Goal: Task Accomplishment & Management: Use online tool/utility

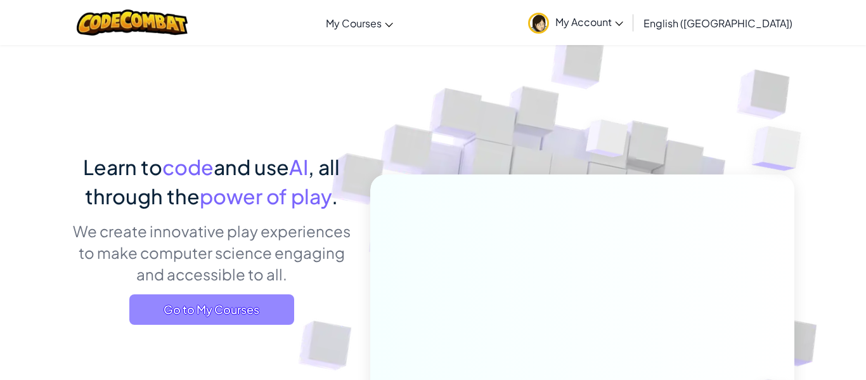
click at [255, 317] on span "Go to My Courses" at bounding box center [211, 309] width 165 height 30
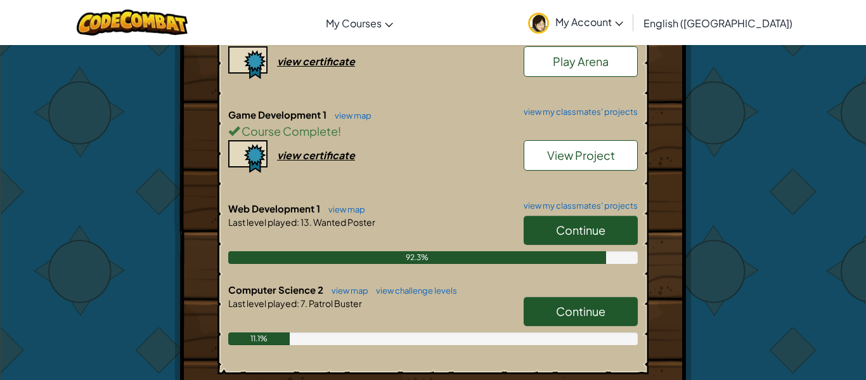
scroll to position [335, 0]
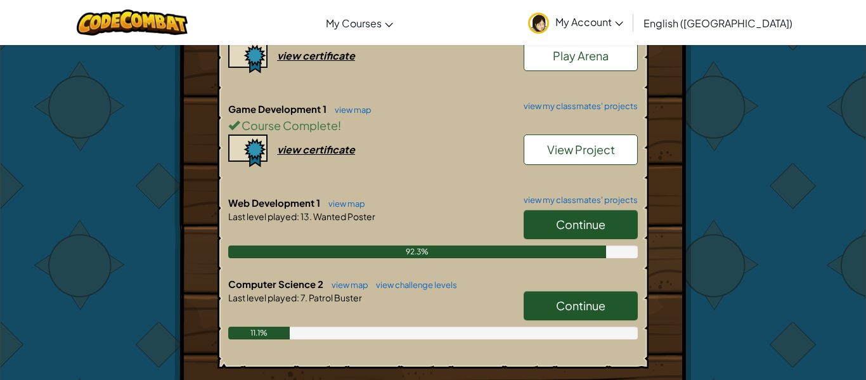
click at [537, 298] on link "Continue" at bounding box center [580, 305] width 114 height 29
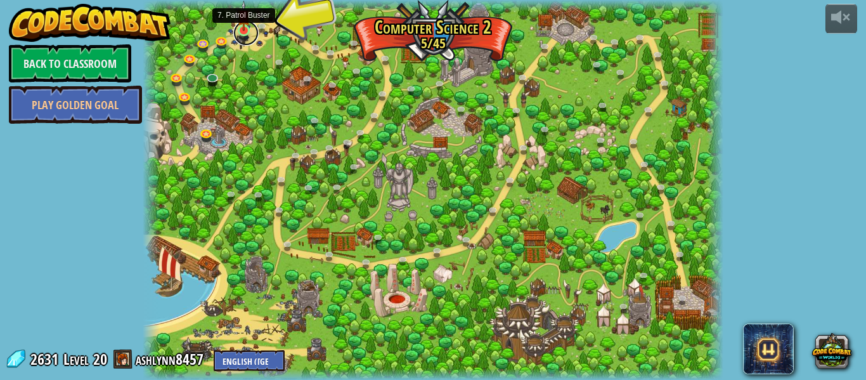
click at [241, 31] on link at bounding box center [245, 32] width 25 height 25
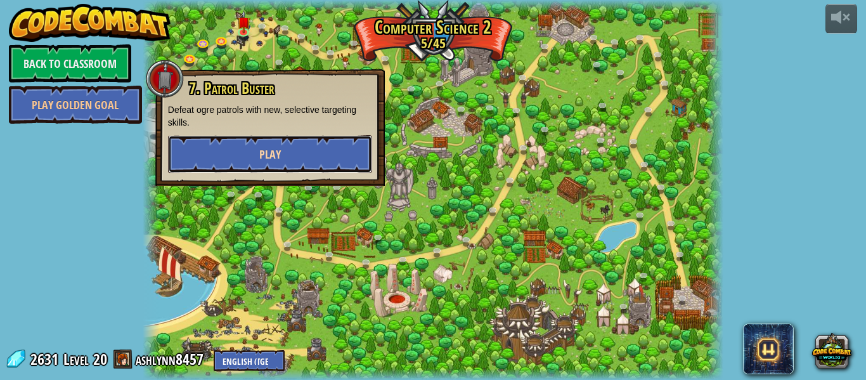
click at [238, 163] on button "Play" at bounding box center [270, 154] width 204 height 38
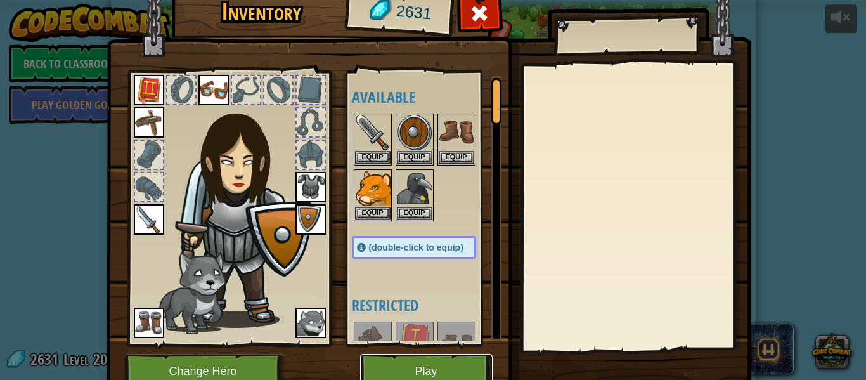
click at [398, 369] on button "Play" at bounding box center [426, 371] width 132 height 35
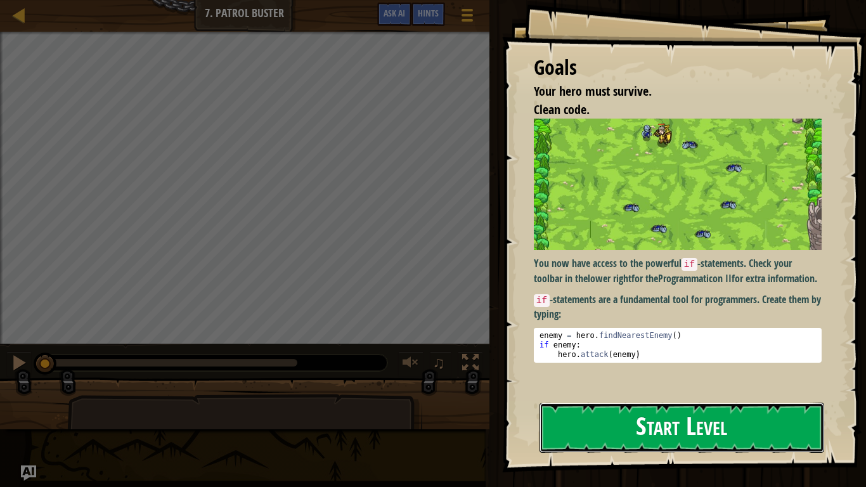
click at [589, 379] on button "Start Level" at bounding box center [681, 427] width 285 height 50
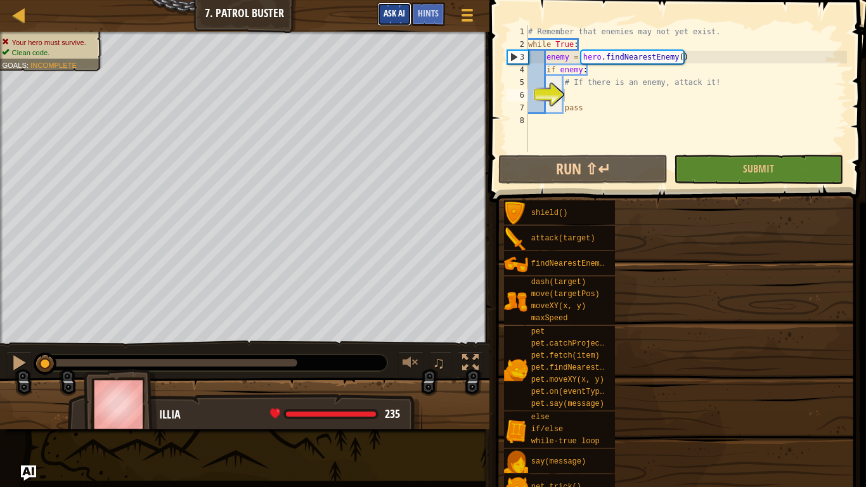
click at [395, 16] on span "Ask AI" at bounding box center [394, 13] width 22 height 12
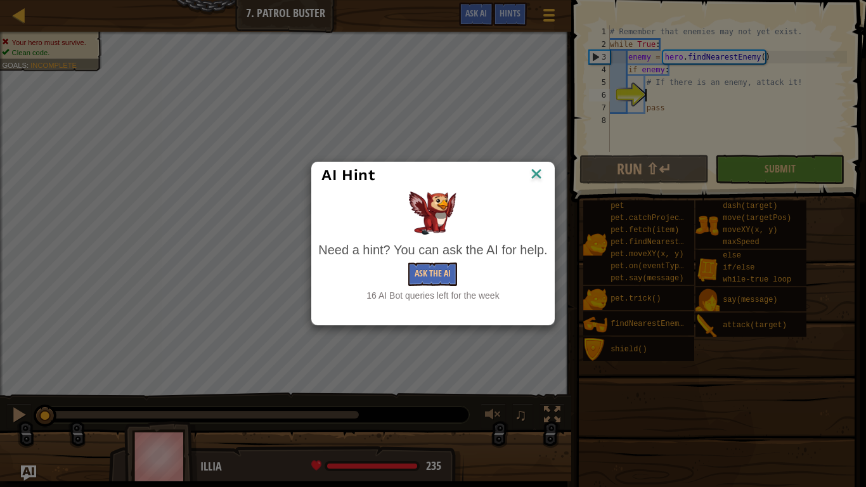
click at [695, 148] on div "AI Hint Need a hint? You can ask the AI for help. Ask the AI 16 AI Bot queries …" at bounding box center [433, 243] width 866 height 487
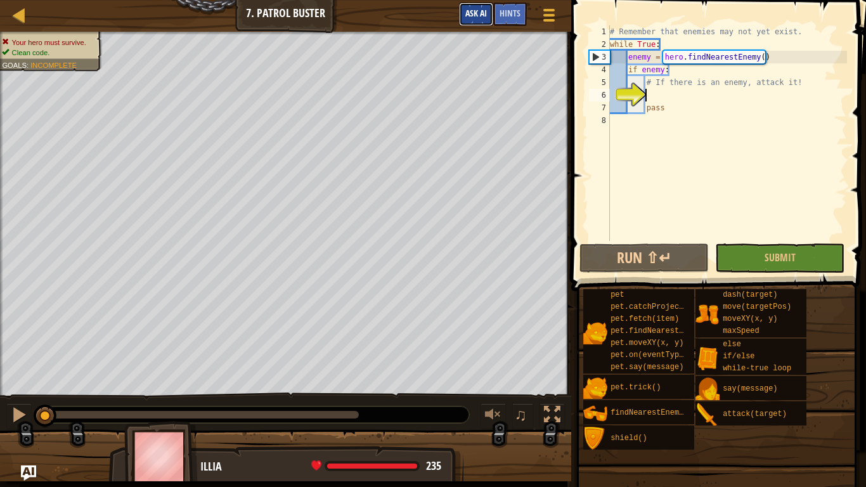
click at [466, 15] on span "Ask AI" at bounding box center [476, 13] width 22 height 12
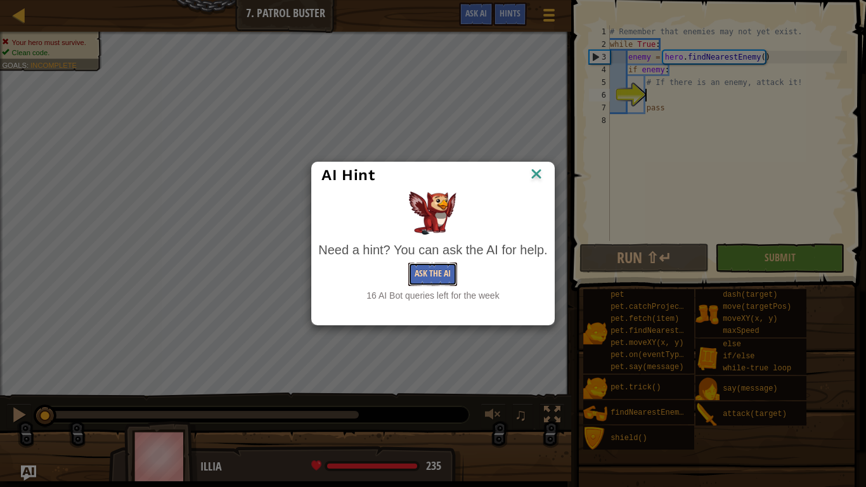
click at [440, 279] on button "Ask the AI" at bounding box center [432, 273] width 49 height 23
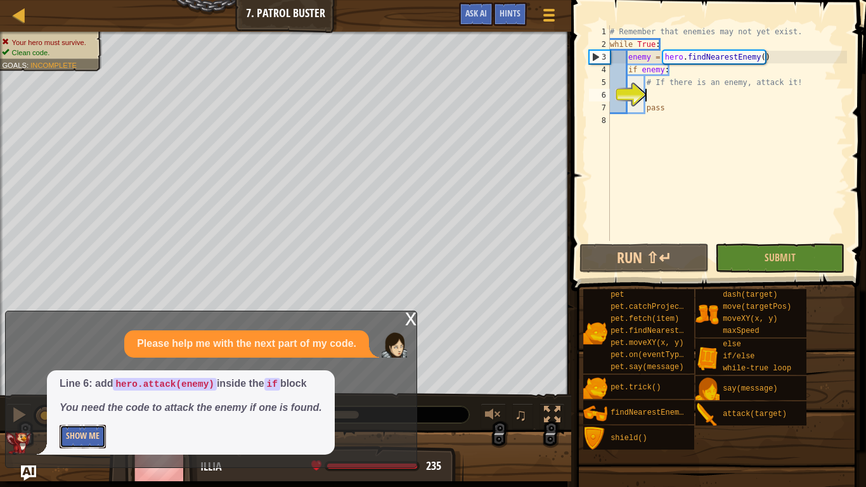
click at [87, 379] on button "Show Me" at bounding box center [83, 436] width 46 height 23
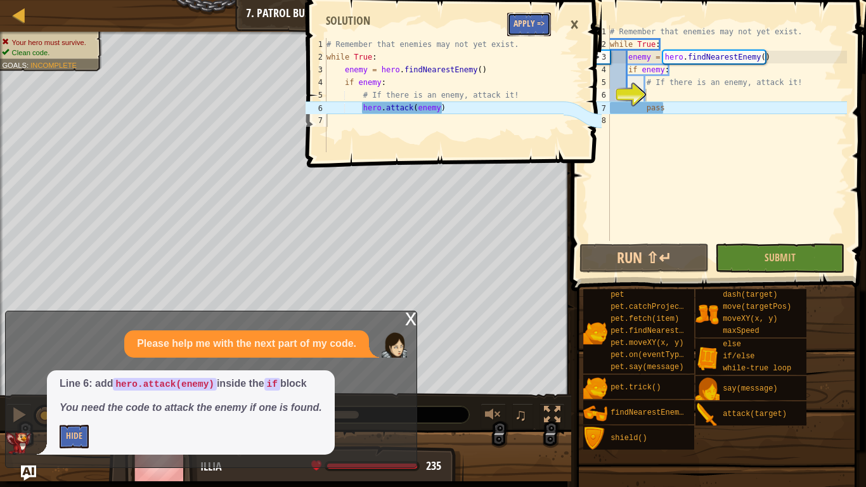
click at [515, 23] on button "Apply =>" at bounding box center [529, 24] width 44 height 23
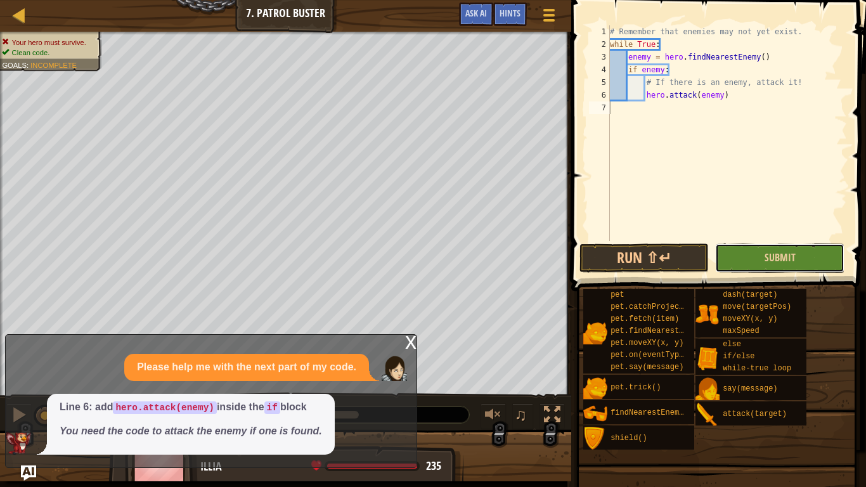
click at [743, 252] on button "Submit" at bounding box center [779, 257] width 129 height 29
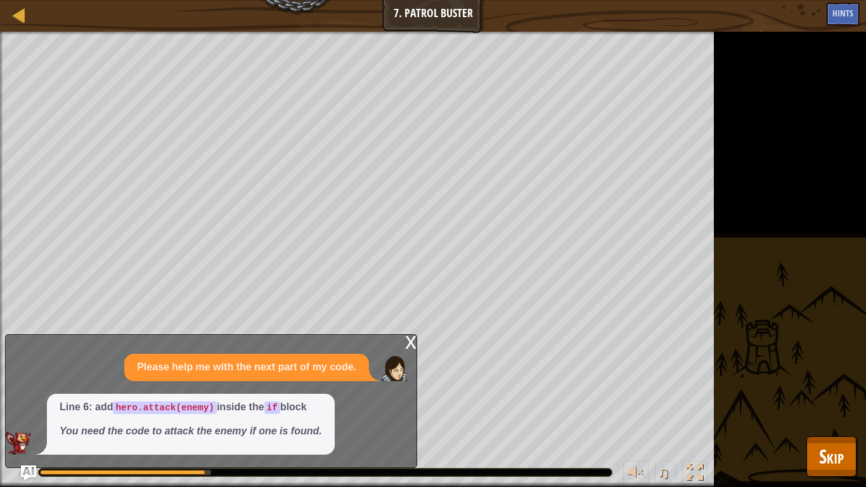
click at [412, 345] on div "x" at bounding box center [410, 341] width 11 height 13
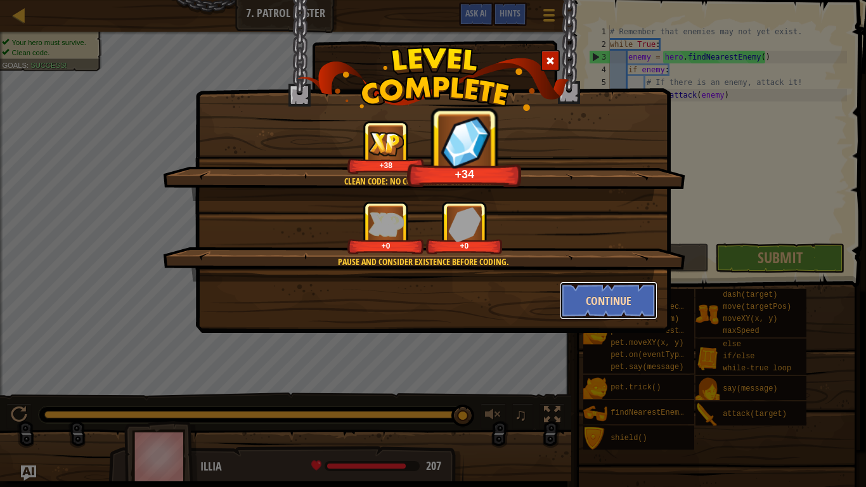
click at [620, 295] on button "Continue" at bounding box center [609, 300] width 98 height 38
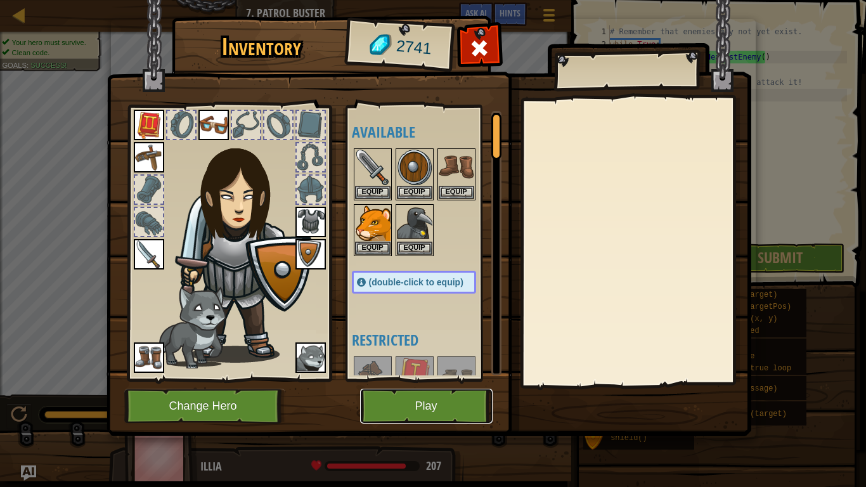
click at [413, 379] on button "Play" at bounding box center [426, 405] width 132 height 35
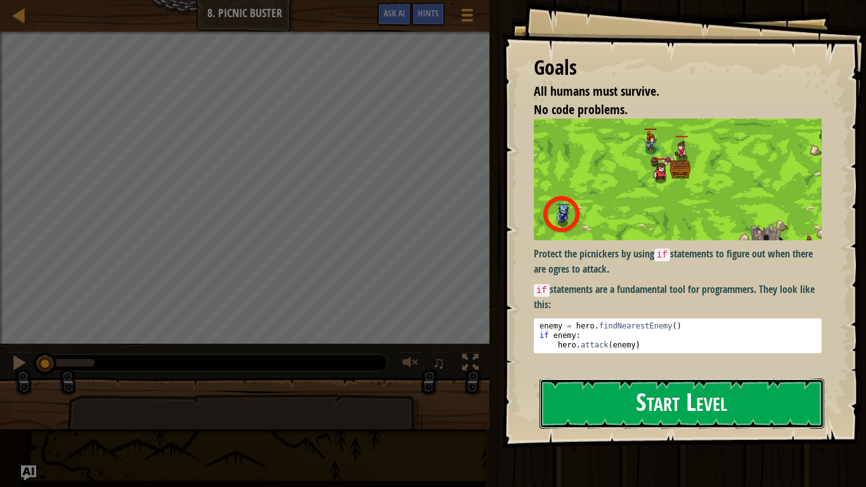
click at [582, 379] on button "Start Level" at bounding box center [681, 403] width 285 height 50
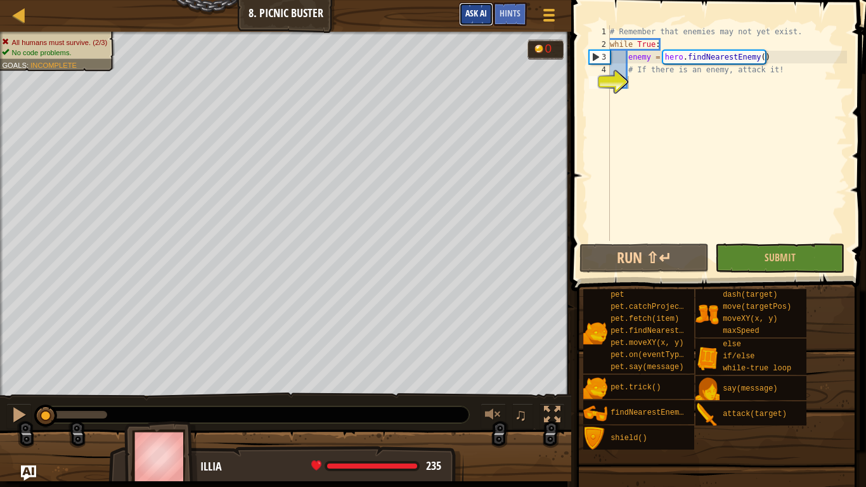
click at [470, 14] on span "Ask AI" at bounding box center [476, 13] width 22 height 12
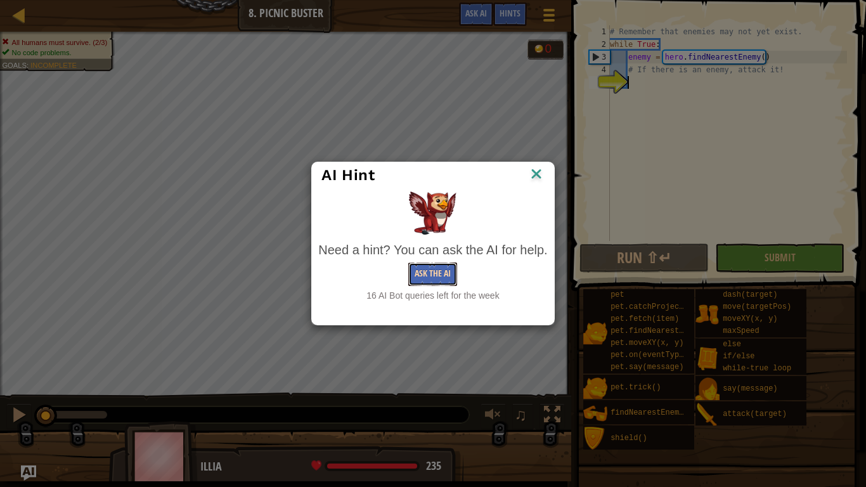
click at [450, 271] on button "Ask the AI" at bounding box center [432, 273] width 49 height 23
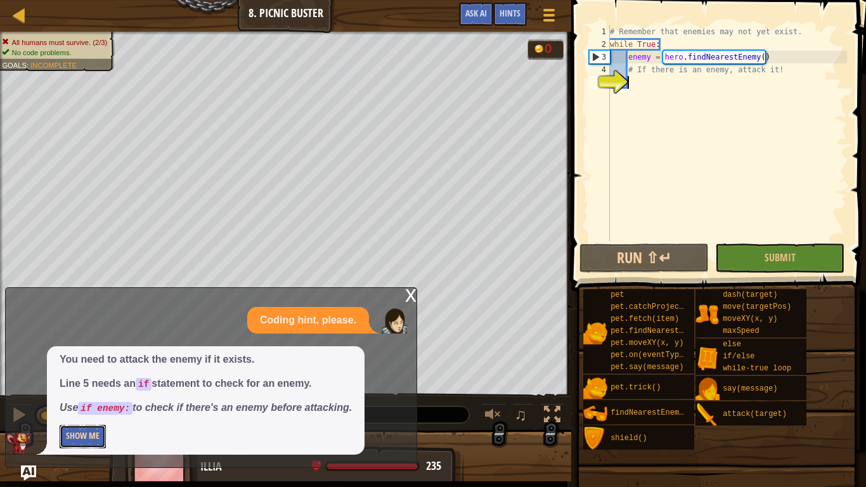
click at [94, 379] on button "Show Me" at bounding box center [83, 436] width 46 height 23
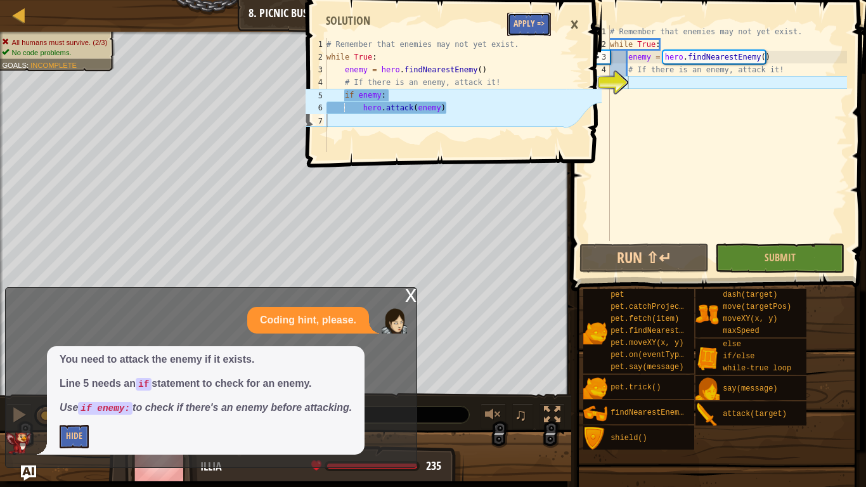
click at [520, 29] on button "Apply =>" at bounding box center [529, 24] width 44 height 23
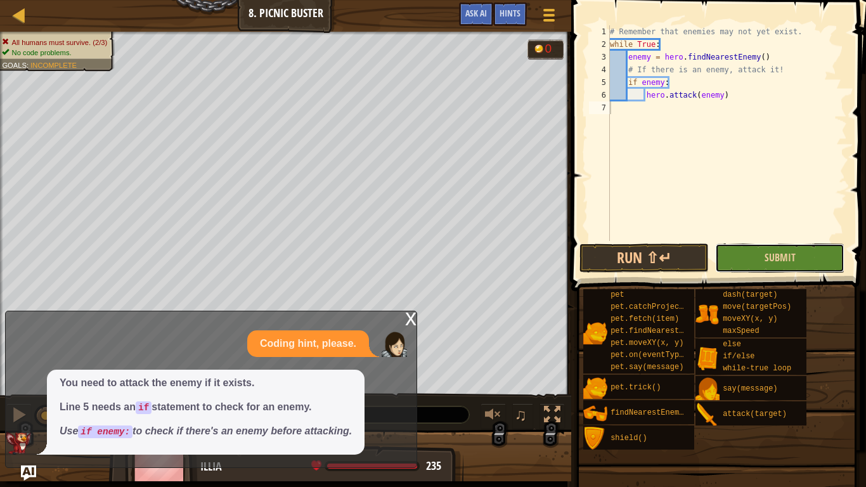
click at [730, 250] on button "Submit" at bounding box center [779, 257] width 129 height 29
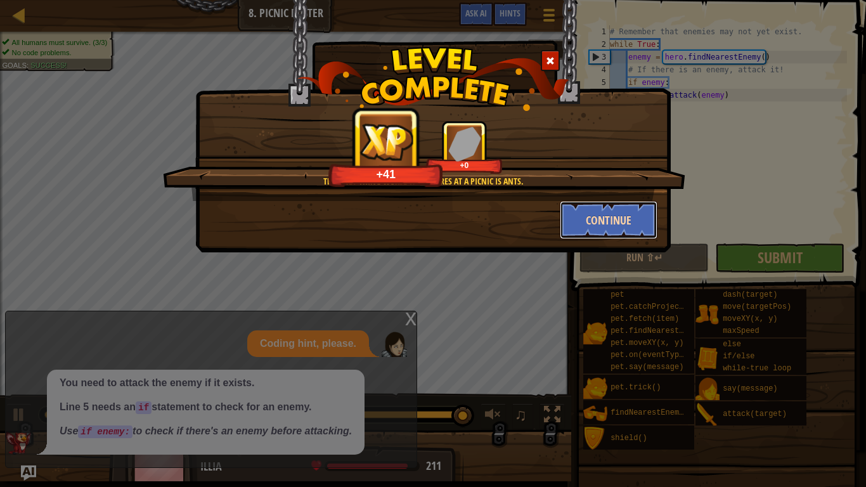
click at [606, 226] on button "Continue" at bounding box center [609, 220] width 98 height 38
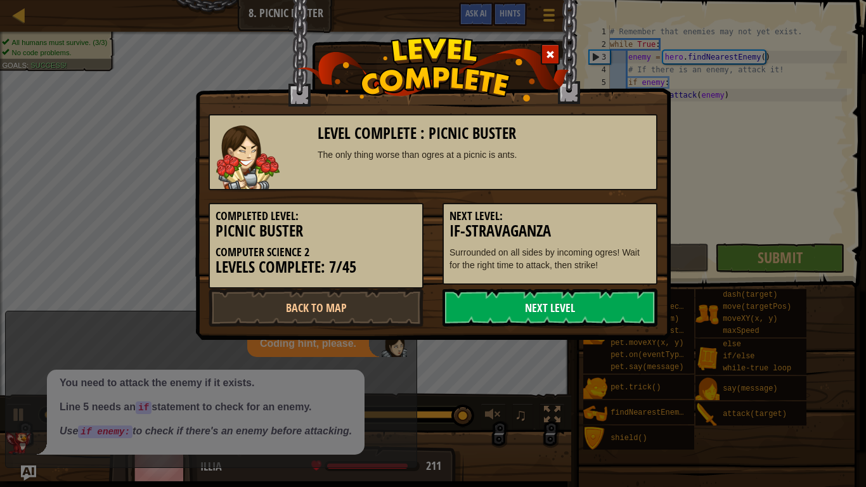
click at [620, 295] on link "Next Level" at bounding box center [549, 307] width 215 height 38
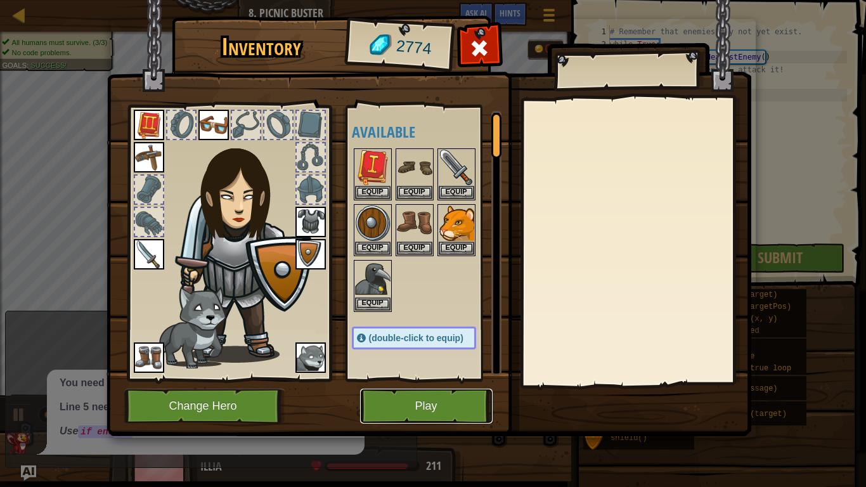
click at [373, 379] on button "Play" at bounding box center [426, 405] width 132 height 35
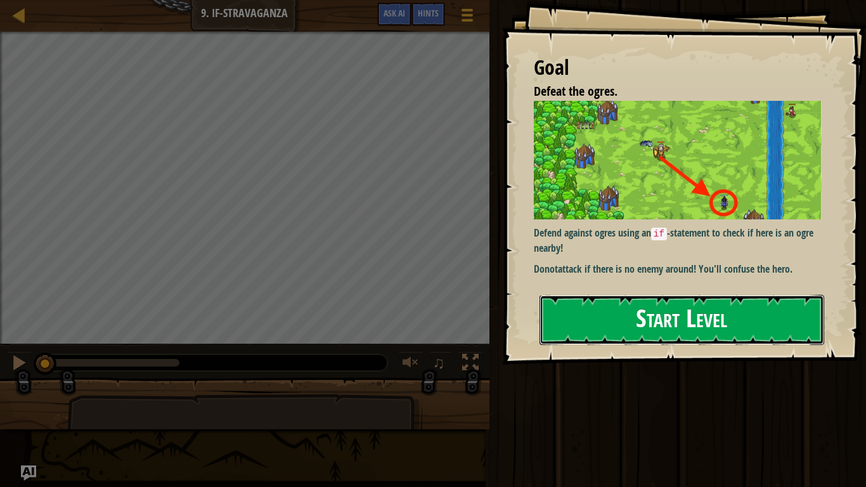
click at [599, 323] on button "Start Level" at bounding box center [681, 320] width 285 height 50
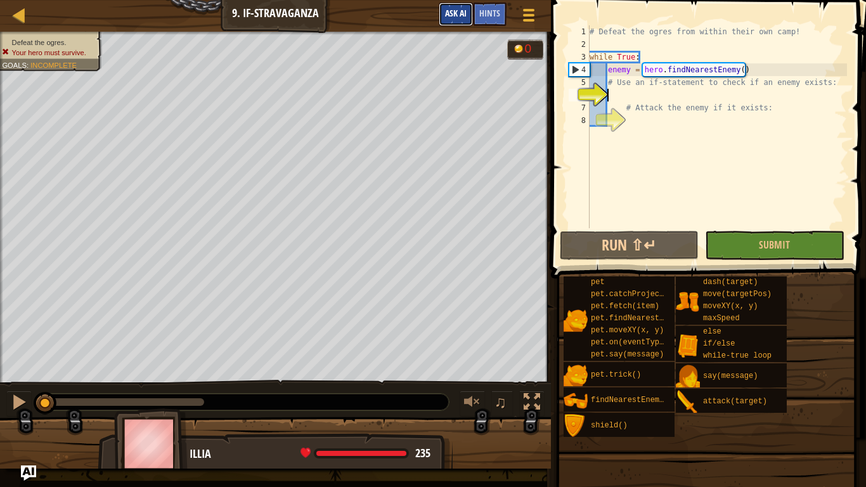
click at [451, 10] on span "Ask AI" at bounding box center [456, 13] width 22 height 12
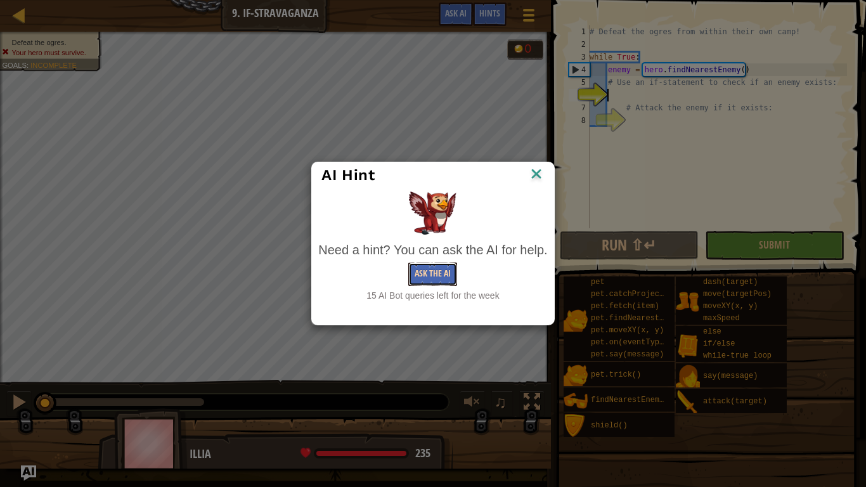
click at [419, 275] on button "Ask the AI" at bounding box center [432, 273] width 49 height 23
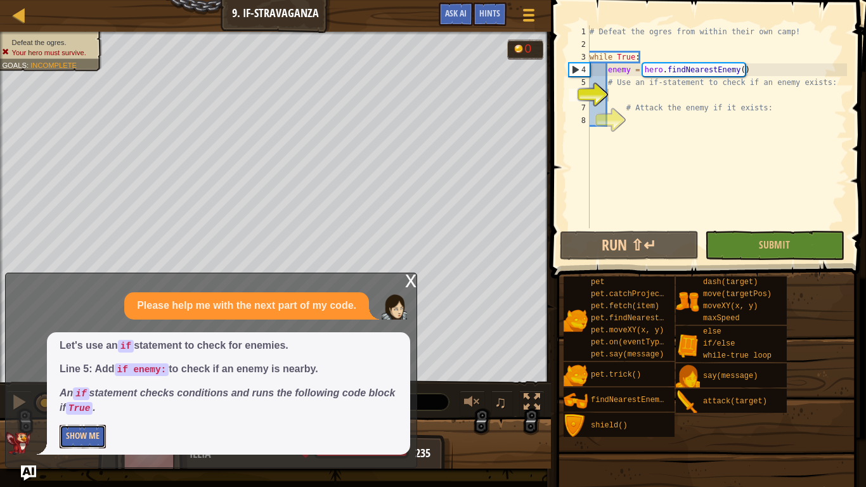
click at [85, 379] on button "Show Me" at bounding box center [83, 436] width 46 height 23
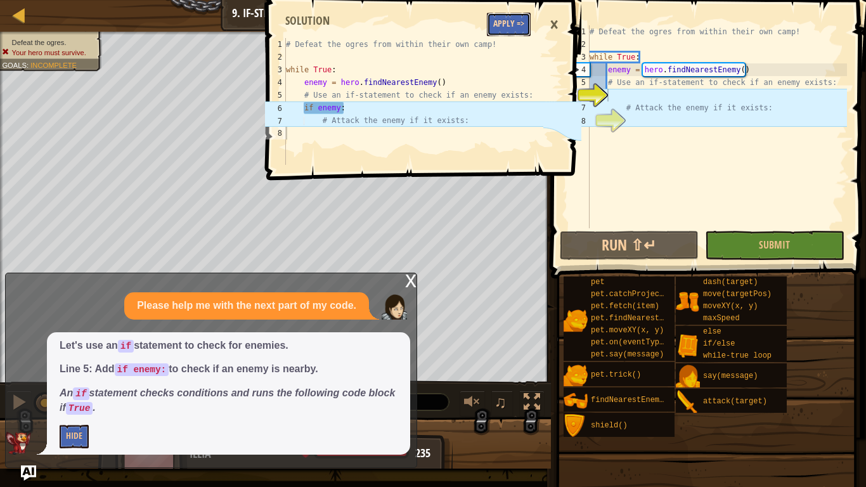
click at [523, 24] on button "Apply =>" at bounding box center [509, 24] width 44 height 23
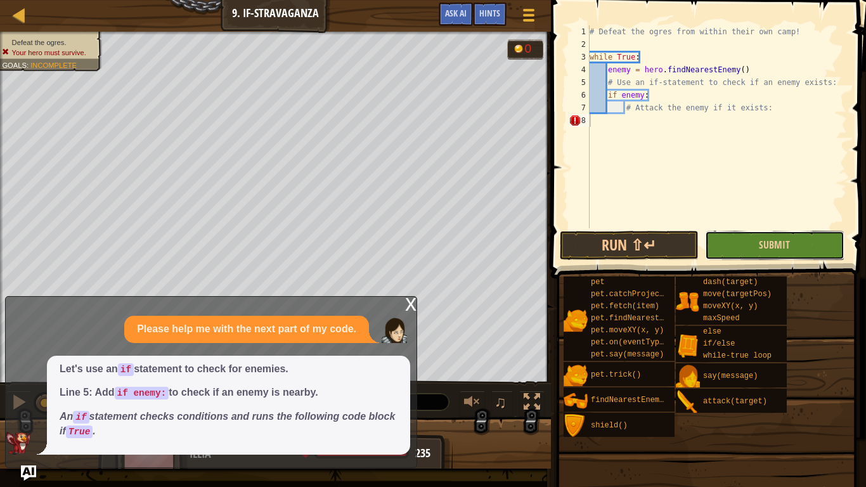
click at [728, 233] on button "Submit" at bounding box center [774, 245] width 139 height 29
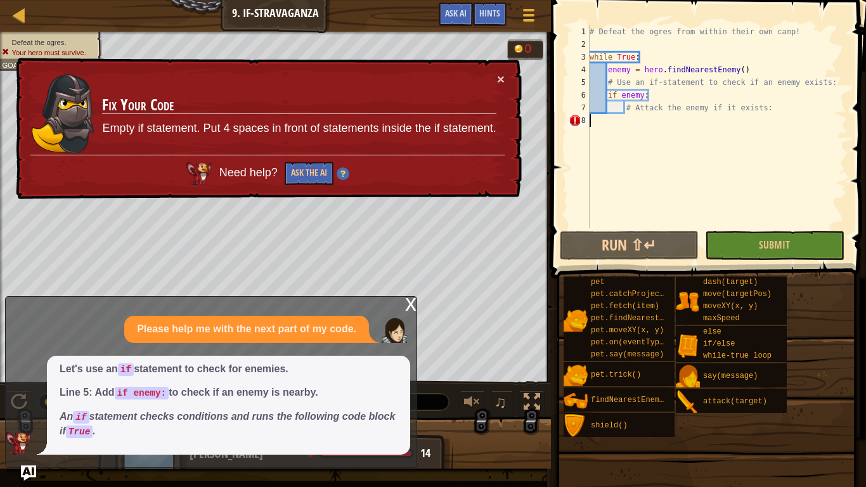
click at [677, 122] on div "# Defeat the ogres from within their own camp! while True : enemy = hero . find…" at bounding box center [717, 139] width 260 height 228
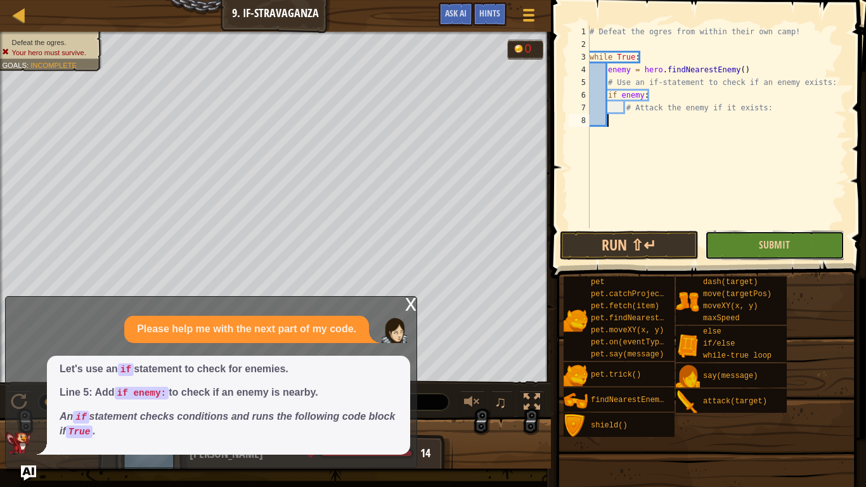
click at [723, 243] on button "Submit" at bounding box center [774, 245] width 139 height 29
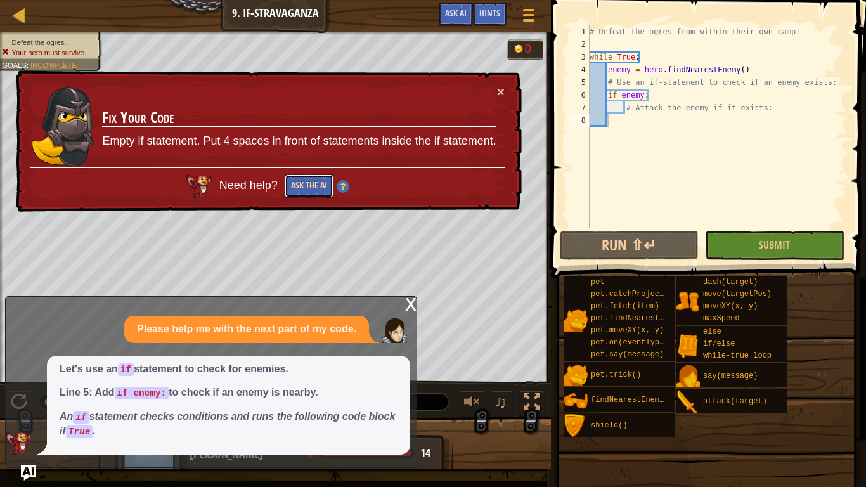
click at [323, 183] on button "Ask the AI" at bounding box center [309, 185] width 49 height 23
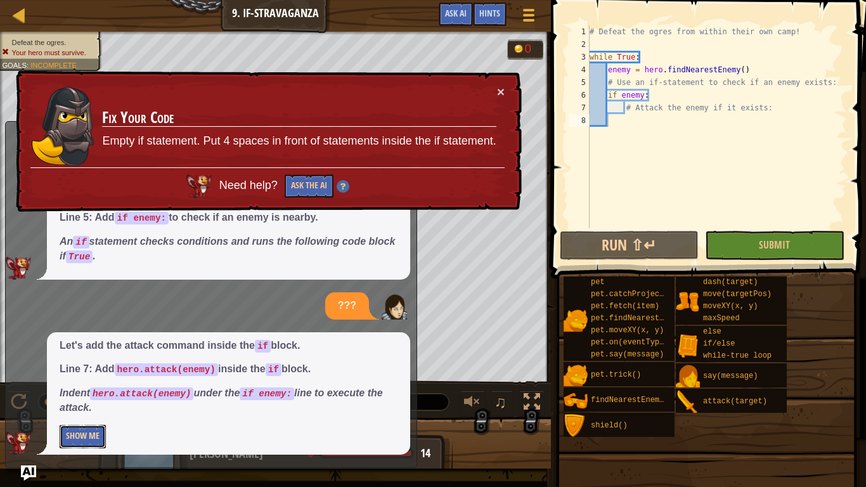
click at [67, 379] on button "Show Me" at bounding box center [83, 436] width 46 height 23
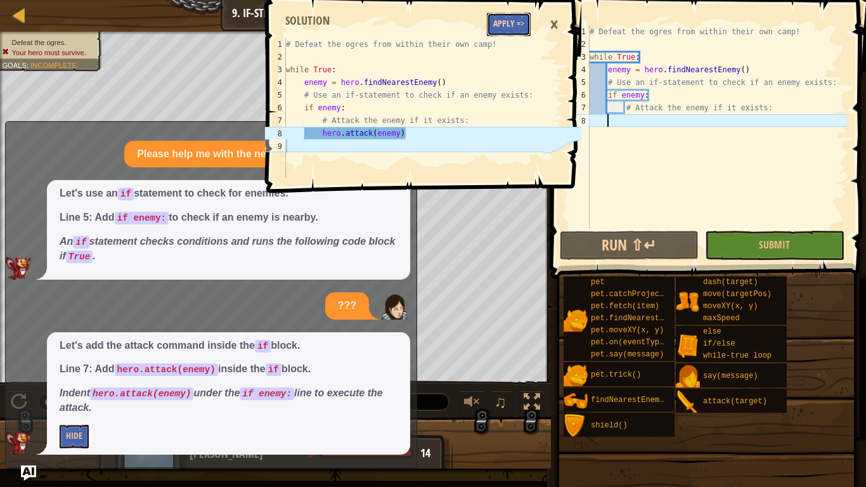
click at [497, 32] on button "Apply =>" at bounding box center [509, 24] width 44 height 23
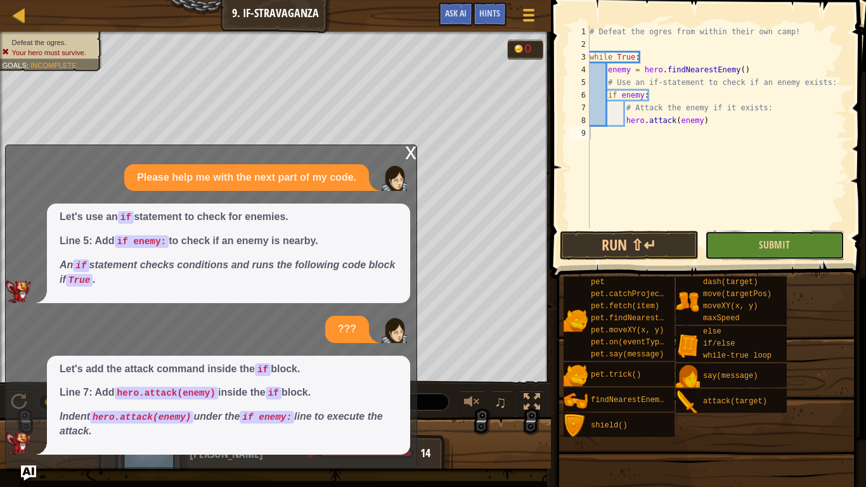
click at [740, 251] on button "Submit" at bounding box center [774, 245] width 139 height 29
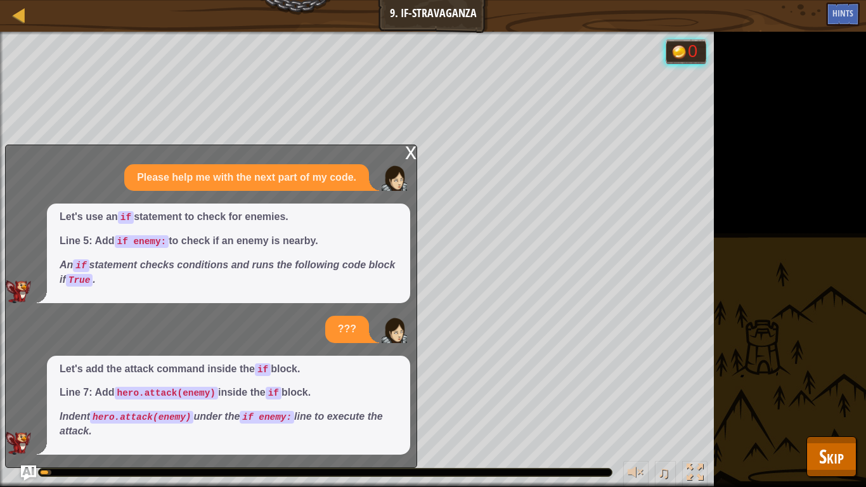
click at [413, 150] on div "x" at bounding box center [410, 151] width 11 height 13
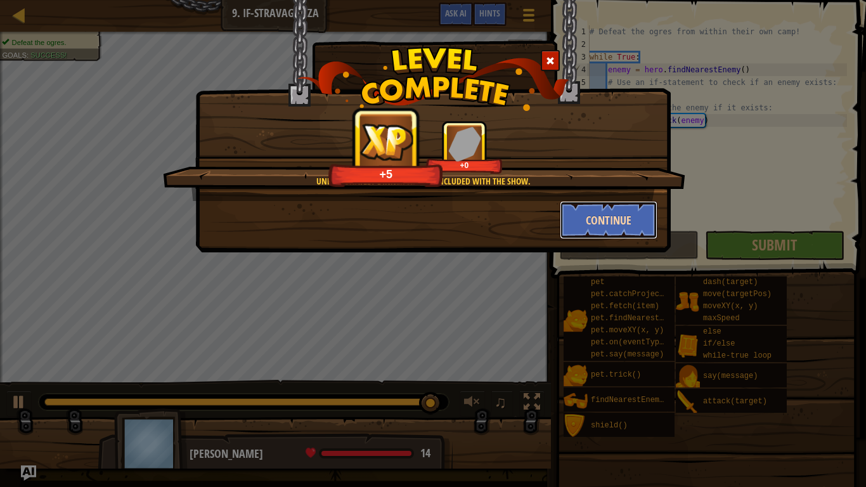
click at [575, 219] on button "Continue" at bounding box center [609, 220] width 98 height 38
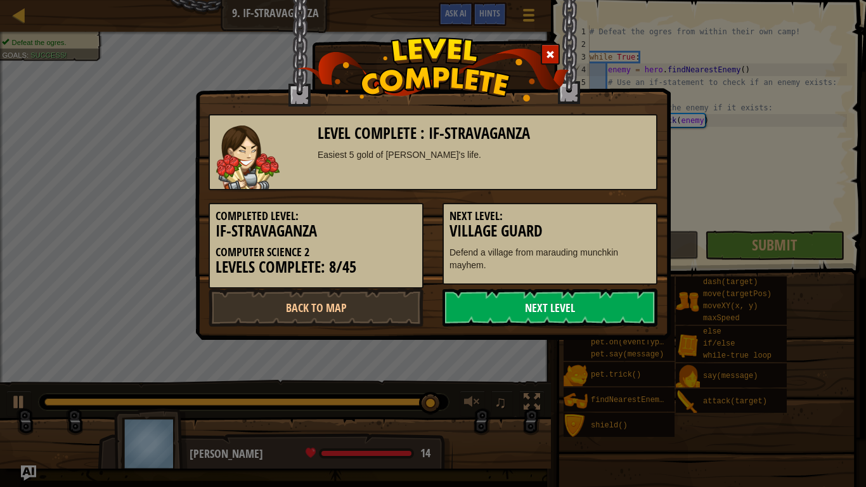
click at [540, 314] on link "Next Level" at bounding box center [549, 307] width 215 height 38
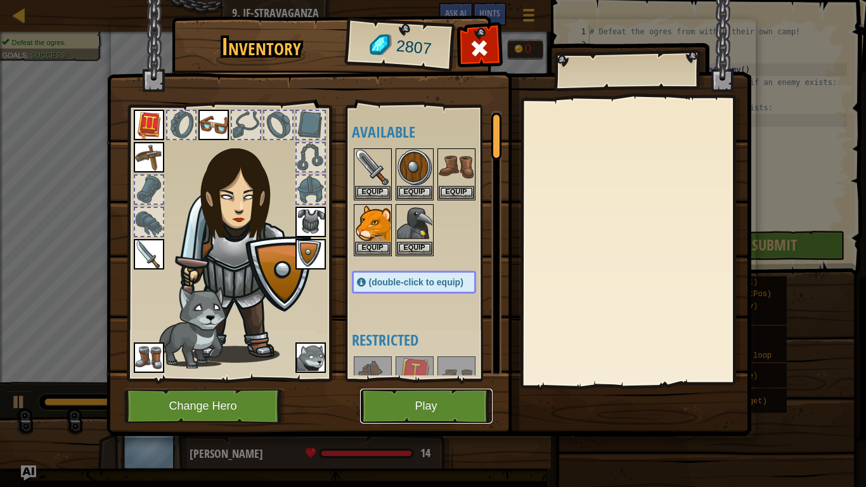
click at [409, 379] on button "Play" at bounding box center [426, 405] width 132 height 35
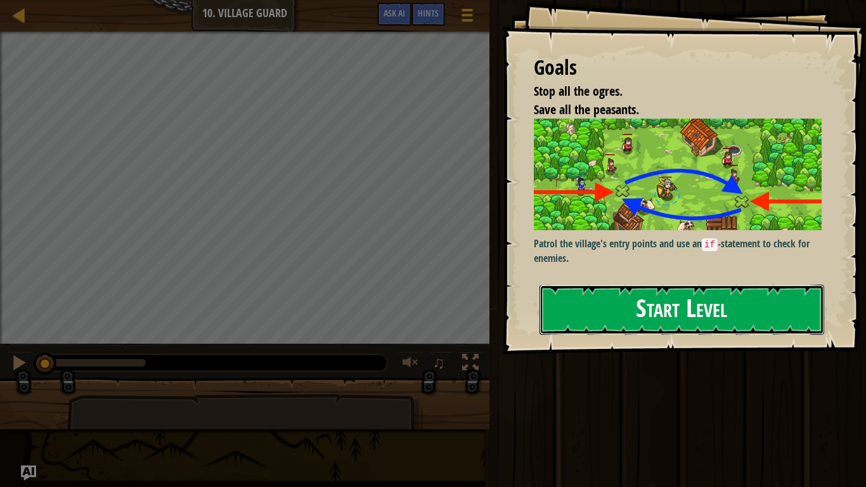
click at [613, 324] on button "Start Level" at bounding box center [681, 310] width 285 height 50
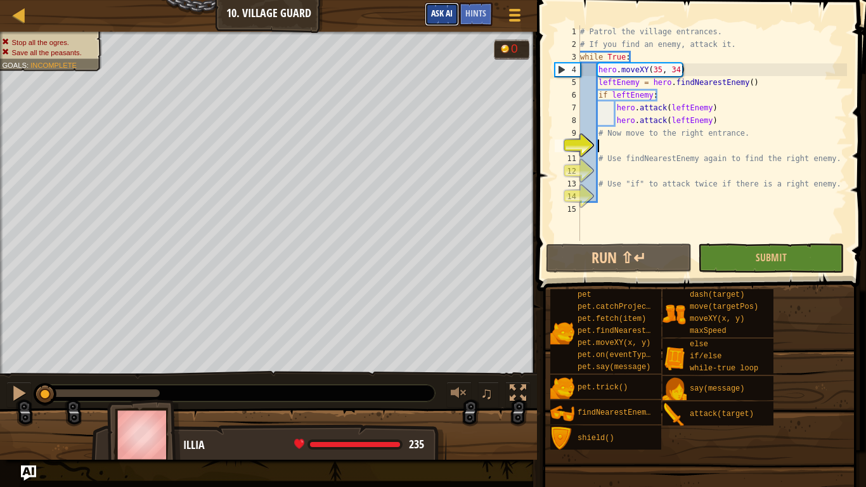
click at [446, 7] on button "Ask AI" at bounding box center [442, 14] width 34 height 23
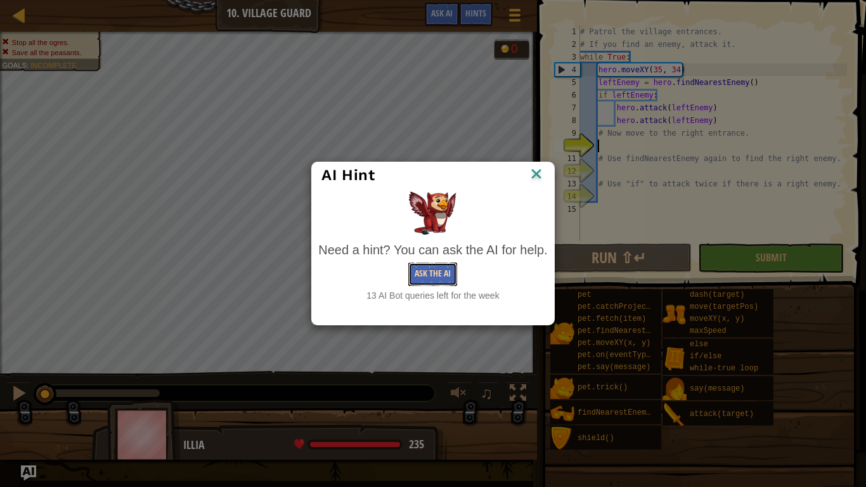
click at [432, 276] on button "Ask the AI" at bounding box center [432, 273] width 49 height 23
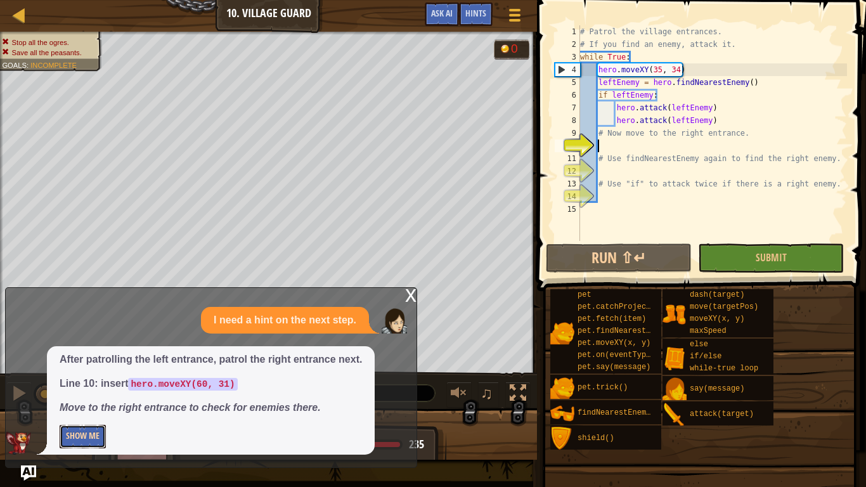
click at [93, 379] on button "Show Me" at bounding box center [83, 436] width 46 height 23
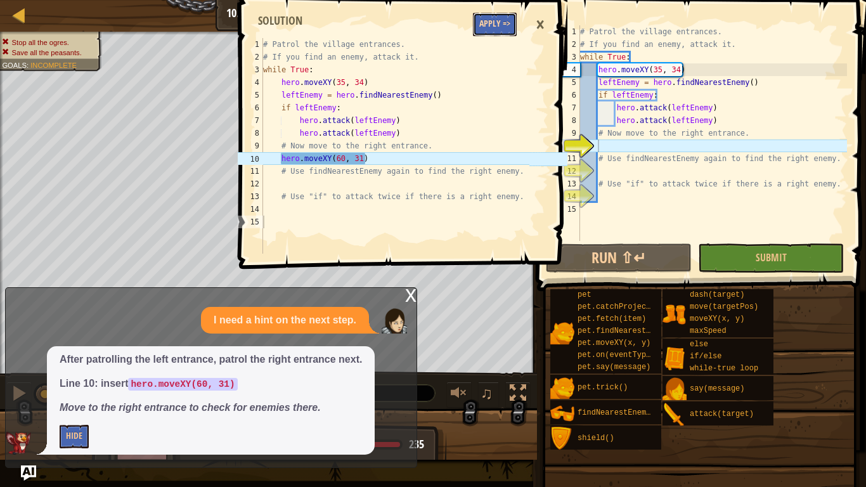
click at [496, 32] on button "Apply =>" at bounding box center [495, 24] width 44 height 23
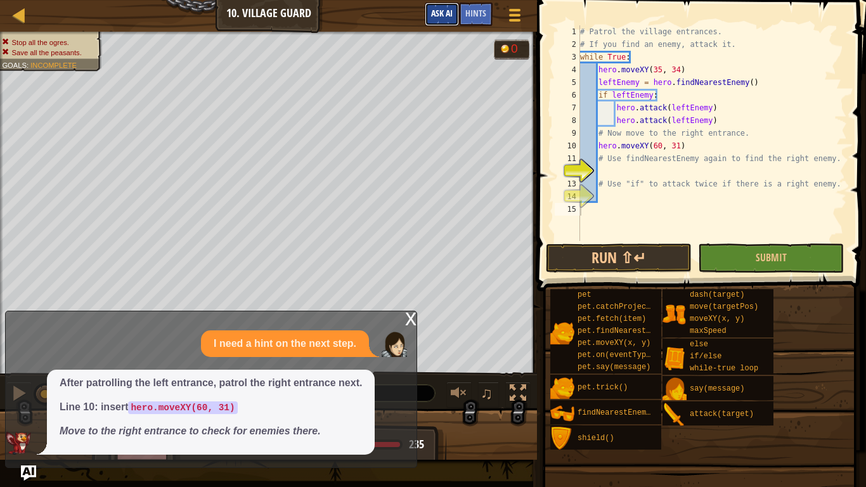
click at [441, 15] on span "Ask AI" at bounding box center [442, 13] width 22 height 12
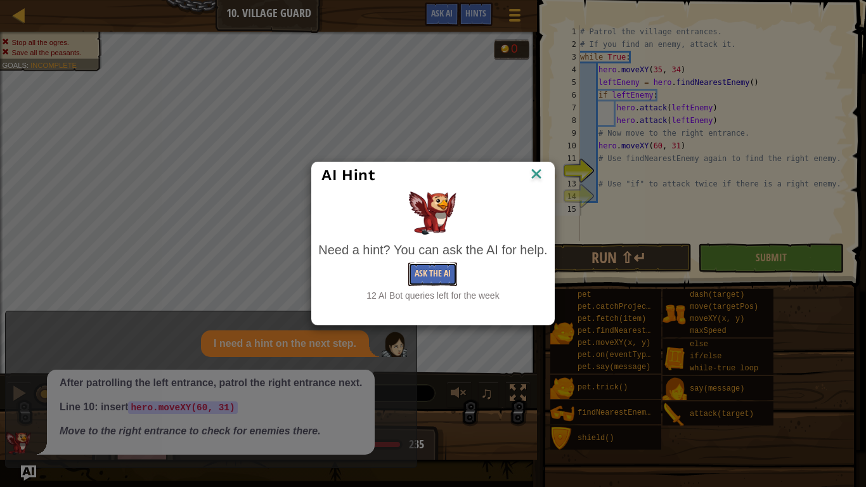
click at [418, 268] on button "Ask the AI" at bounding box center [432, 273] width 49 height 23
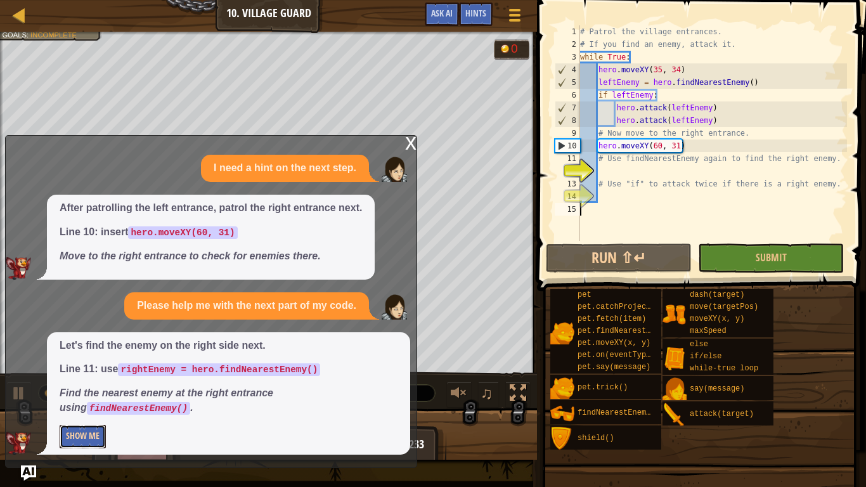
click at [93, 379] on button "Show Me" at bounding box center [83, 436] width 46 height 23
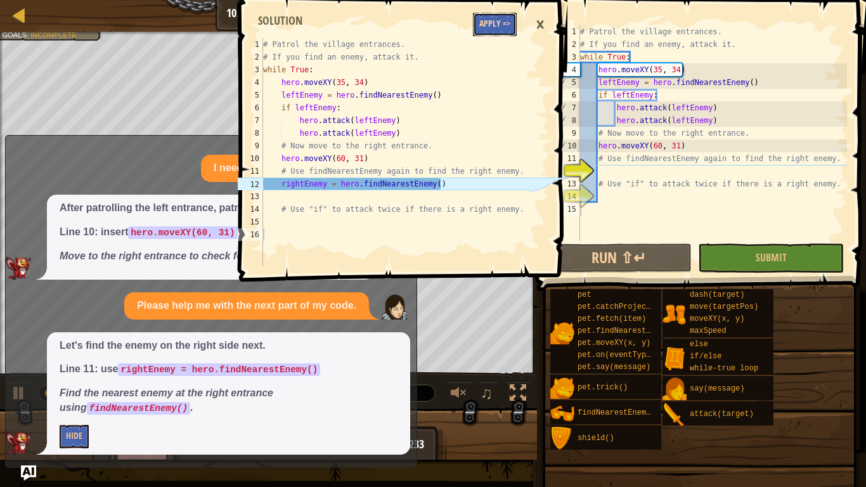
click at [484, 33] on button "Apply =>" at bounding box center [495, 24] width 44 height 23
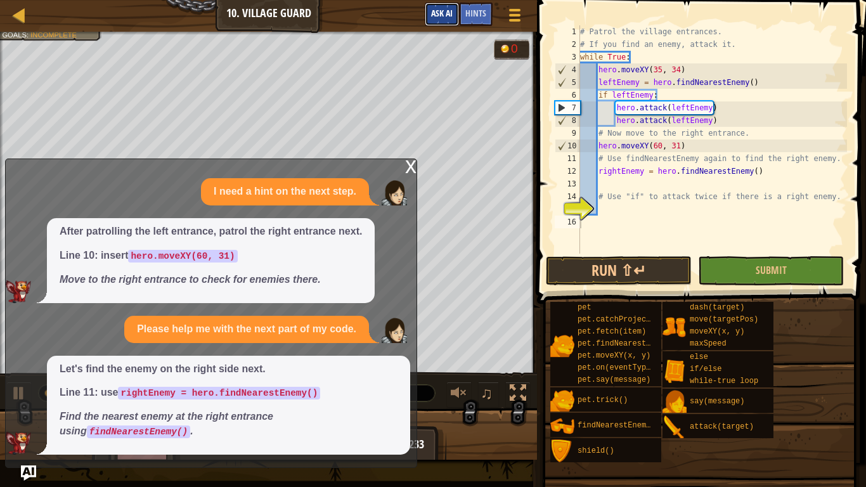
click at [450, 14] on span "Ask AI" at bounding box center [442, 13] width 22 height 12
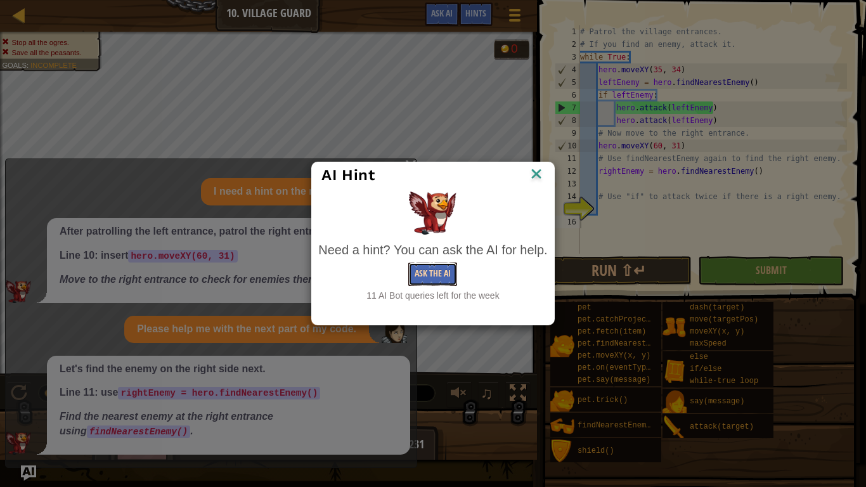
click at [437, 268] on button "Ask the AI" at bounding box center [432, 273] width 49 height 23
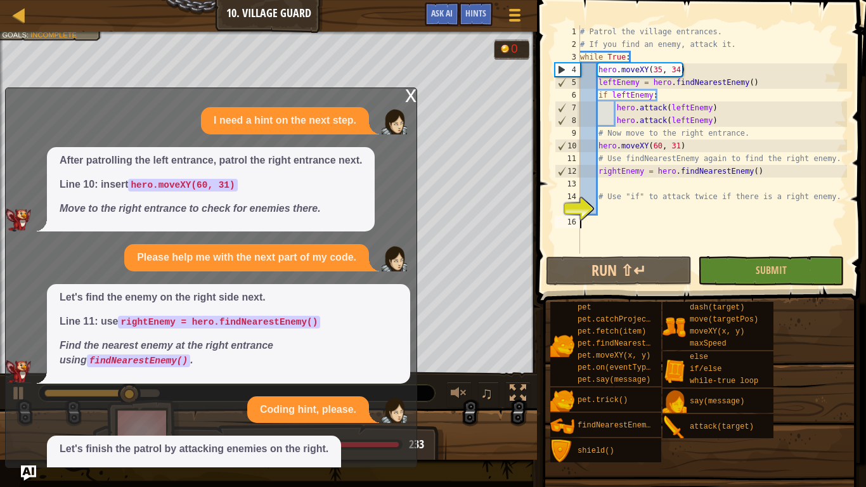
scroll to position [92, 0]
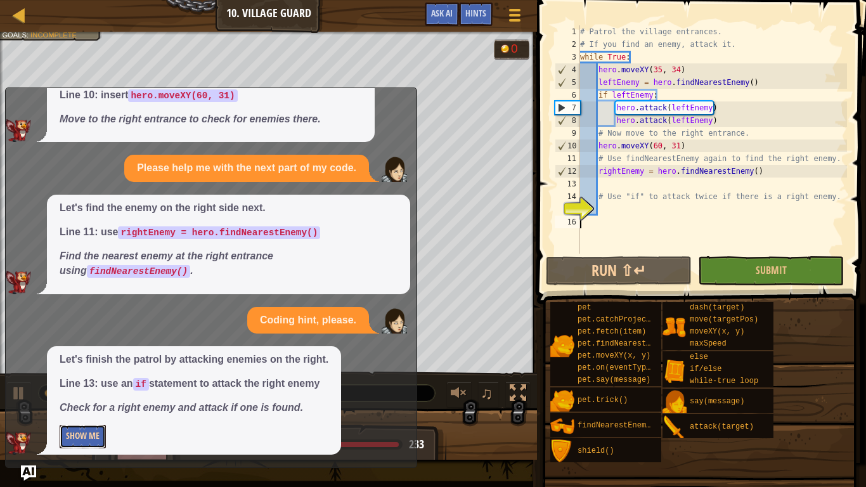
click at [87, 379] on button "Show Me" at bounding box center [83, 436] width 46 height 23
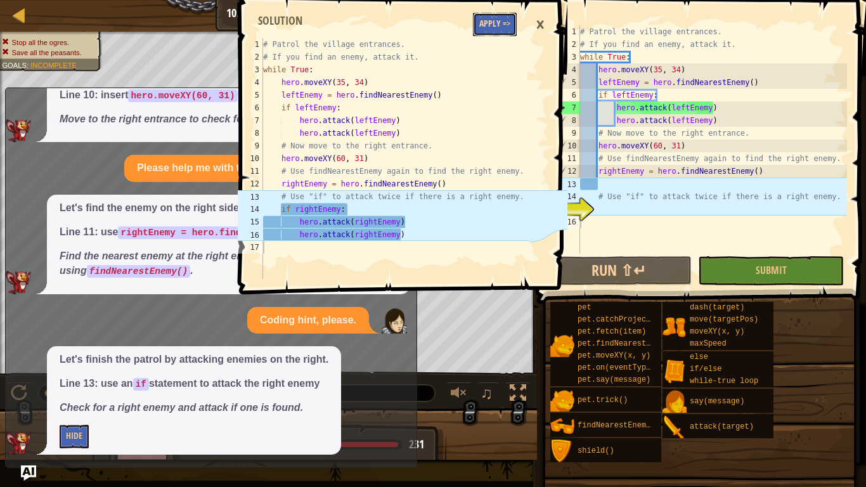
click at [496, 18] on button "Apply =>" at bounding box center [495, 24] width 44 height 23
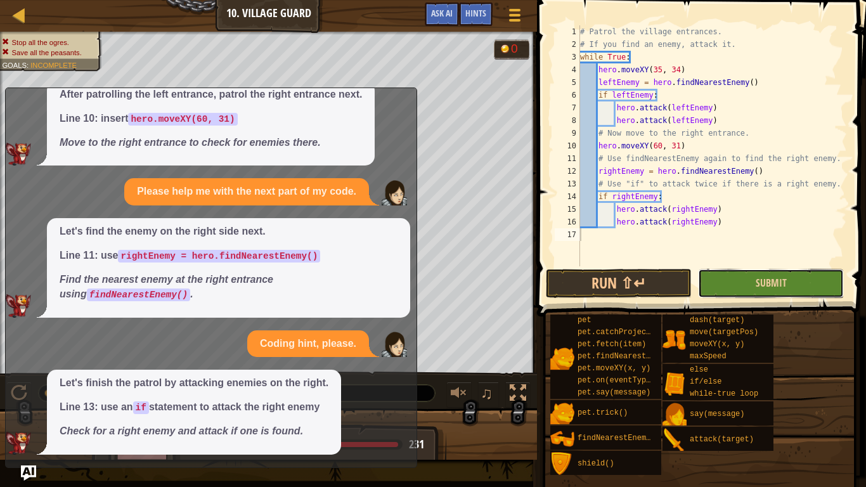
click at [802, 269] on button "Submit" at bounding box center [771, 283] width 146 height 29
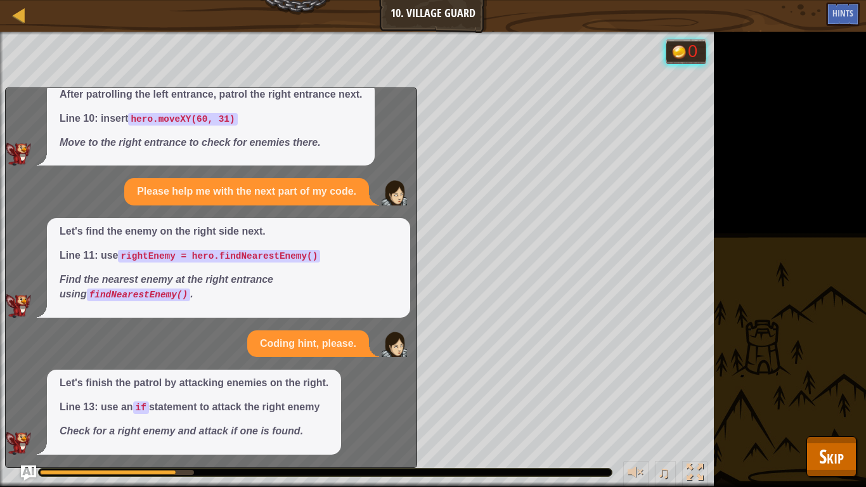
scroll to position [0, 0]
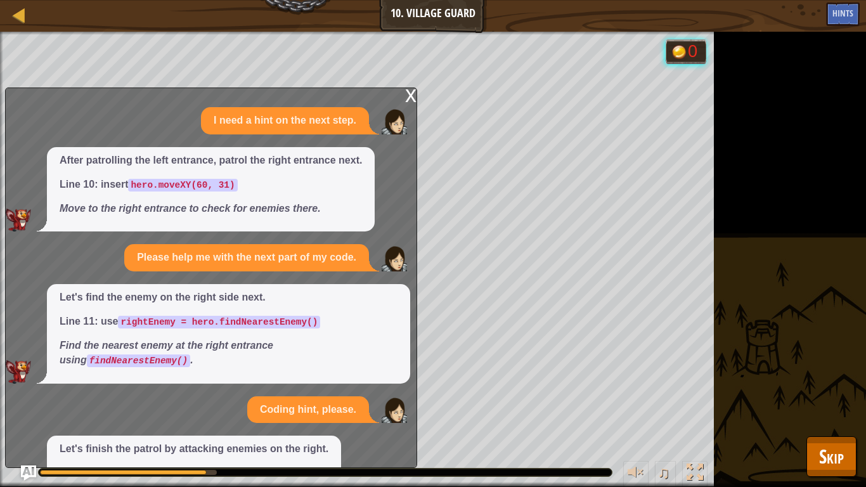
click at [411, 99] on div "x" at bounding box center [410, 94] width 11 height 13
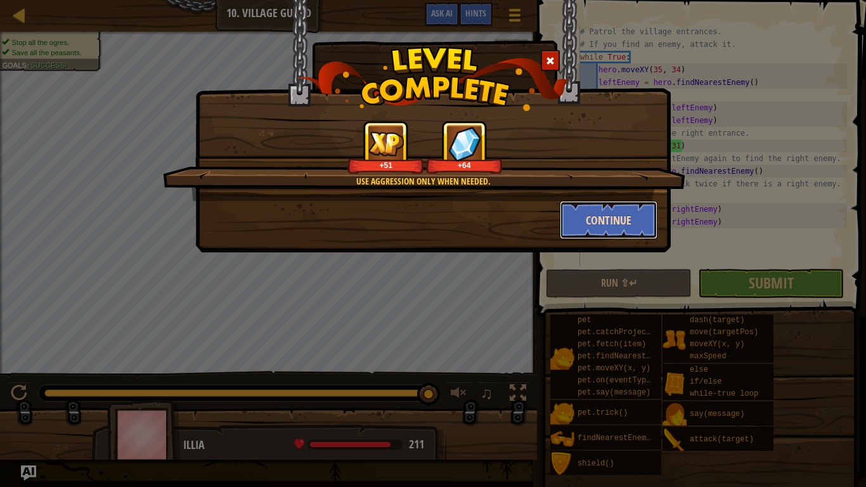
click at [641, 220] on button "Continue" at bounding box center [609, 220] width 98 height 38
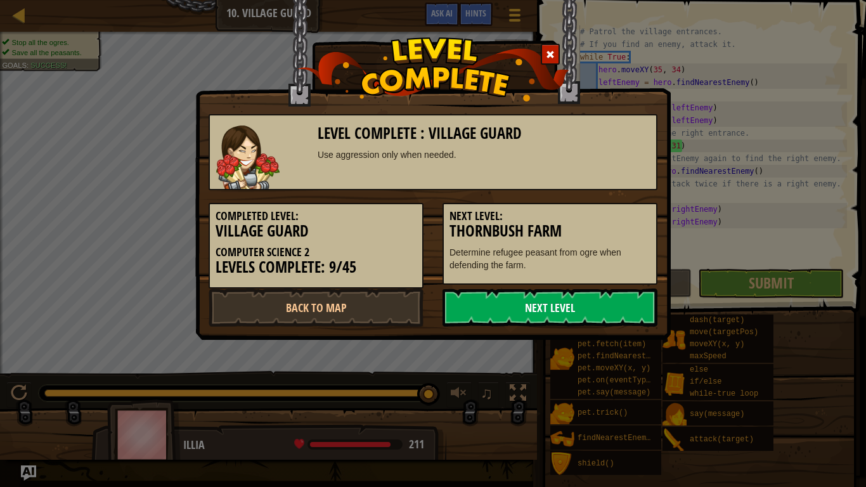
click at [603, 318] on link "Next Level" at bounding box center [549, 307] width 215 height 38
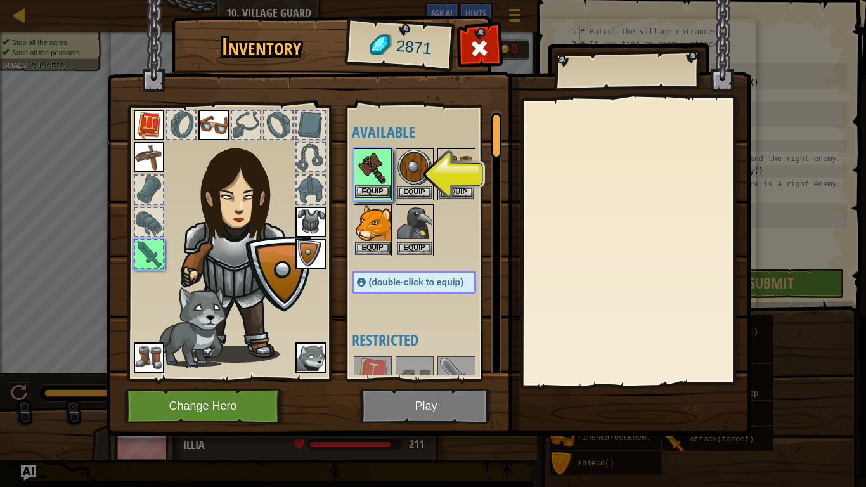
click at [380, 176] on img at bounding box center [372, 167] width 35 height 35
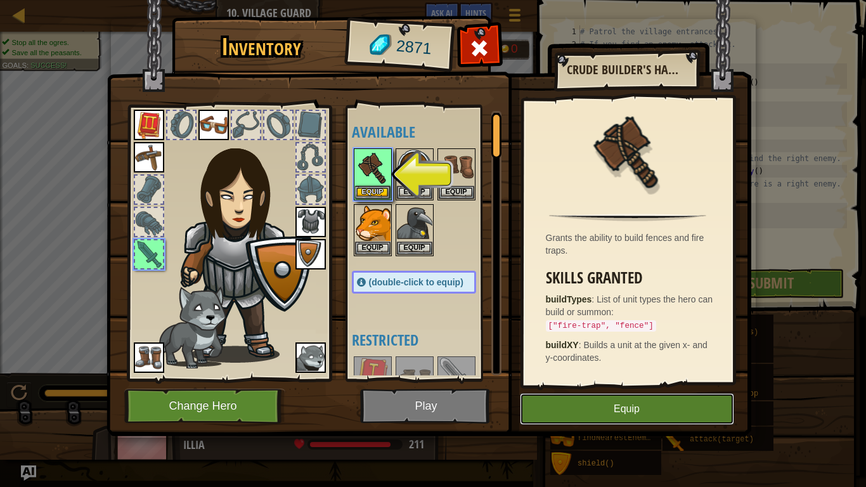
click at [554, 379] on button "Equip" at bounding box center [627, 409] width 214 height 32
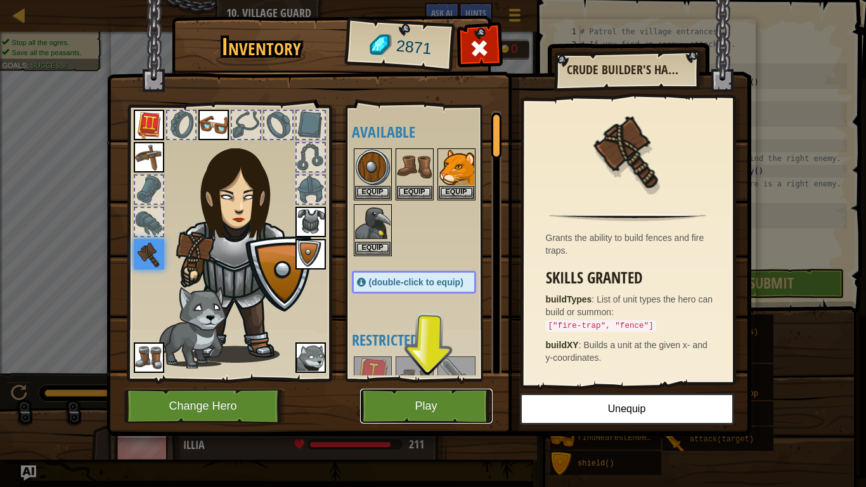
click at [465, 379] on button "Play" at bounding box center [426, 405] width 132 height 35
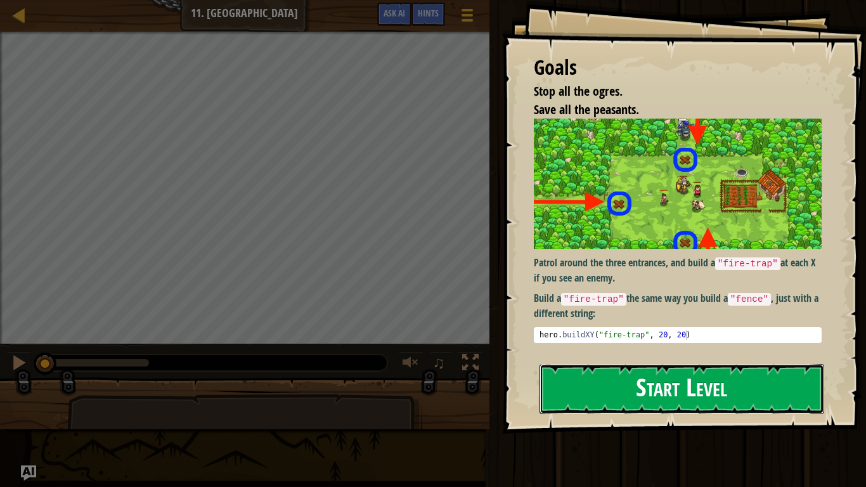
click at [592, 379] on button "Start Level" at bounding box center [681, 389] width 285 height 50
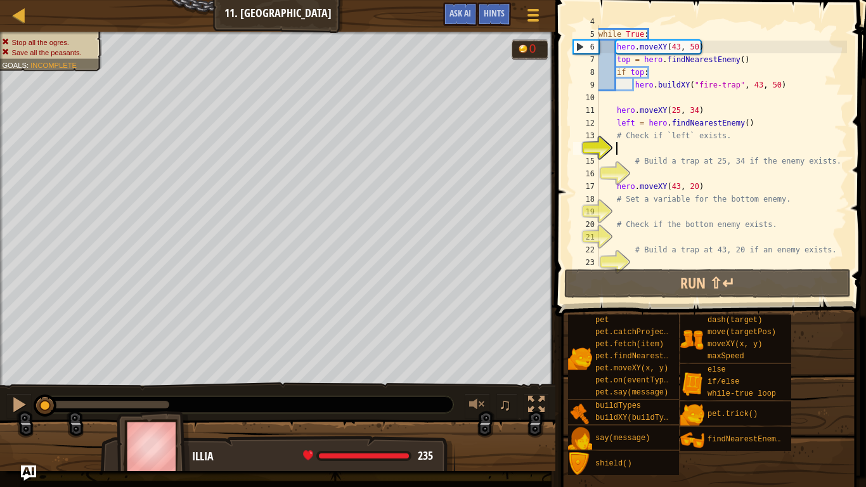
scroll to position [51, 0]
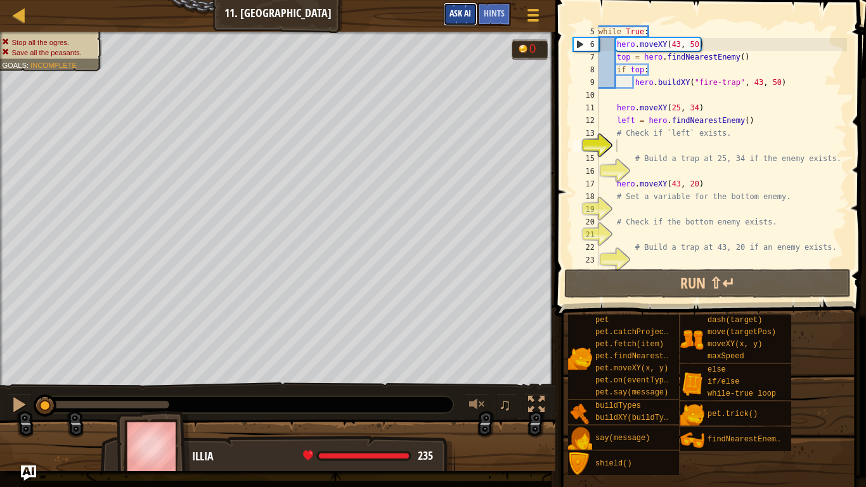
click at [452, 3] on button "Ask AI" at bounding box center [460, 14] width 34 height 23
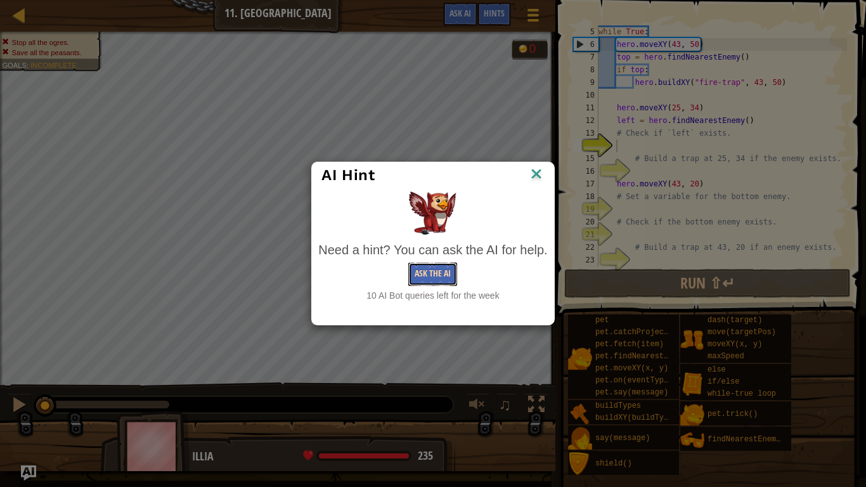
click at [419, 270] on button "Ask the AI" at bounding box center [432, 273] width 49 height 23
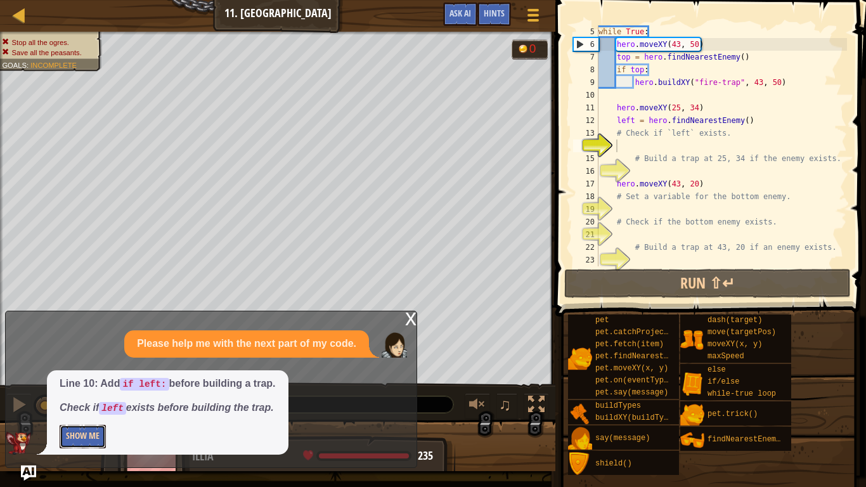
click at [103, 379] on button "Show Me" at bounding box center [83, 436] width 46 height 23
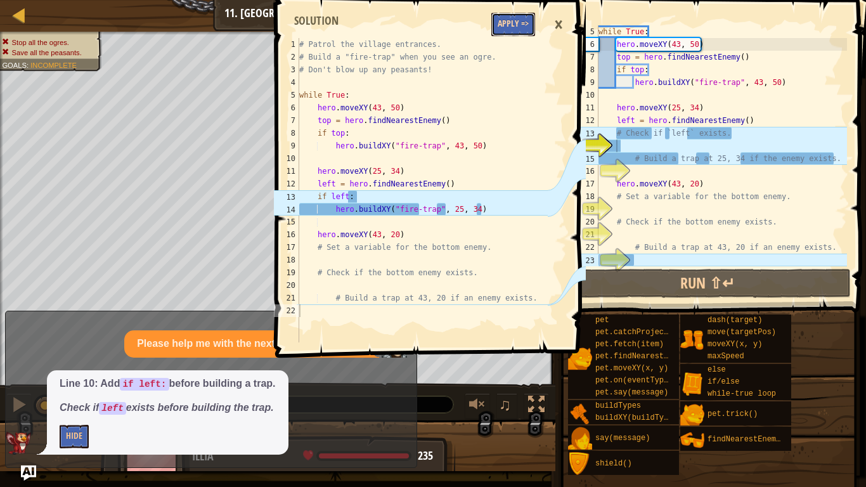
click at [513, 25] on button "Apply =>" at bounding box center [513, 24] width 44 height 23
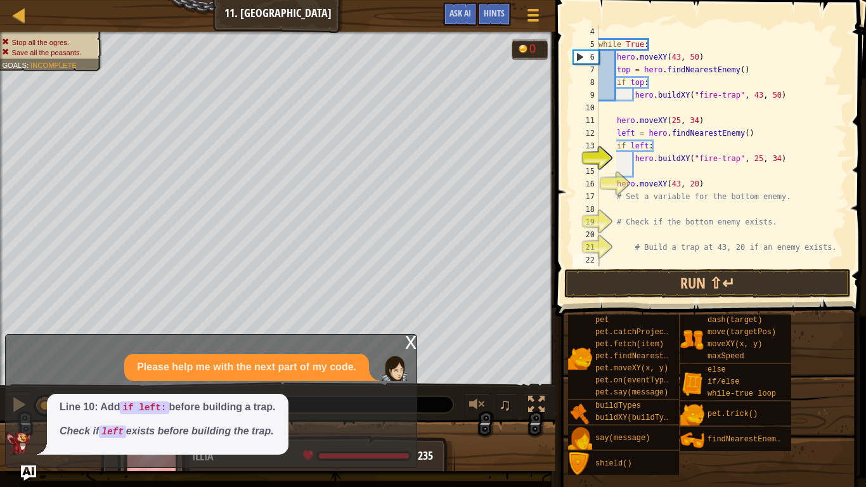
scroll to position [38, 0]
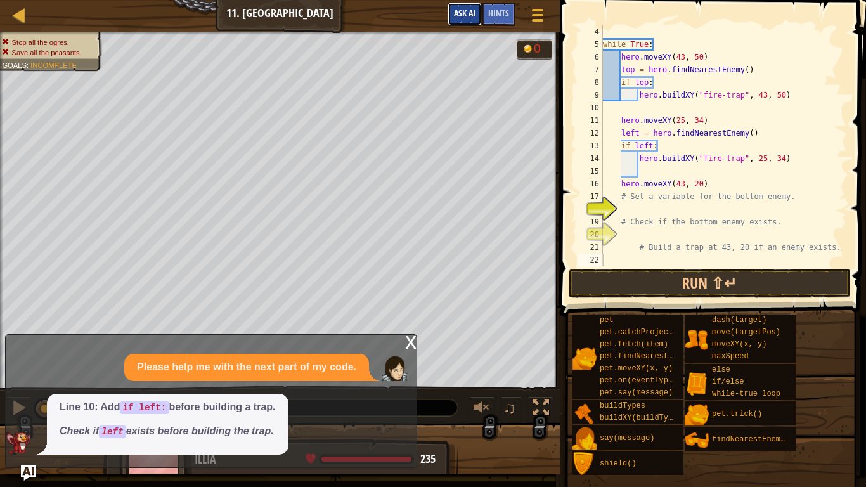
click at [466, 11] on span "Ask AI" at bounding box center [465, 13] width 22 height 12
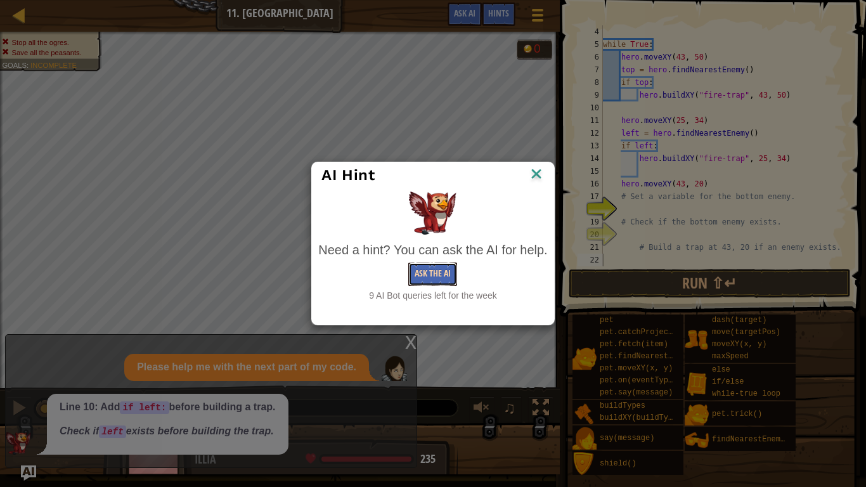
click at [435, 274] on button "Ask the AI" at bounding box center [432, 273] width 49 height 23
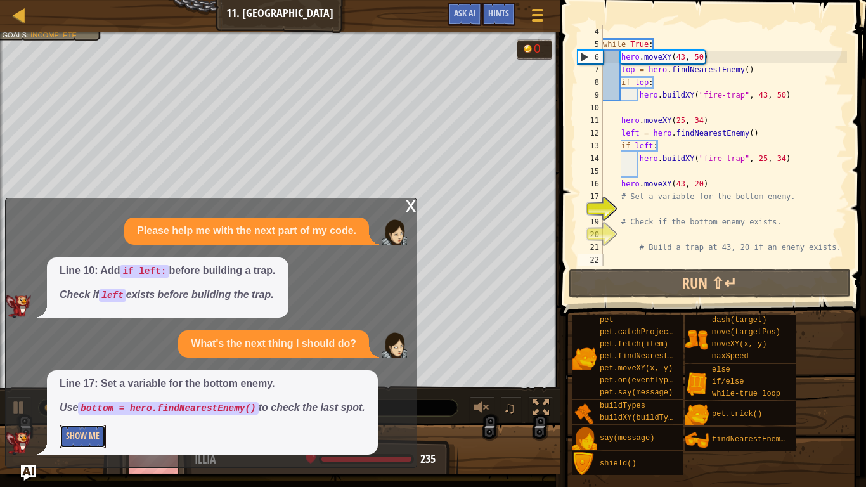
click at [76, 379] on button "Show Me" at bounding box center [83, 436] width 46 height 23
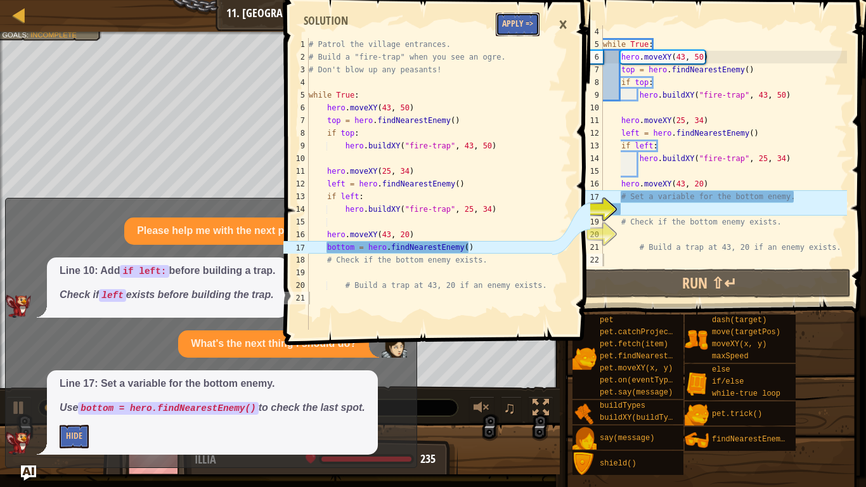
click at [510, 18] on button "Apply =>" at bounding box center [518, 24] width 44 height 23
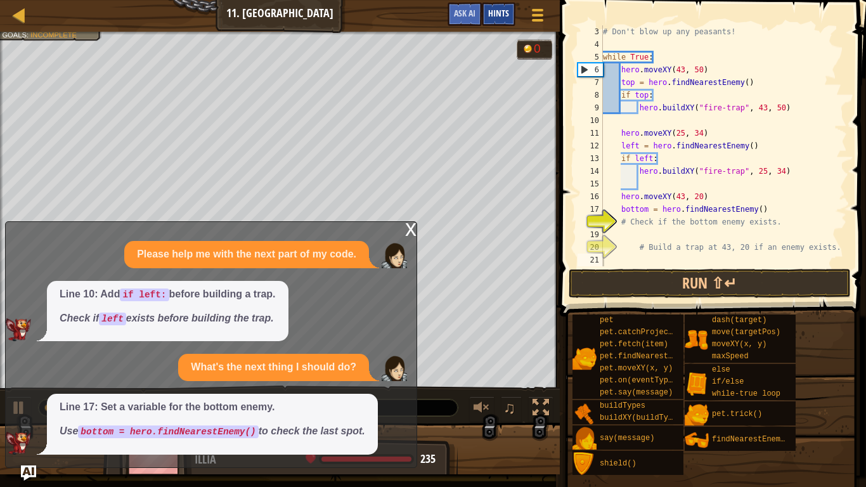
scroll to position [25, 0]
click at [451, 13] on button "Ask AI" at bounding box center [464, 14] width 34 height 23
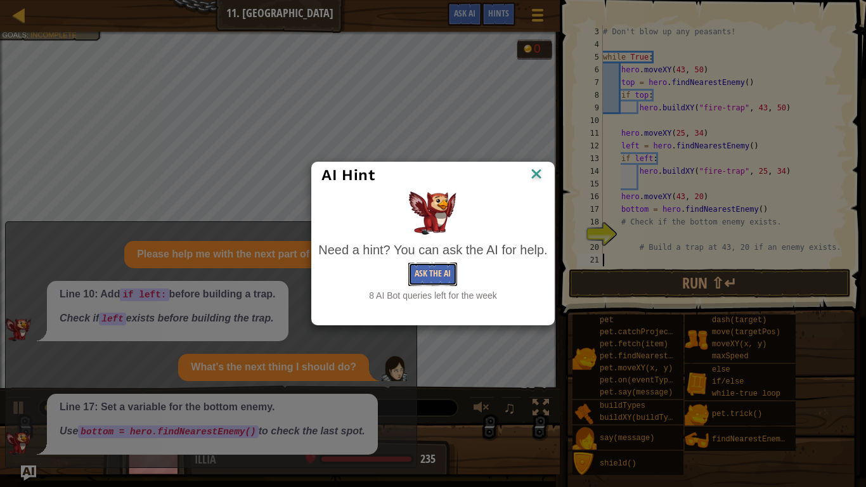
click at [421, 278] on button "Ask the AI" at bounding box center [432, 273] width 49 height 23
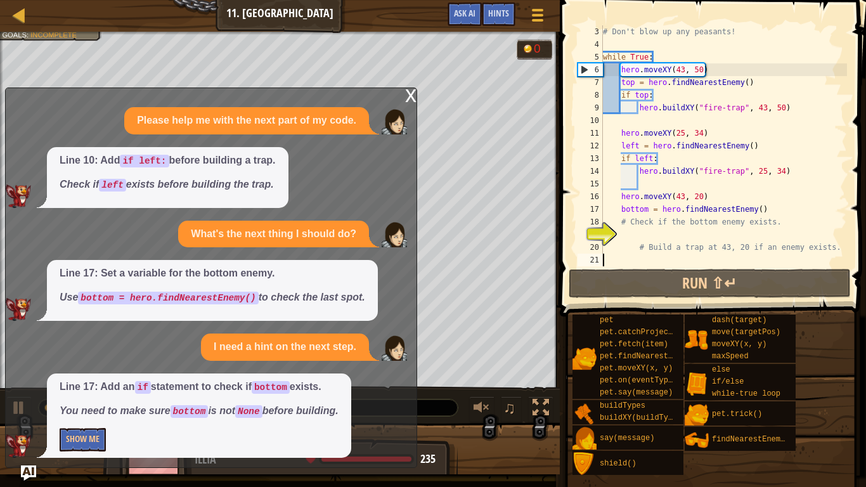
scroll to position [5, 0]
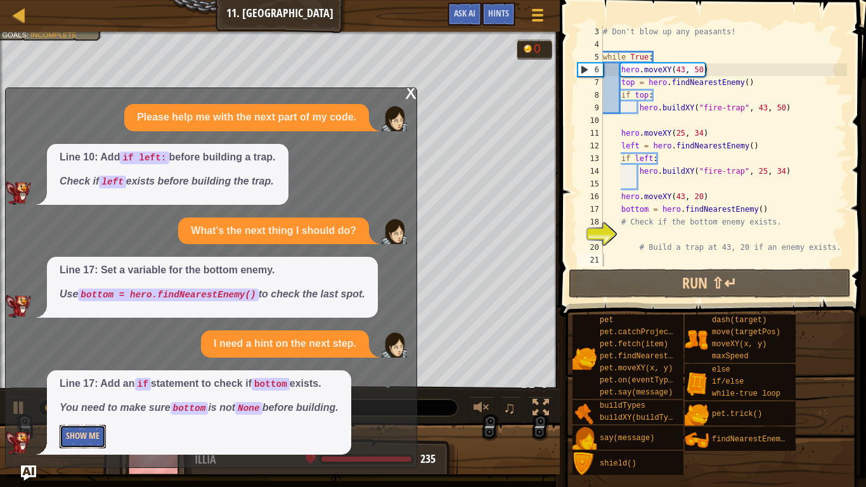
click at [77, 379] on button "Show Me" at bounding box center [83, 436] width 46 height 23
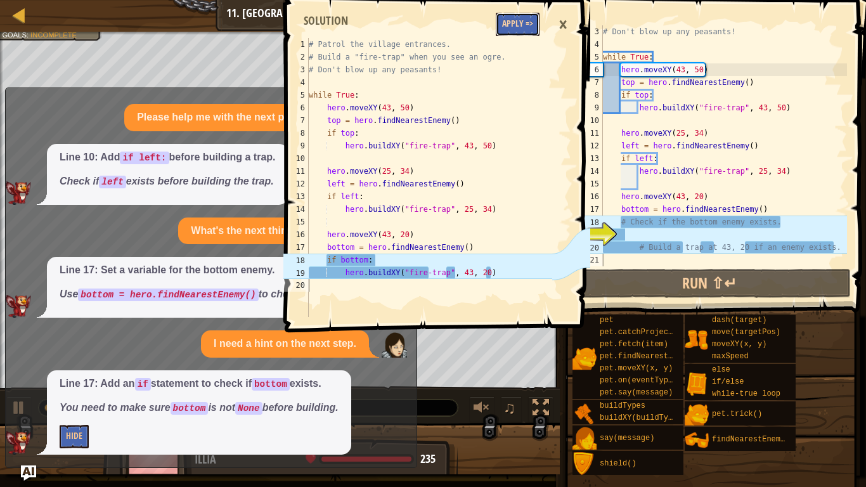
click at [504, 33] on button "Apply =>" at bounding box center [518, 24] width 44 height 23
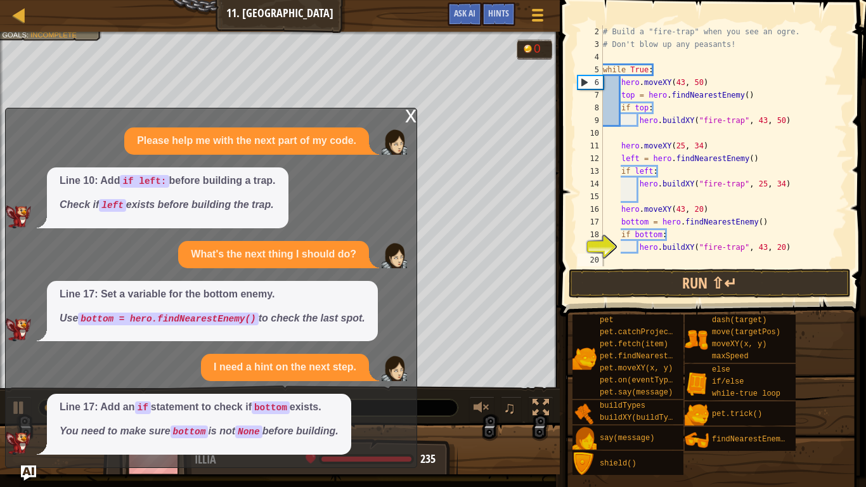
scroll to position [13, 0]
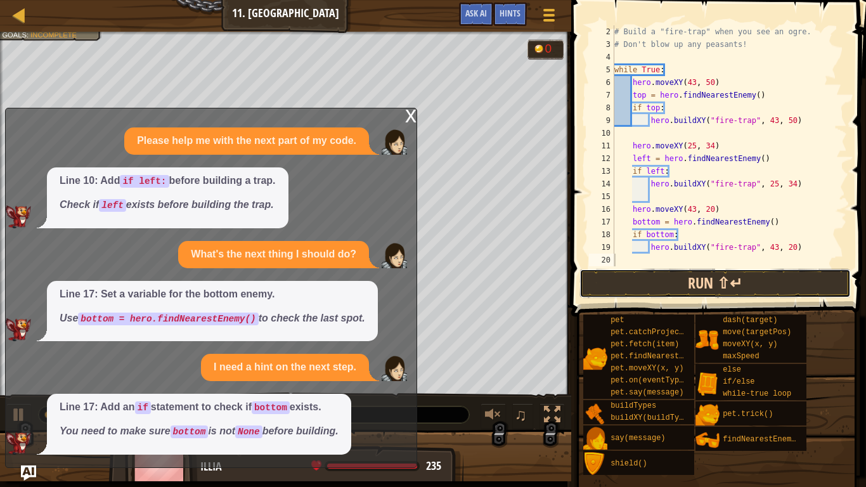
click at [694, 283] on button "Run ⇧↵" at bounding box center [714, 283] width 271 height 29
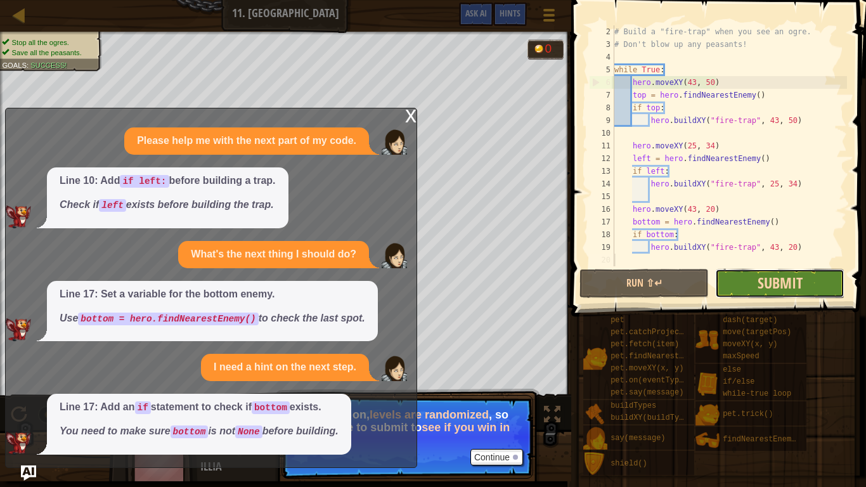
click at [783, 275] on span "Submit" at bounding box center [779, 283] width 45 height 20
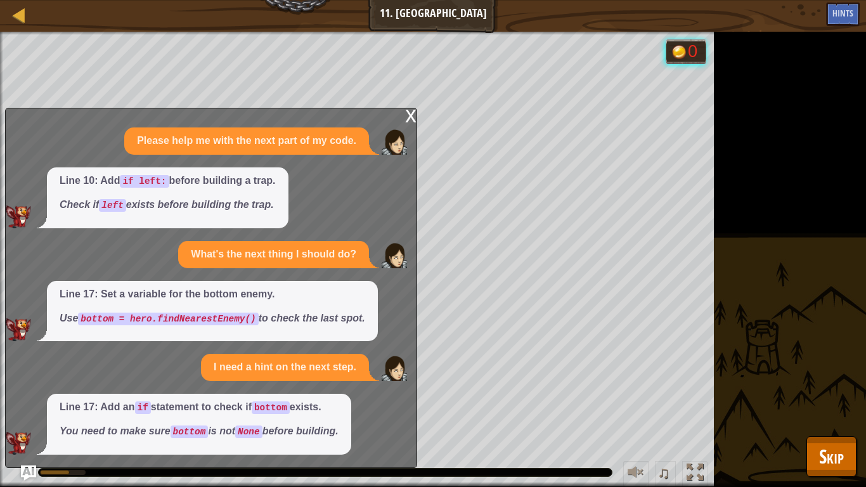
click at [405, 119] on div "x" at bounding box center [410, 114] width 11 height 13
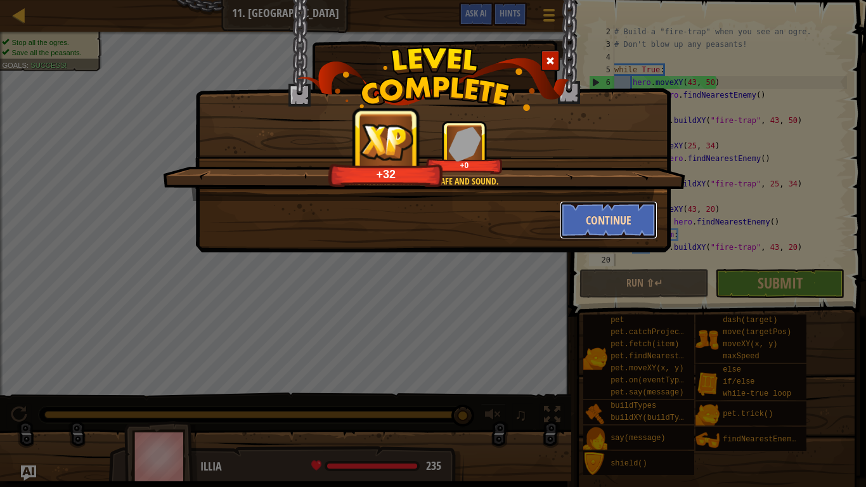
click at [619, 215] on button "Continue" at bounding box center [609, 220] width 98 height 38
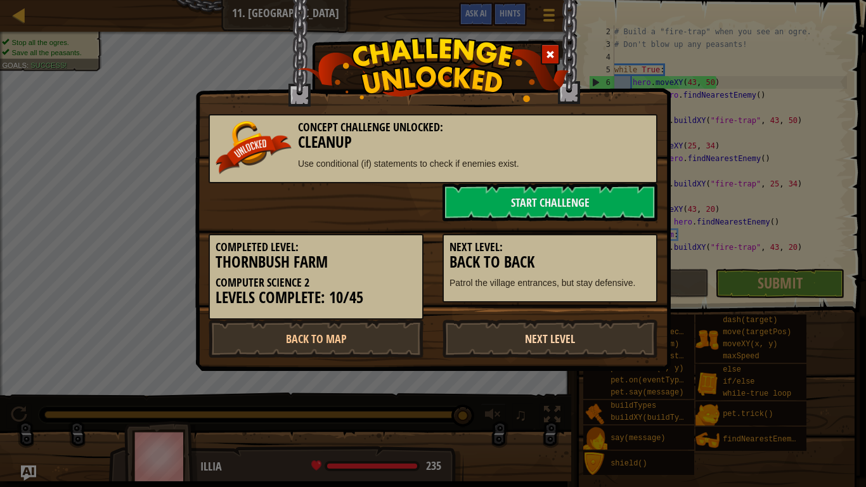
click at [508, 345] on link "Next Level" at bounding box center [549, 338] width 215 height 38
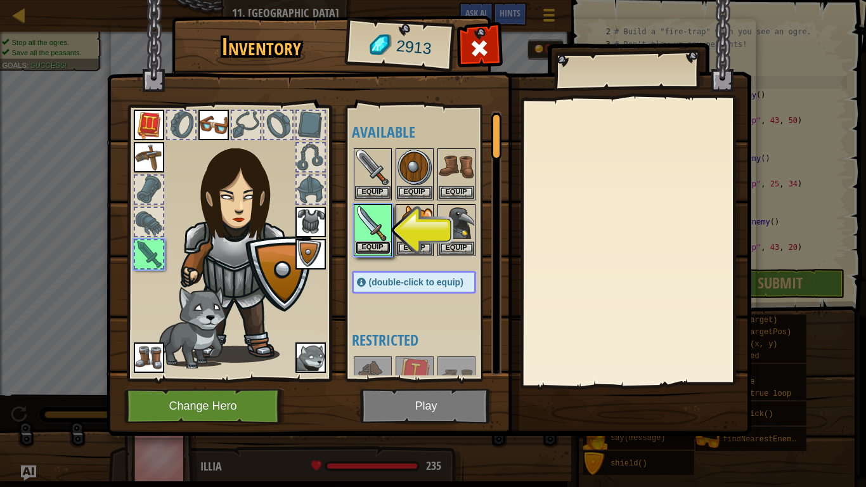
click at [360, 241] on button "Equip" at bounding box center [372, 247] width 35 height 13
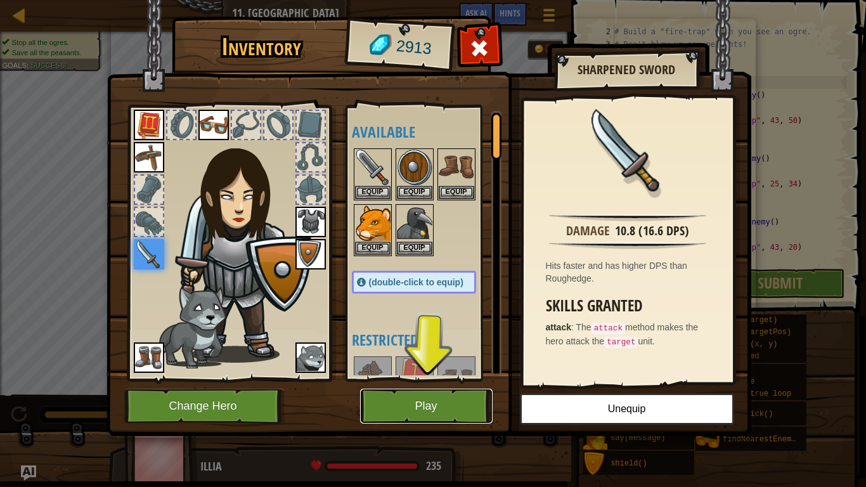
click at [427, 379] on button "Play" at bounding box center [426, 405] width 132 height 35
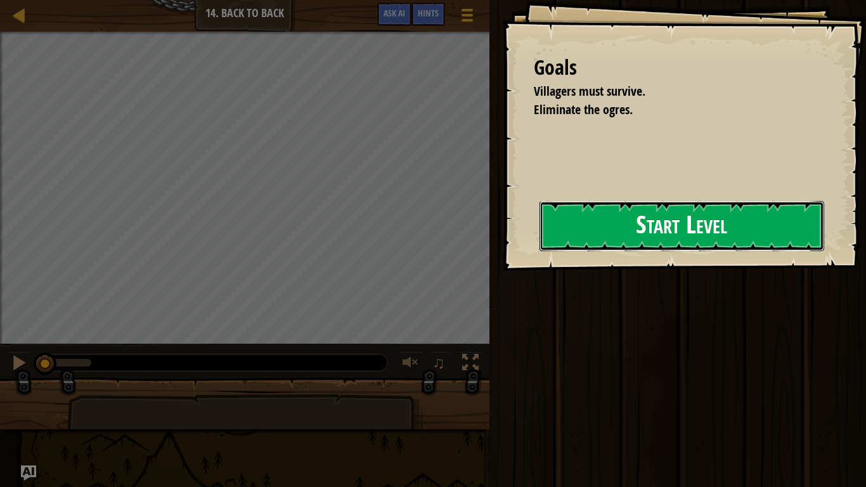
click at [539, 251] on button "Start Level" at bounding box center [681, 226] width 285 height 50
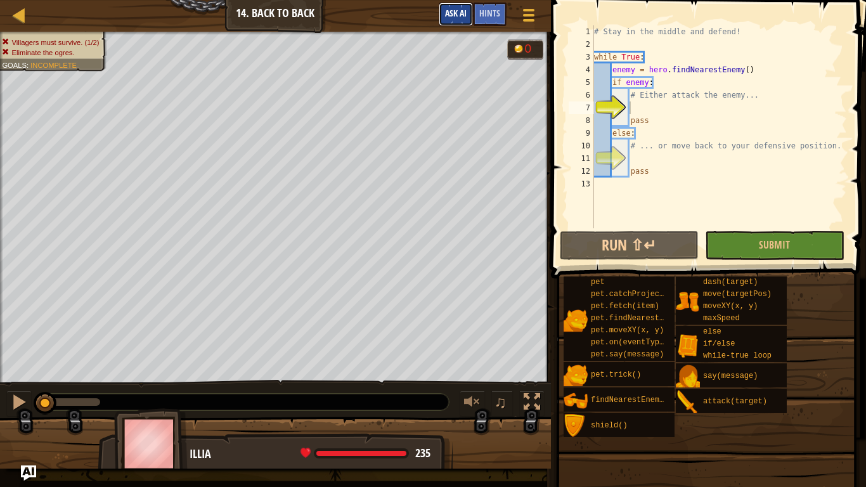
click at [456, 20] on button "Ask AI" at bounding box center [456, 14] width 34 height 23
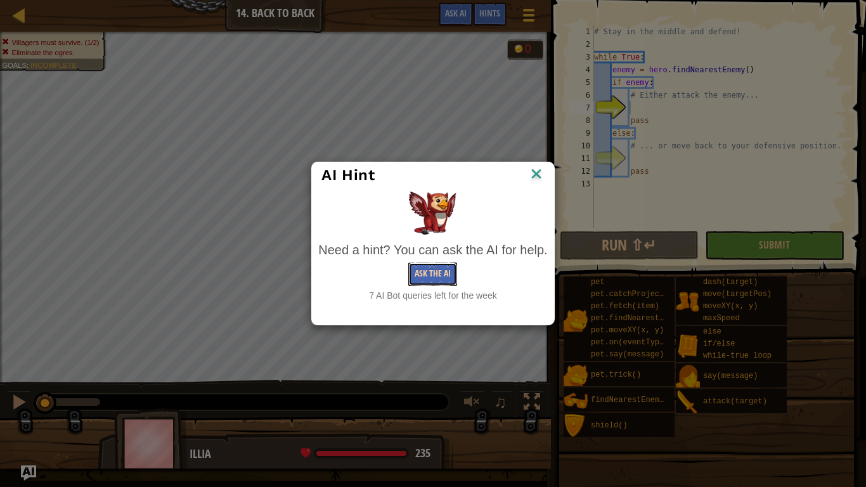
click at [429, 273] on button "Ask the AI" at bounding box center [432, 273] width 49 height 23
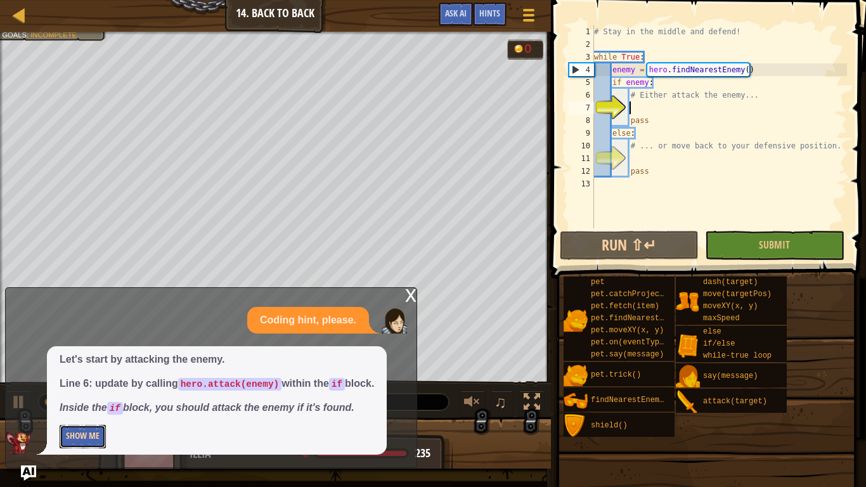
click at [92, 379] on button "Show Me" at bounding box center [83, 436] width 46 height 23
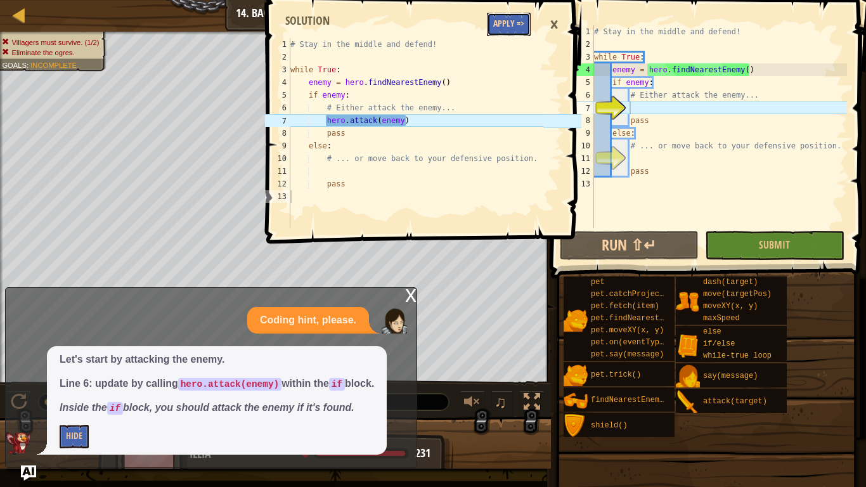
click at [497, 21] on button "Apply =>" at bounding box center [509, 24] width 44 height 23
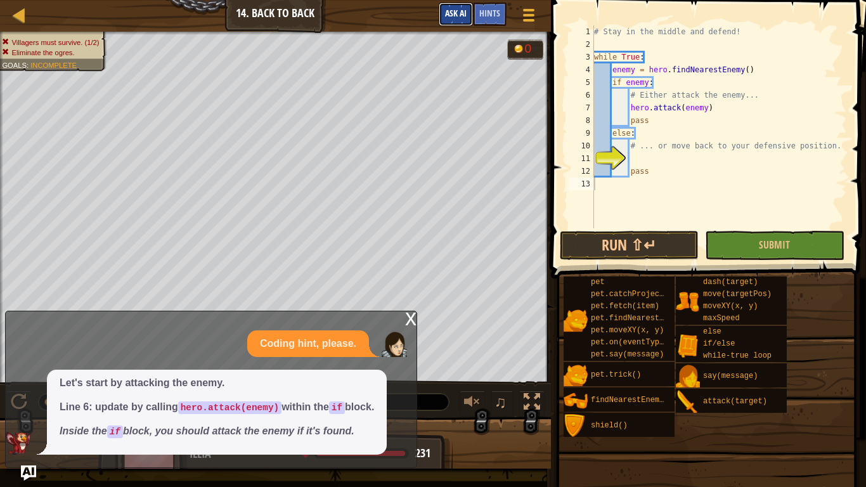
click at [461, 16] on span "Ask AI" at bounding box center [456, 13] width 22 height 12
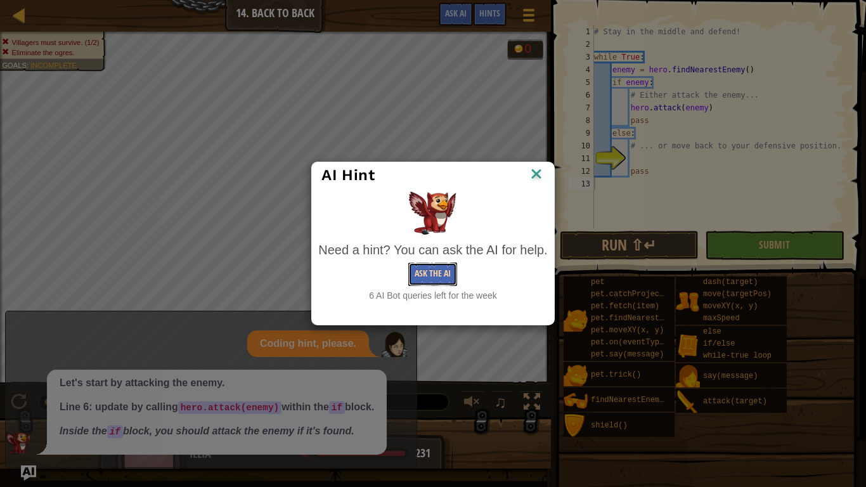
click at [421, 276] on button "Ask the AI" at bounding box center [432, 273] width 49 height 23
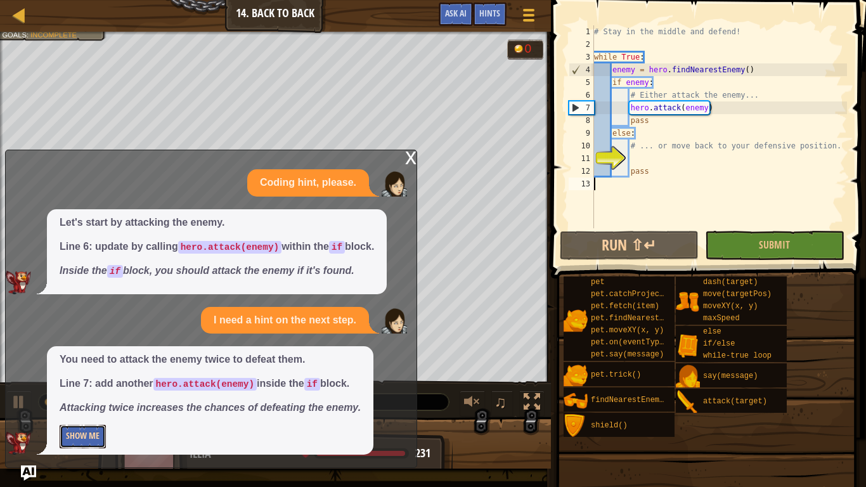
click at [80, 379] on button "Show Me" at bounding box center [83, 436] width 46 height 23
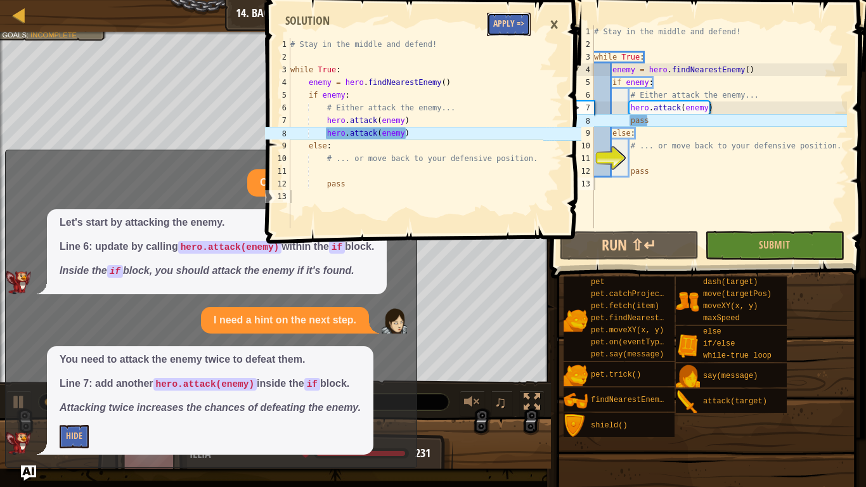
click at [506, 22] on button "Apply =>" at bounding box center [509, 24] width 44 height 23
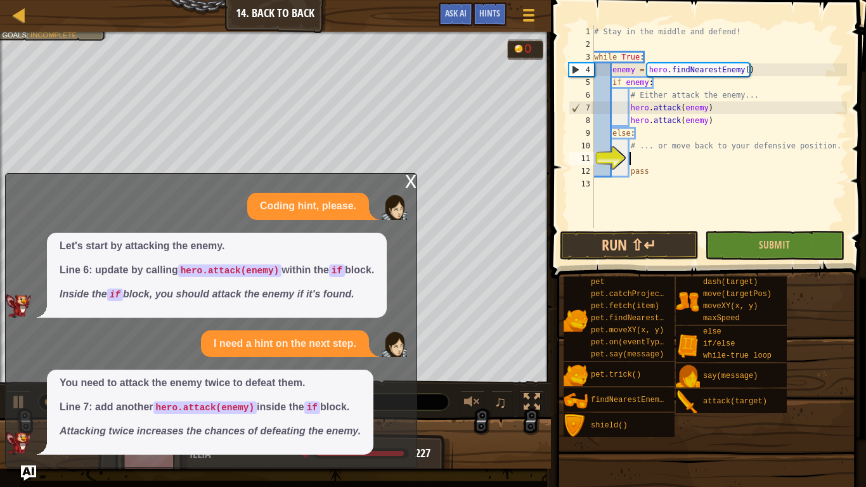
click at [635, 156] on div "# Stay in the middle and defend! while True : enemy = hero . findNearestEnemy (…" at bounding box center [718, 139] width 255 height 228
click at [442, 13] on button "Ask AI" at bounding box center [456, 14] width 34 height 23
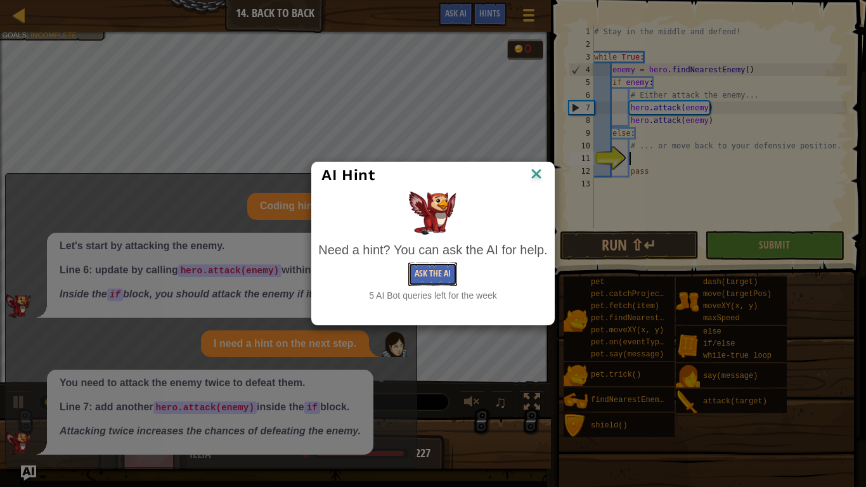
click at [439, 271] on button "Ask the AI" at bounding box center [432, 273] width 49 height 23
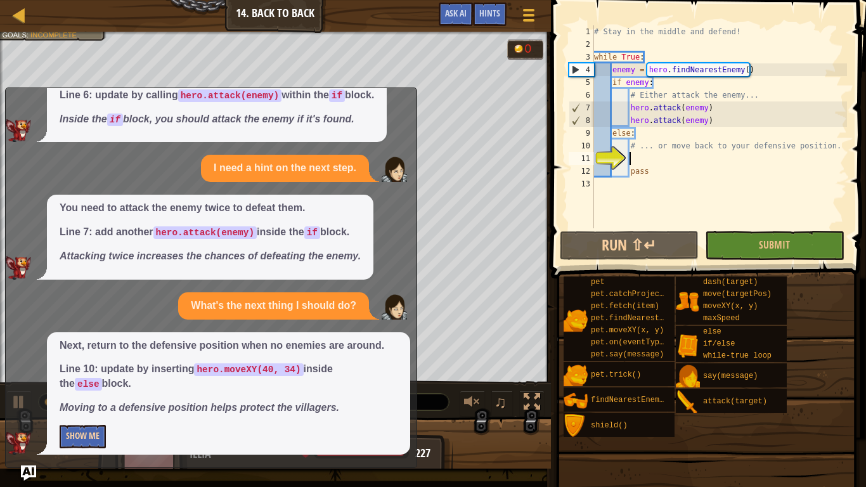
scroll to position [91, 0]
click at [85, 379] on button "Show Me" at bounding box center [83, 436] width 46 height 23
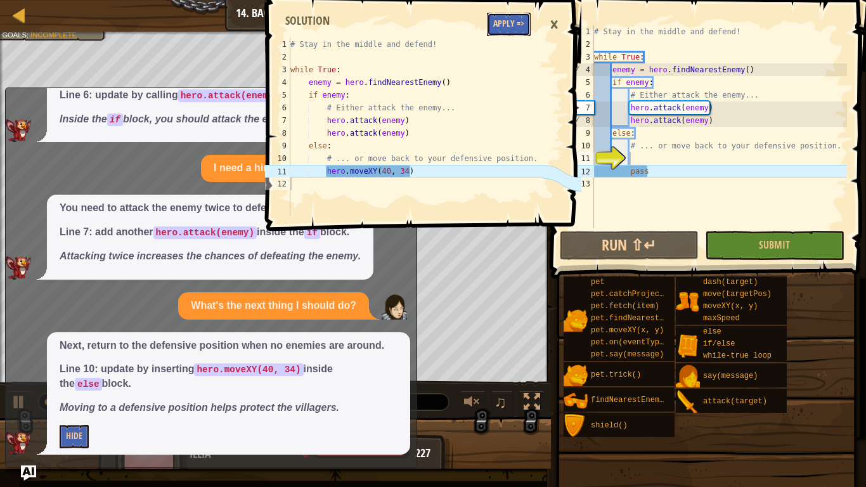
click at [508, 23] on button "Apply =>" at bounding box center [509, 24] width 44 height 23
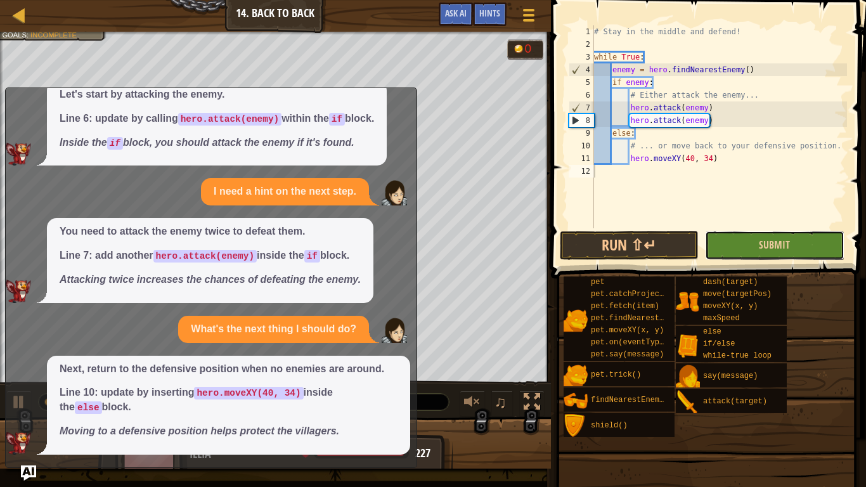
click at [738, 237] on button "Submit" at bounding box center [774, 245] width 139 height 29
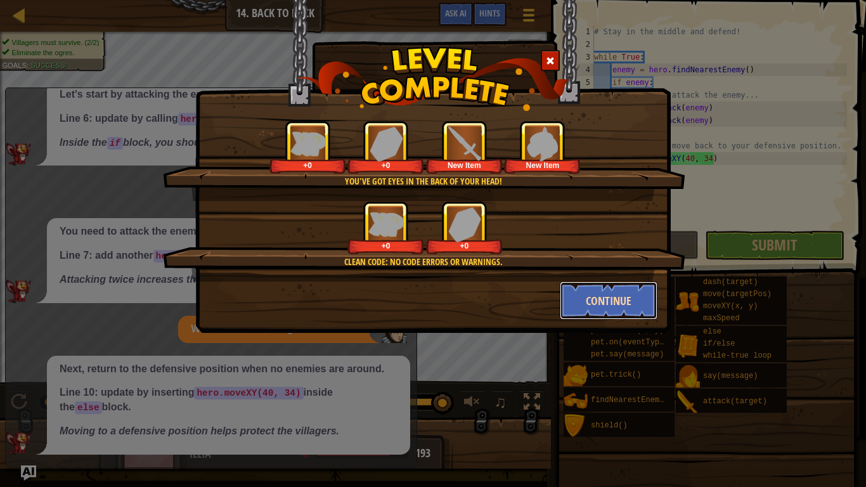
click at [578, 291] on button "Continue" at bounding box center [609, 300] width 98 height 38
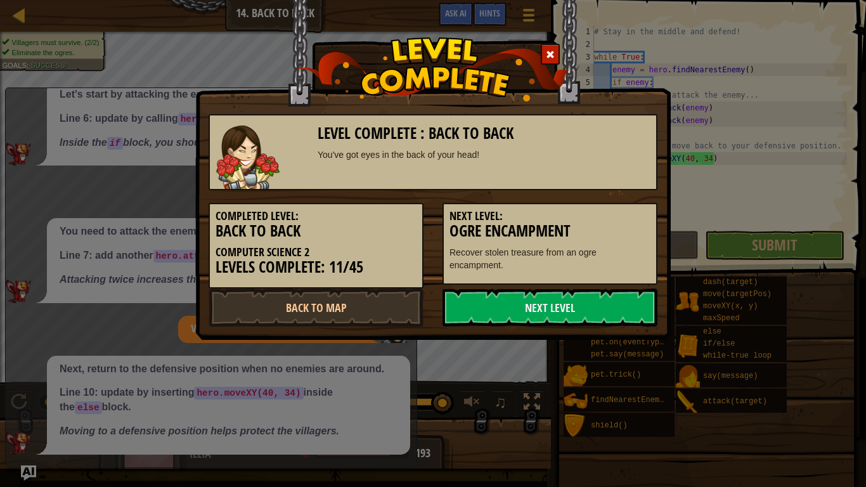
click at [546, 55] on span at bounding box center [550, 54] width 9 height 9
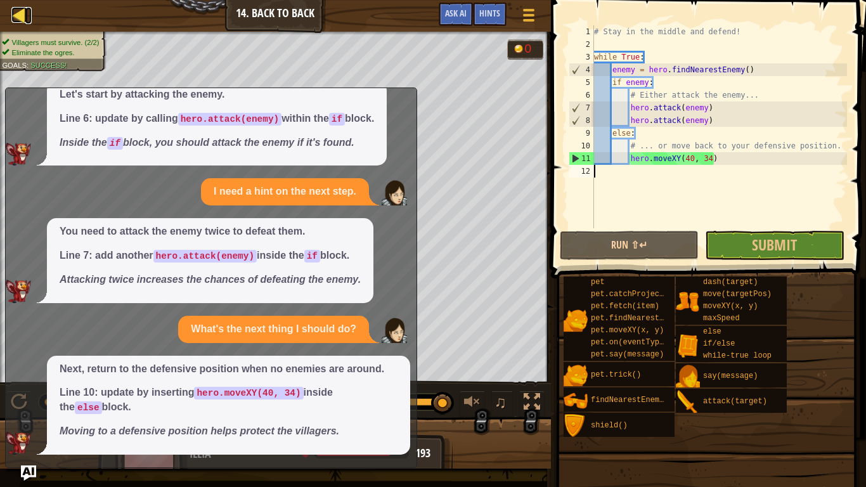
click at [13, 14] on div at bounding box center [19, 15] width 16 height 16
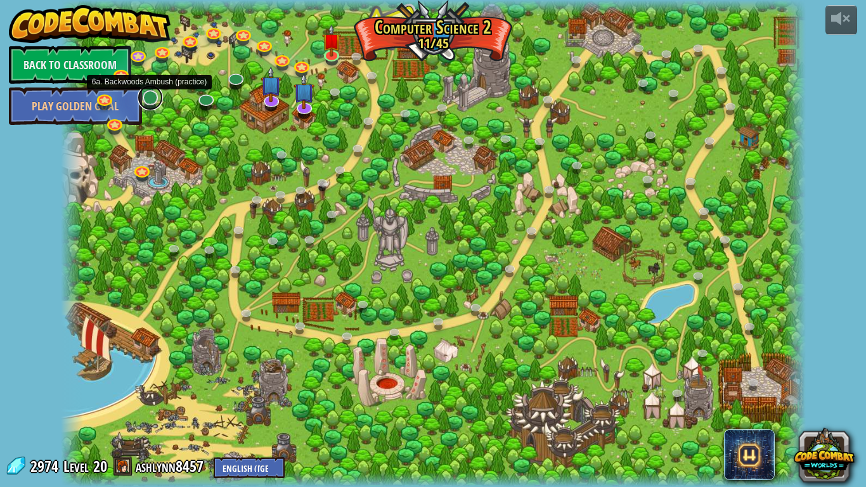
click at [152, 105] on link at bounding box center [150, 97] width 25 height 25
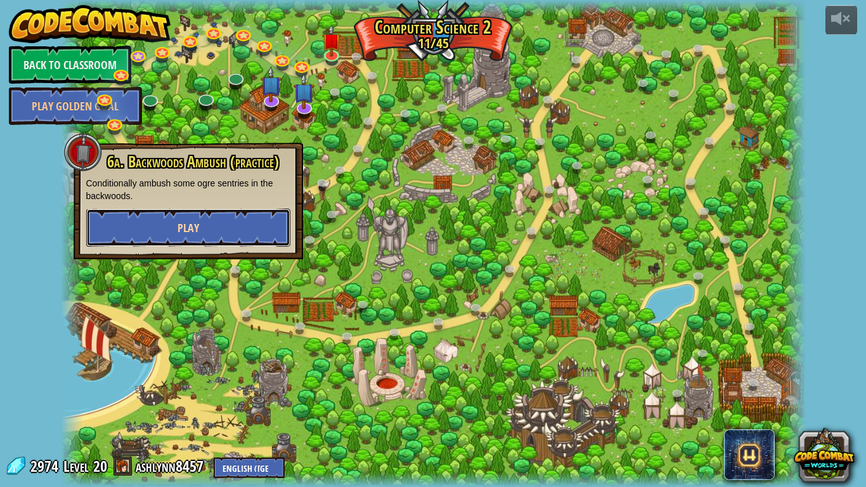
click at [260, 221] on button "Play" at bounding box center [188, 228] width 204 height 38
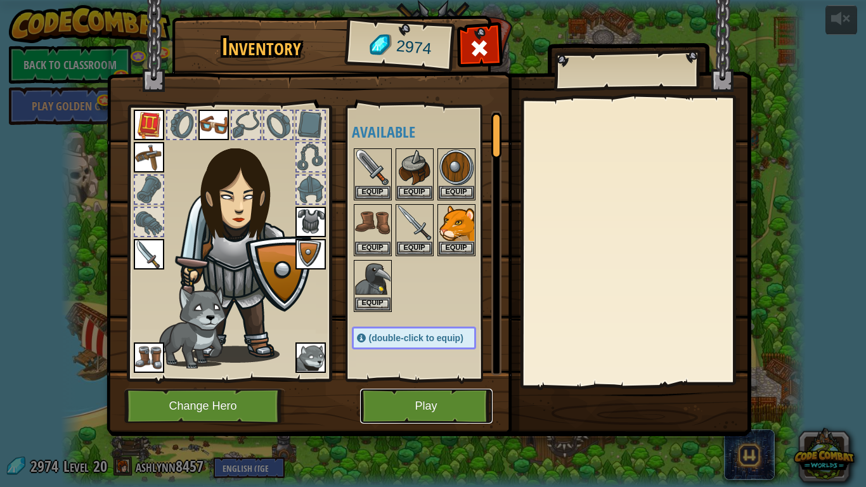
click at [423, 379] on button "Play" at bounding box center [426, 405] width 132 height 35
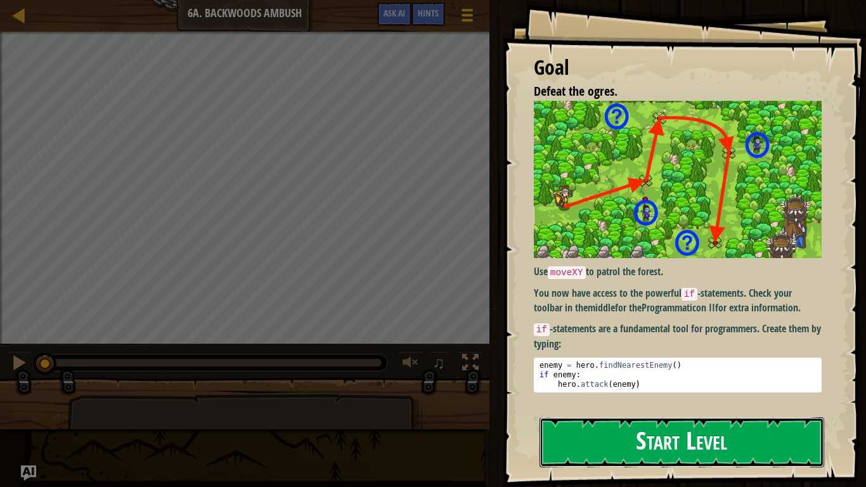
click at [624, 379] on button "Start Level" at bounding box center [681, 442] width 285 height 50
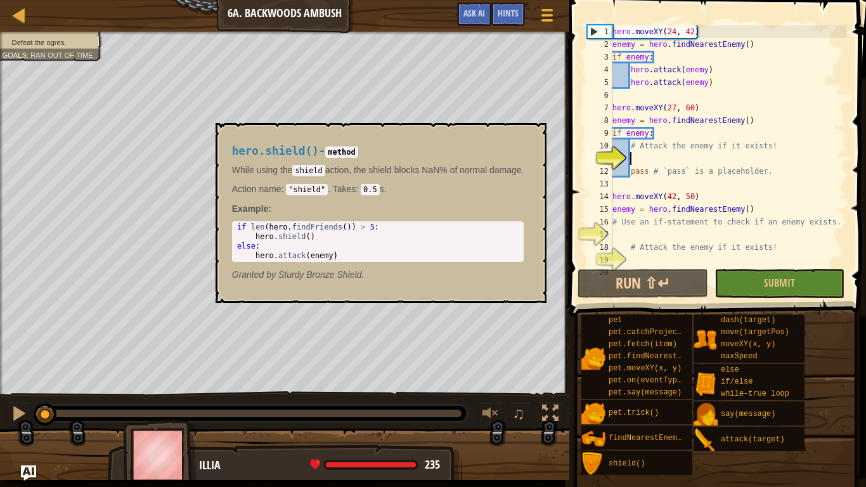
scroll to position [13, 0]
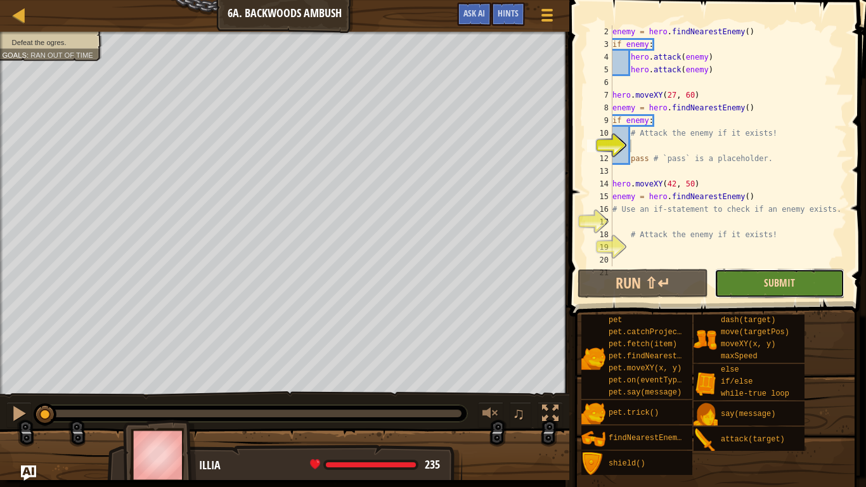
click at [774, 282] on span "Submit" at bounding box center [779, 283] width 31 height 14
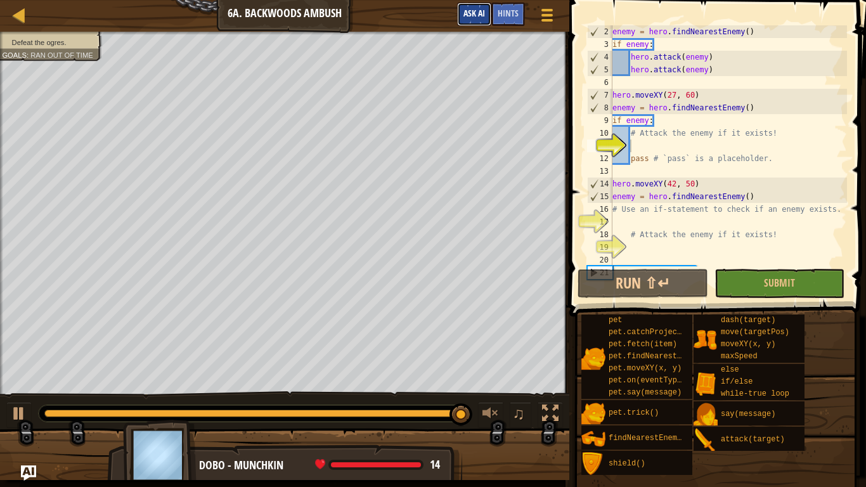
click at [475, 18] on span "Ask AI" at bounding box center [474, 13] width 22 height 12
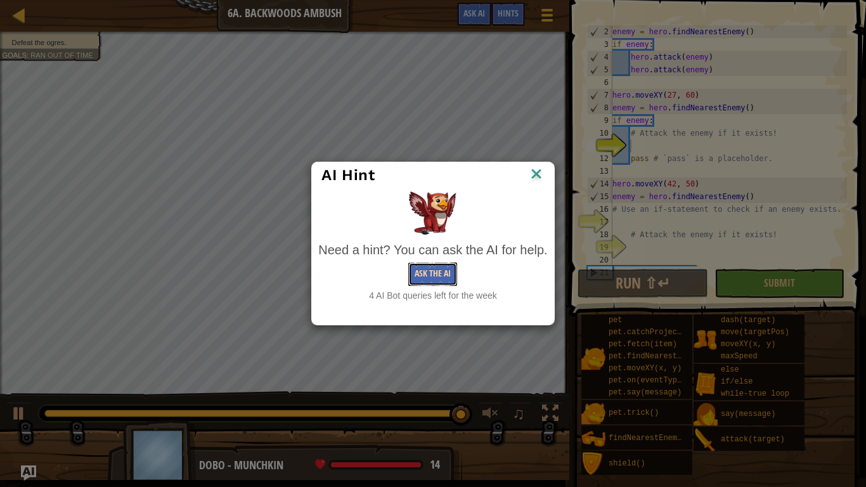
click at [434, 277] on button "Ask the AI" at bounding box center [432, 273] width 49 height 23
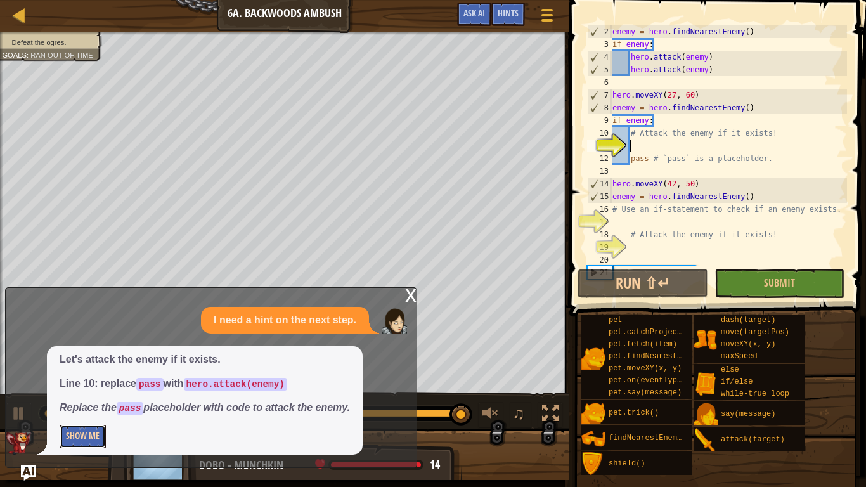
click at [93, 379] on button "Show Me" at bounding box center [83, 436] width 46 height 23
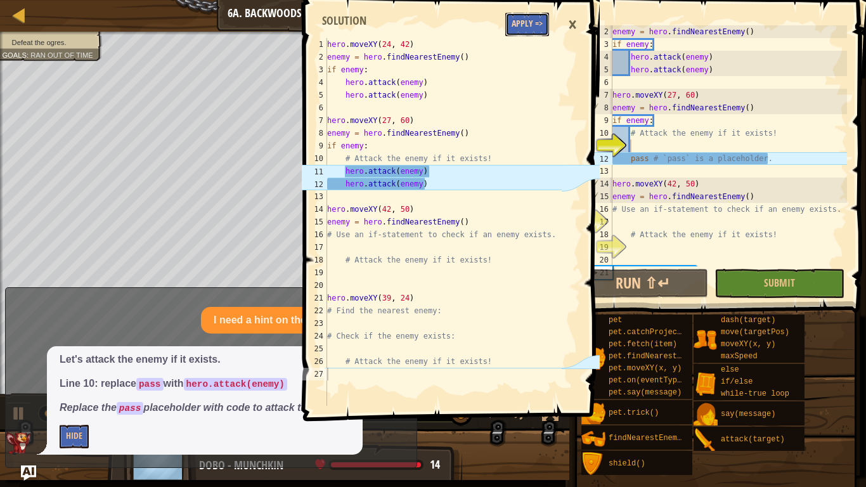
click at [506, 27] on button "Apply =>" at bounding box center [527, 24] width 44 height 23
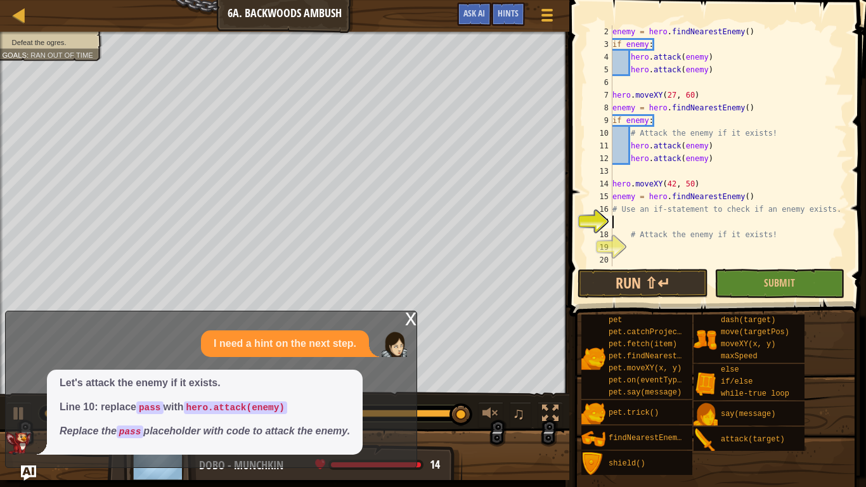
click at [633, 218] on div "enemy = hero . findNearestEnemy ( ) if enemy : hero . attack ( enemy ) hero . a…" at bounding box center [728, 158] width 237 height 266
click at [470, 14] on span "Ask AI" at bounding box center [474, 13] width 22 height 12
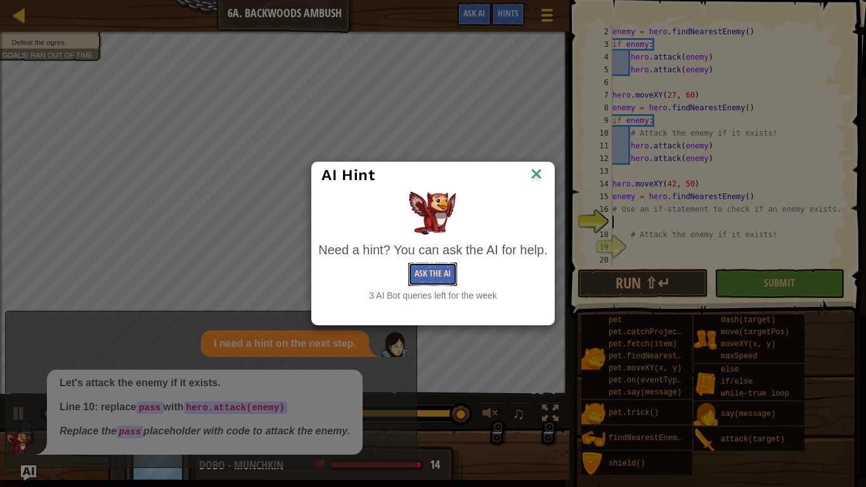
click at [432, 276] on button "Ask the AI" at bounding box center [432, 273] width 49 height 23
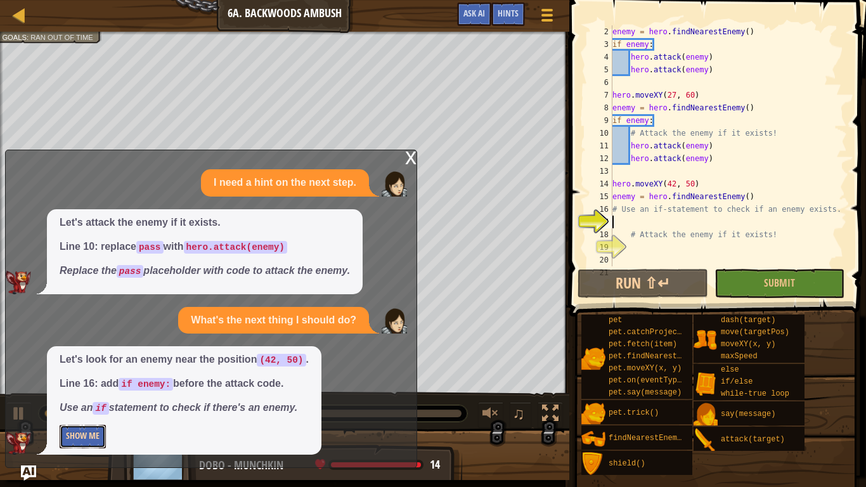
click at [90, 379] on button "Show Me" at bounding box center [83, 436] width 46 height 23
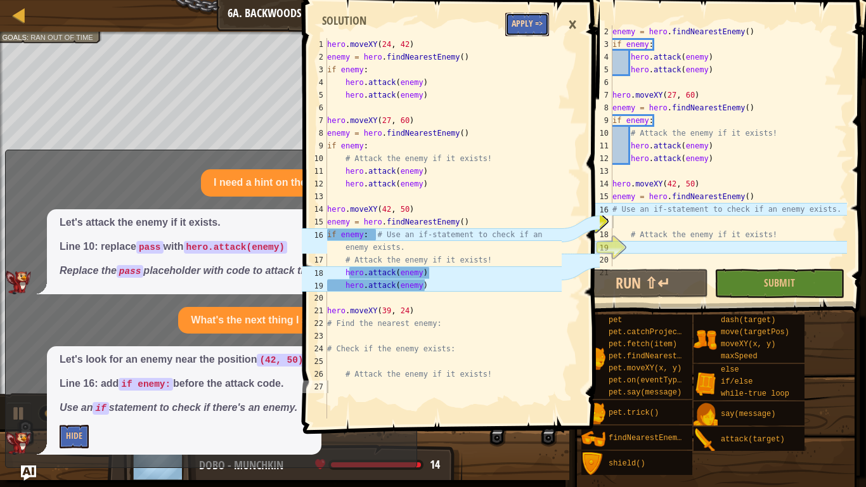
click at [515, 35] on button "Apply =>" at bounding box center [527, 24] width 44 height 23
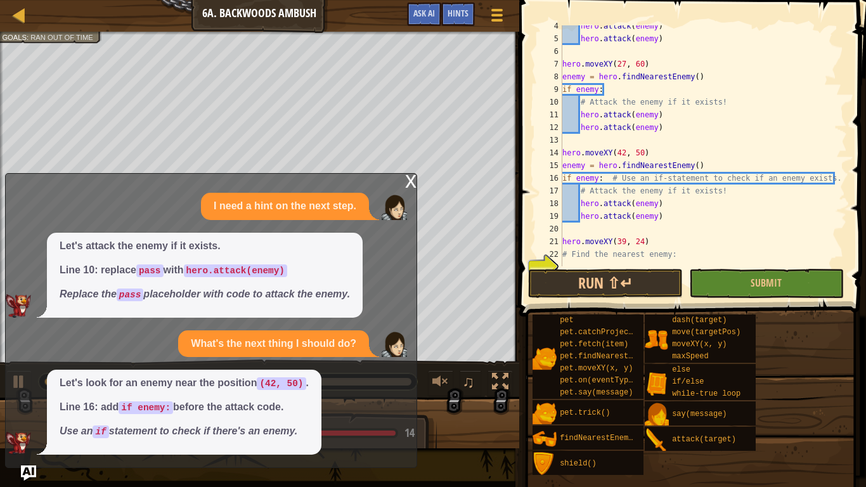
scroll to position [101, 0]
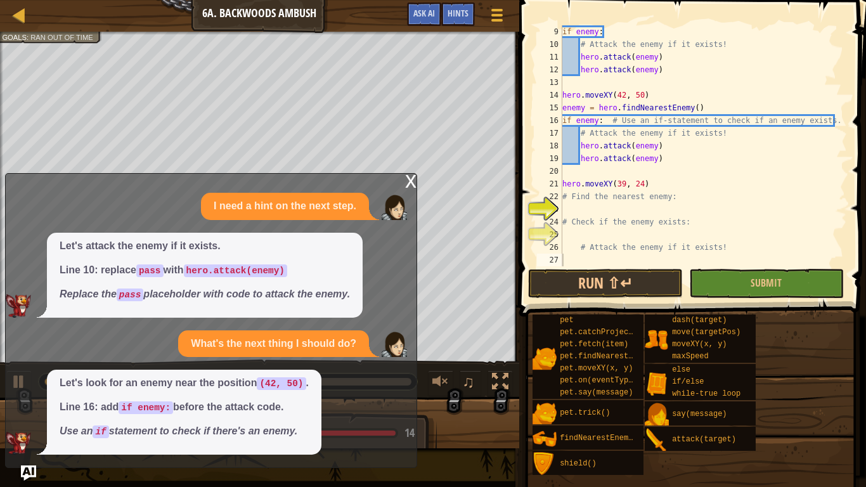
click at [623, 207] on div "if enemy : # Attack the enemy if it exists! hero . attack ( enemy ) hero . atta…" at bounding box center [703, 158] width 287 height 266
click at [423, 9] on span "Ask AI" at bounding box center [424, 13] width 22 height 12
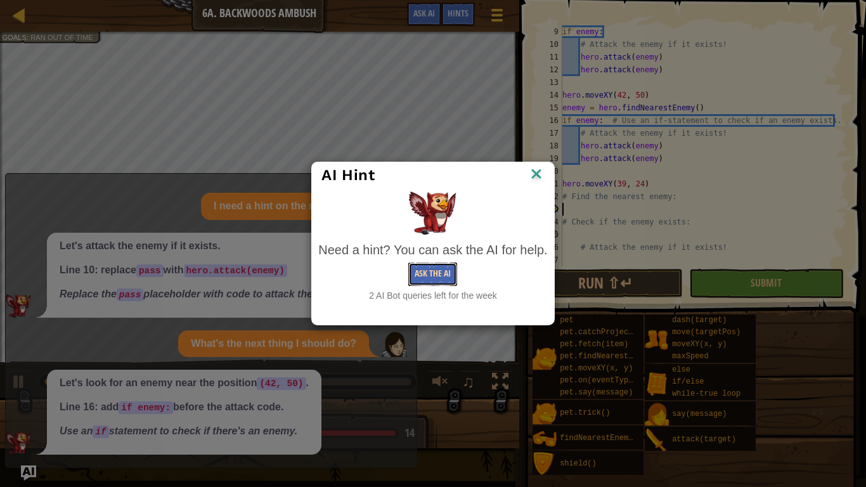
click at [428, 281] on button "Ask the AI" at bounding box center [432, 273] width 49 height 23
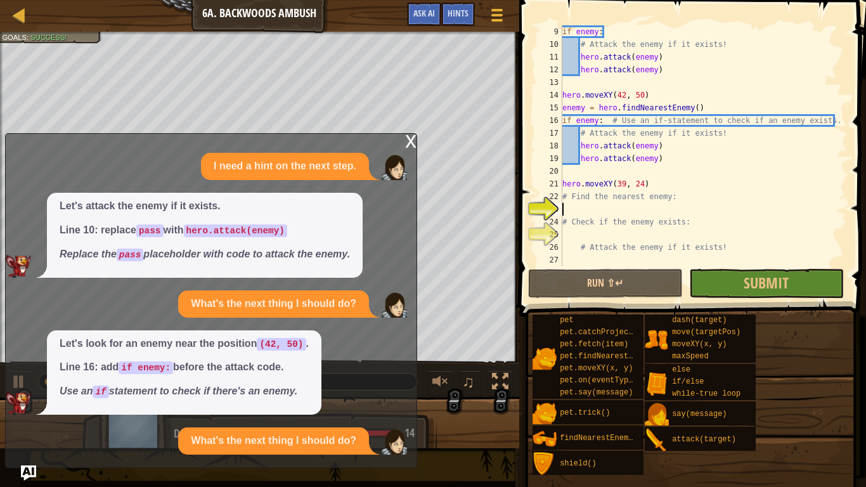
scroll to position [53, 0]
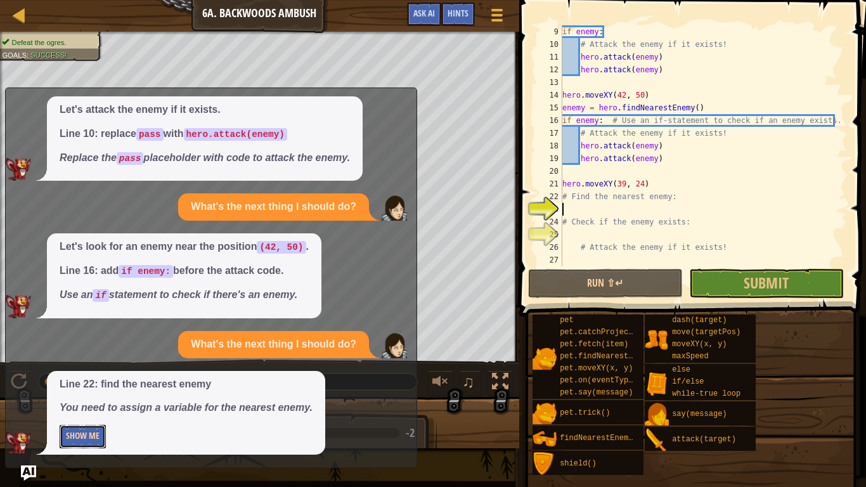
click at [95, 379] on button "Show Me" at bounding box center [83, 436] width 46 height 23
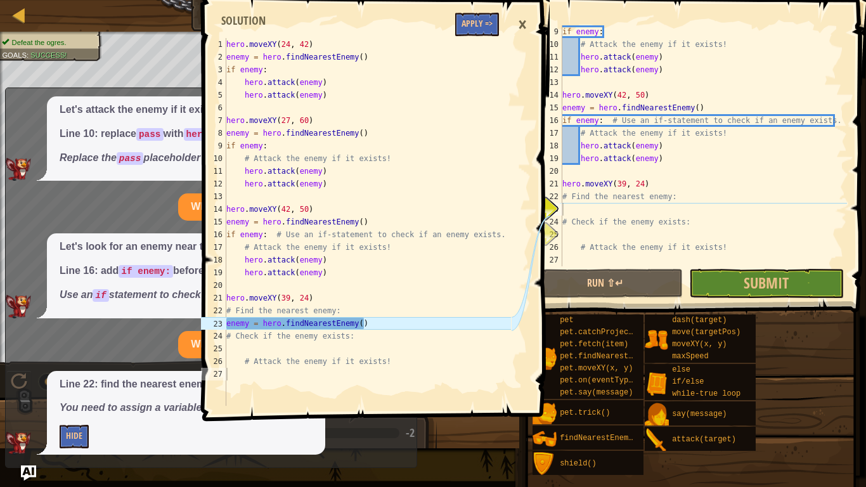
click at [108, 379] on p "Hide" at bounding box center [186, 436] width 253 height 23
click at [475, 20] on button "Apply =>" at bounding box center [477, 24] width 44 height 23
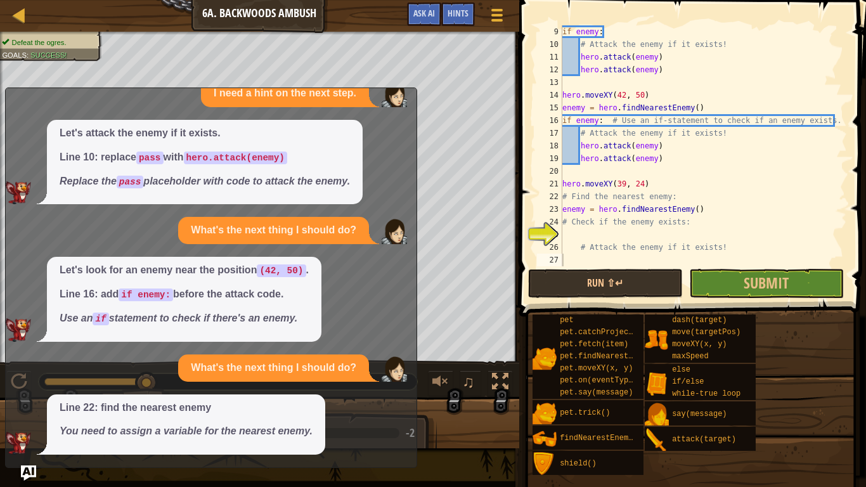
click at [610, 240] on div "if enemy : # Attack the enemy if it exists! hero . attack ( enemy ) hero . atta…" at bounding box center [703, 158] width 287 height 266
click at [413, 9] on span "Ask AI" at bounding box center [424, 13] width 22 height 12
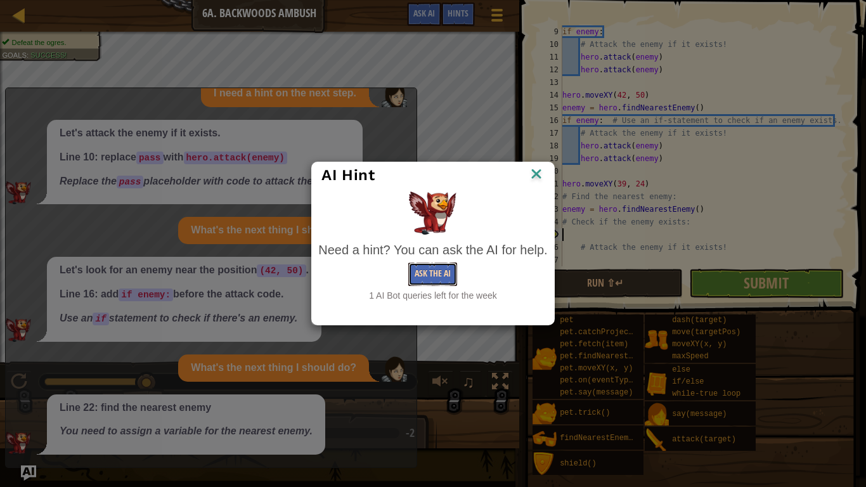
click at [423, 276] on button "Ask the AI" at bounding box center [432, 273] width 49 height 23
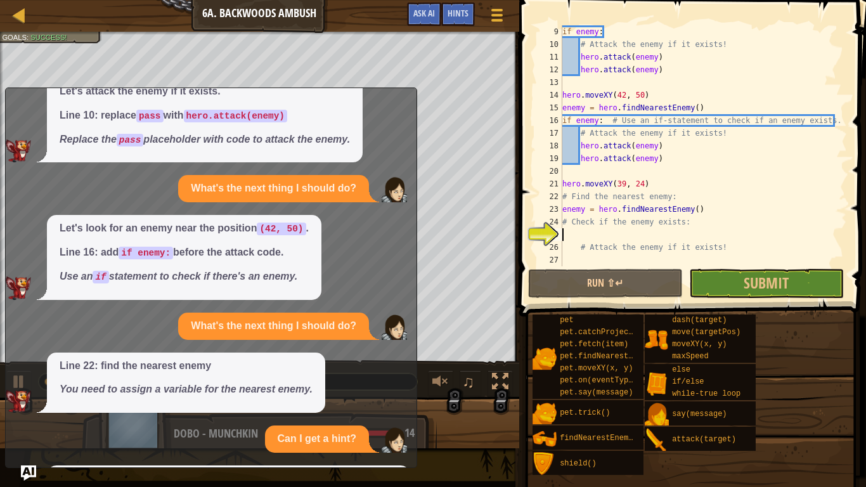
scroll to position [124, 0]
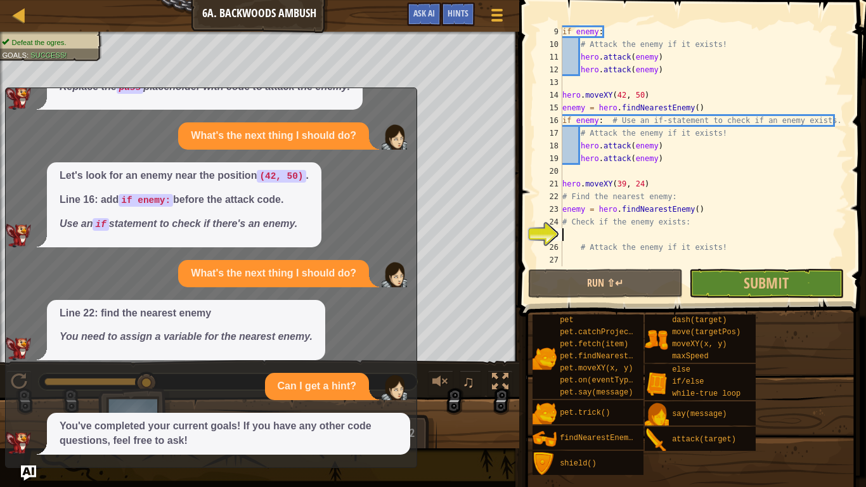
click at [750, 262] on div "if enemy : # Attack the enemy if it exists! hero . attack ( enemy ) hero . atta…" at bounding box center [703, 158] width 287 height 266
click at [749, 273] on span "Submit" at bounding box center [765, 283] width 45 height 20
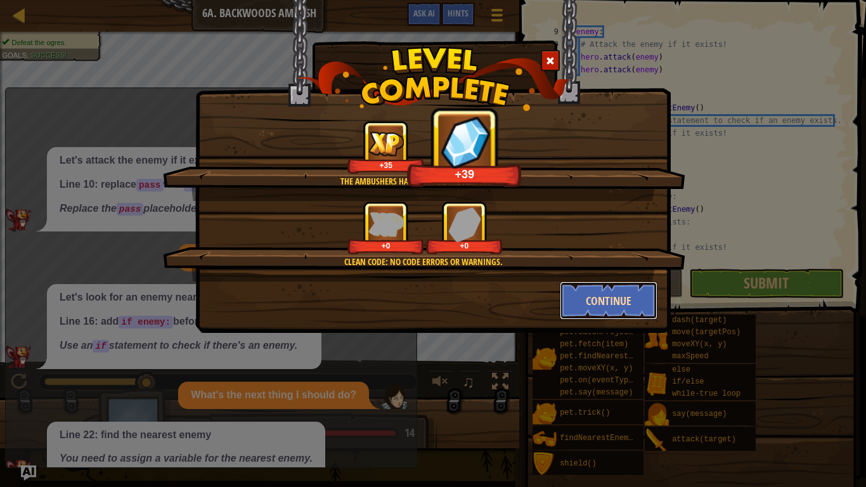
click at [593, 297] on button "Continue" at bounding box center [609, 300] width 98 height 38
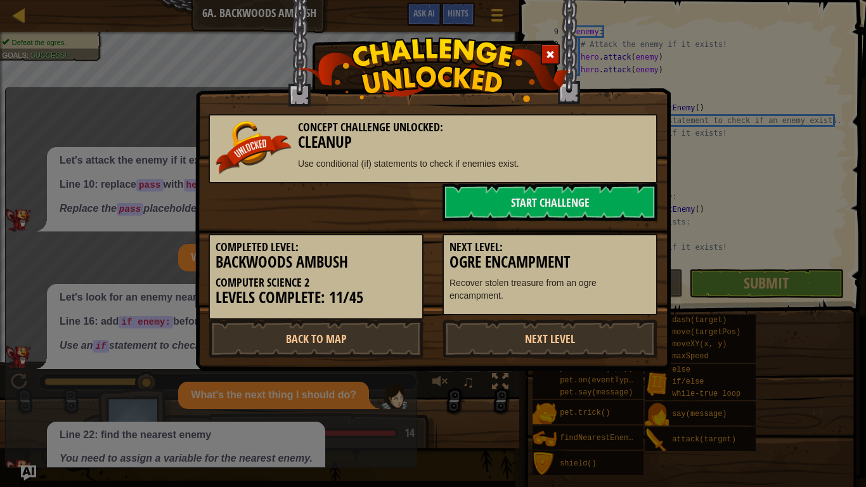
click at [593, 295] on p "Recover stolen treasure from an ogre encampment." at bounding box center [549, 288] width 201 height 25
click at [573, 329] on link "Next Level" at bounding box center [549, 338] width 215 height 38
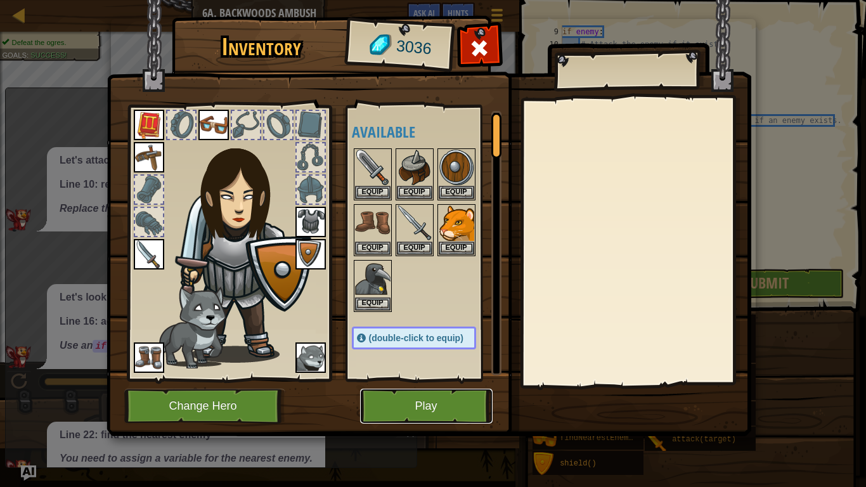
click at [443, 379] on button "Play" at bounding box center [426, 405] width 132 height 35
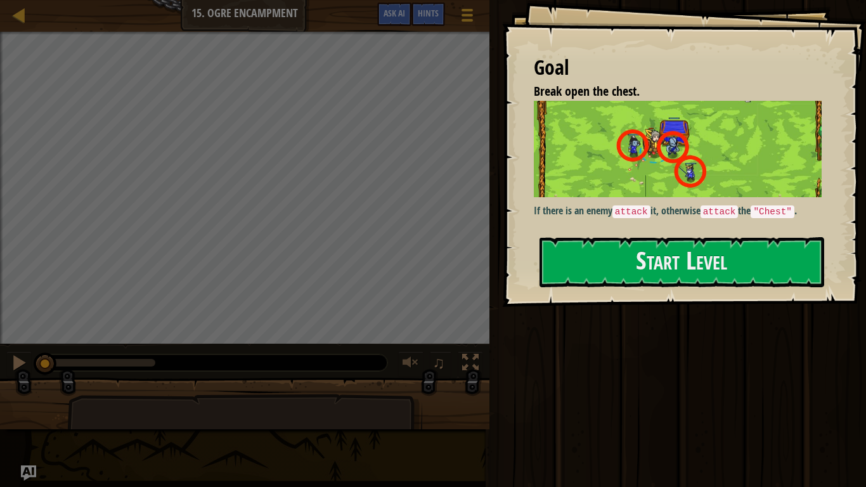
click at [94, 27] on div "Map Computer Science 2 15. Ogre Encampment Game Menu Done Hints Ask AI" at bounding box center [244, 16] width 489 height 32
click at [17, 16] on div at bounding box center [19, 15] width 16 height 16
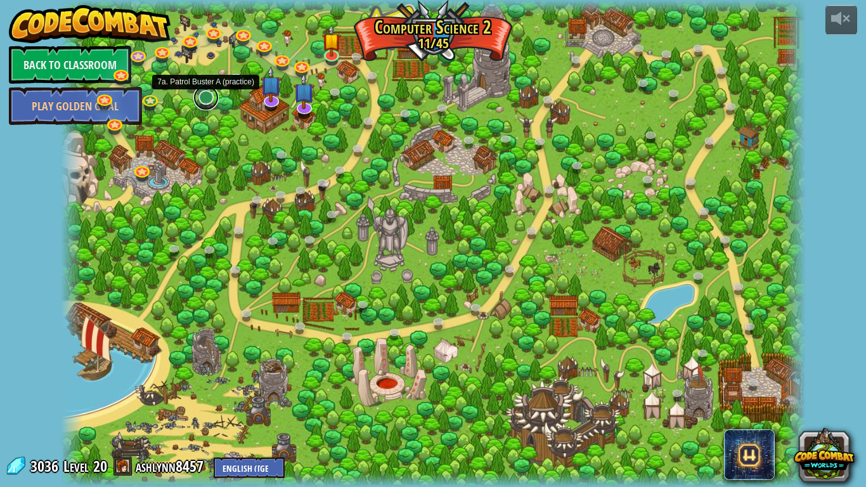
click at [203, 96] on link at bounding box center [205, 97] width 25 height 25
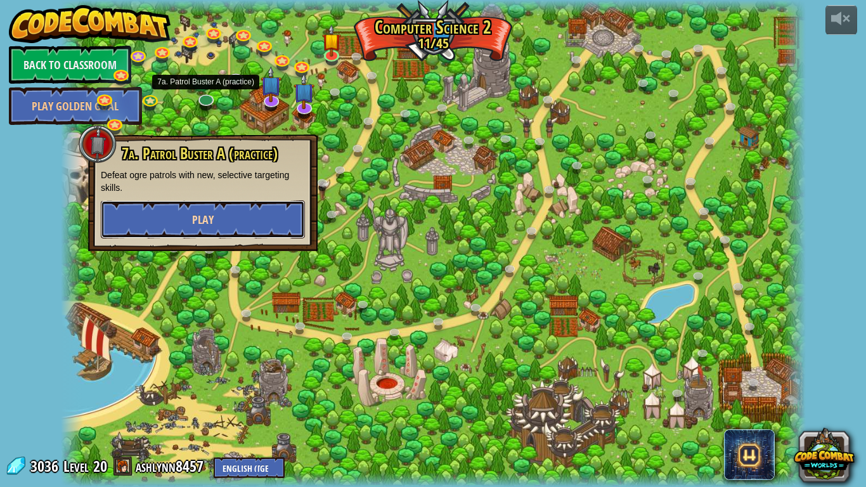
click at [259, 213] on button "Play" at bounding box center [203, 219] width 204 height 38
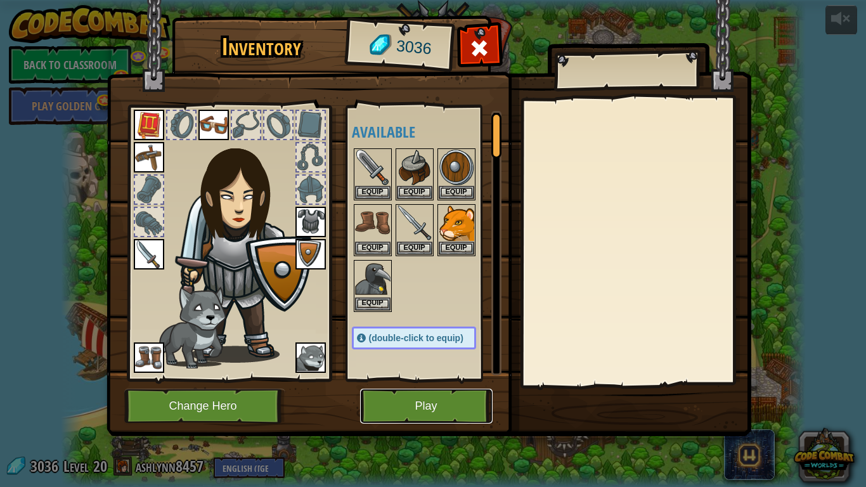
click at [461, 379] on button "Play" at bounding box center [426, 405] width 132 height 35
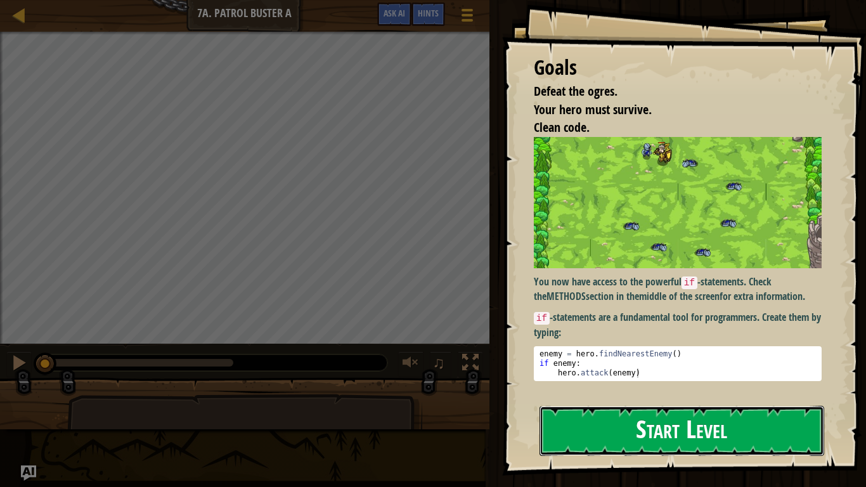
click at [615, 379] on button "Start Level" at bounding box center [681, 431] width 285 height 50
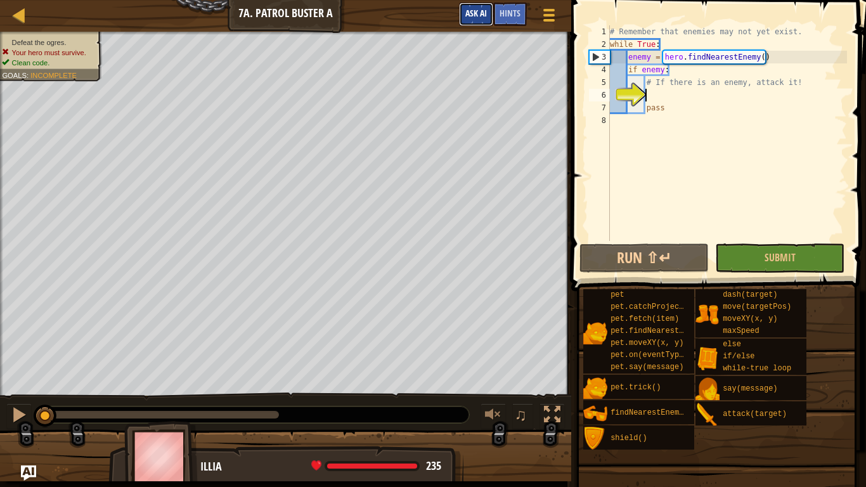
click at [460, 16] on button "Ask AI" at bounding box center [476, 14] width 34 height 23
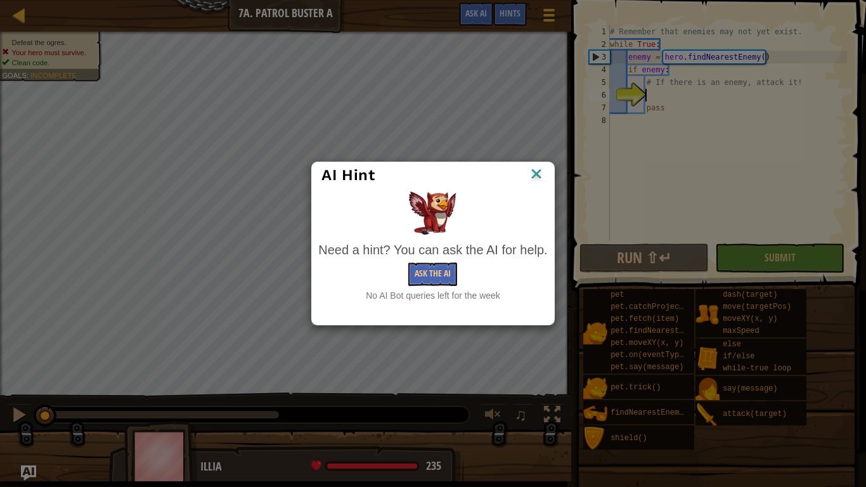
click at [534, 172] on img at bounding box center [536, 174] width 16 height 19
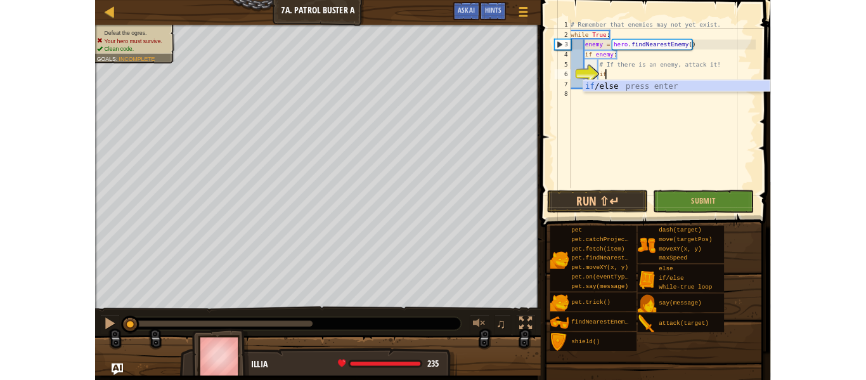
scroll to position [6, 6]
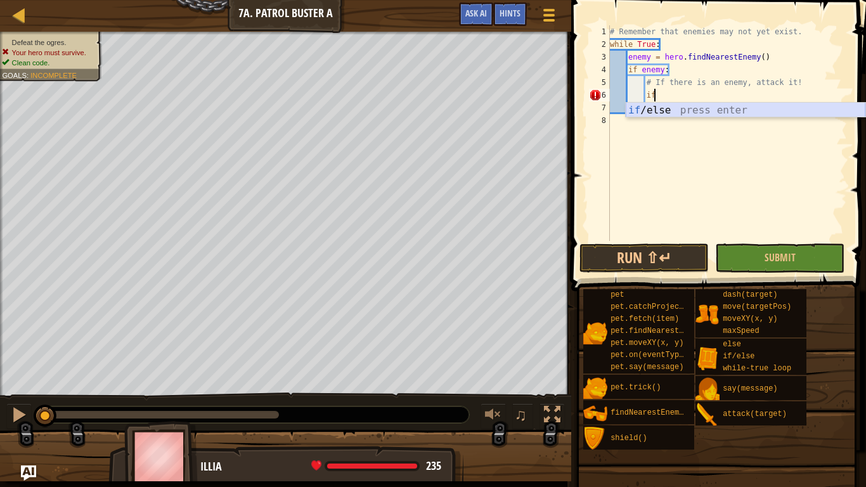
click at [668, 109] on div "if /else press enter" at bounding box center [746, 126] width 240 height 46
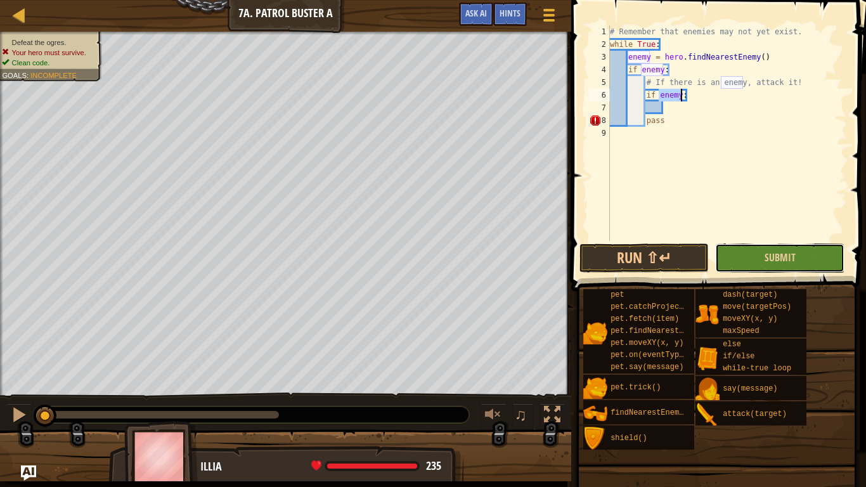
click at [750, 260] on button "Submit" at bounding box center [779, 257] width 129 height 29
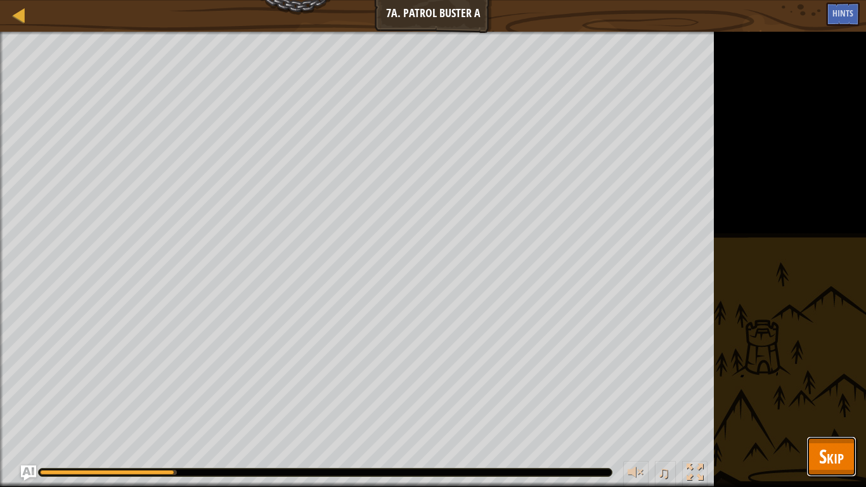
click at [827, 379] on span "Skip" at bounding box center [831, 456] width 25 height 26
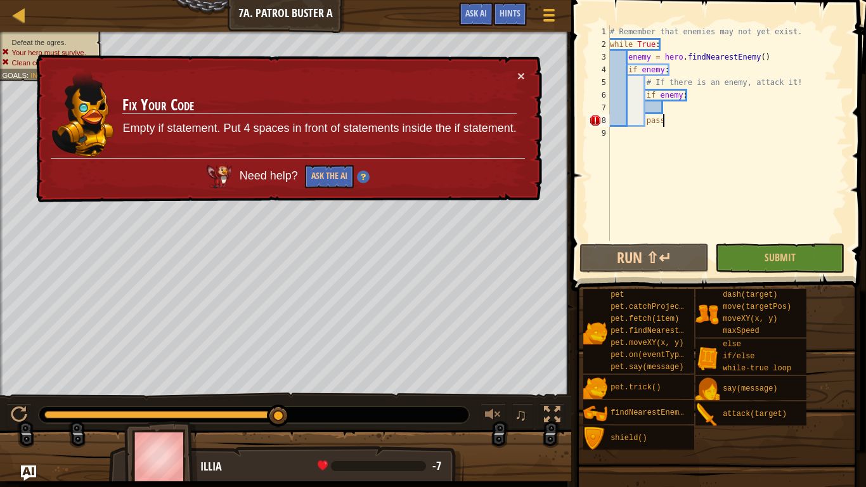
click at [682, 120] on div "# Remember that enemies may not yet exist. while True : enemy = hero . findNear…" at bounding box center [727, 145] width 240 height 241
click at [697, 125] on div "# Remember that enemies may not yet exist. while True : enemy = hero . findNear…" at bounding box center [727, 145] width 240 height 241
click at [525, 74] on div "× Fix Your Code Empty if statement. Put 4 spaces in front of statements inside …" at bounding box center [288, 129] width 508 height 148
click at [520, 74] on button "×" at bounding box center [521, 75] width 8 height 13
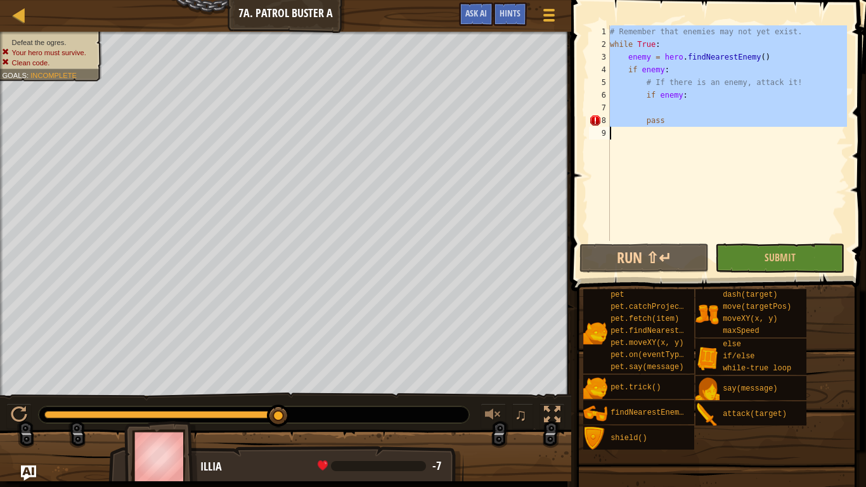
drag, startPoint x: 609, startPoint y: 29, endPoint x: 713, endPoint y: 136, distance: 149.2
click at [713, 136] on div "pass 1 2 3 4 5 6 7 8 9 # Remember that enemies may not yet exist. while True : …" at bounding box center [716, 132] width 260 height 215
type textarea "pass"
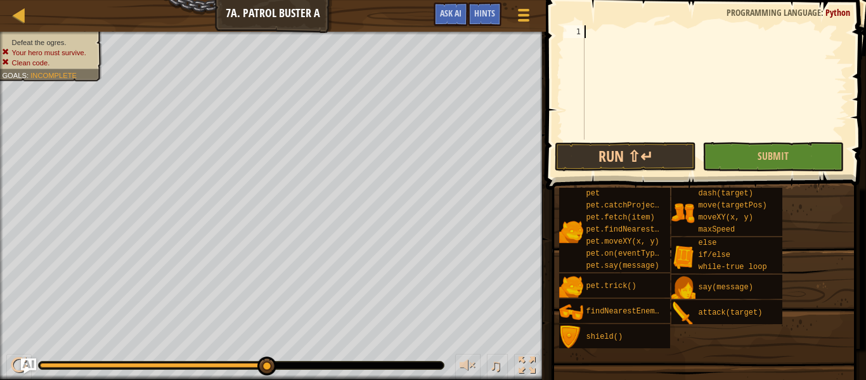
scroll to position [6, 0]
paste textarea "hero.attack(enemy)"
type textarea "hero.attack(enemy)"
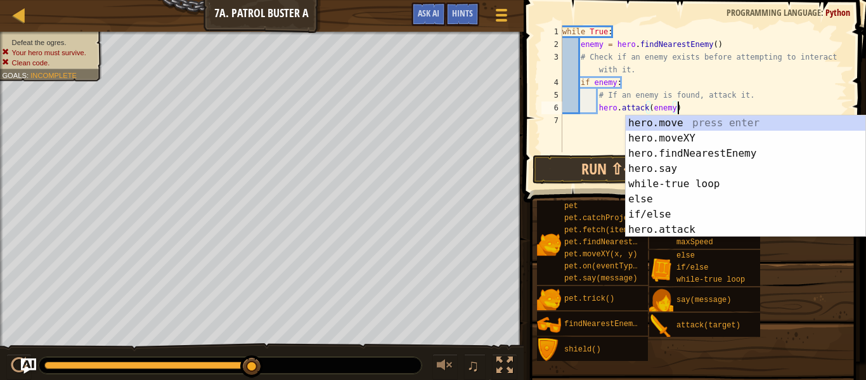
click at [600, 131] on div "while True : enemy = hero . findNearestEnemy ( ) # Check if an enemy exists bef…" at bounding box center [703, 101] width 287 height 152
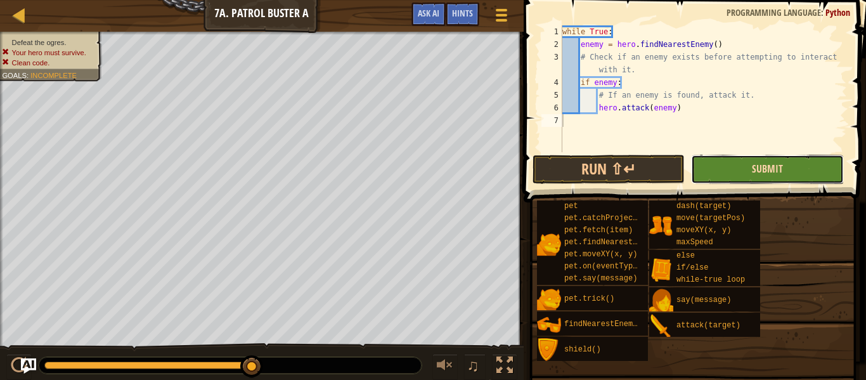
click at [776, 172] on span "Submit" at bounding box center [767, 169] width 31 height 14
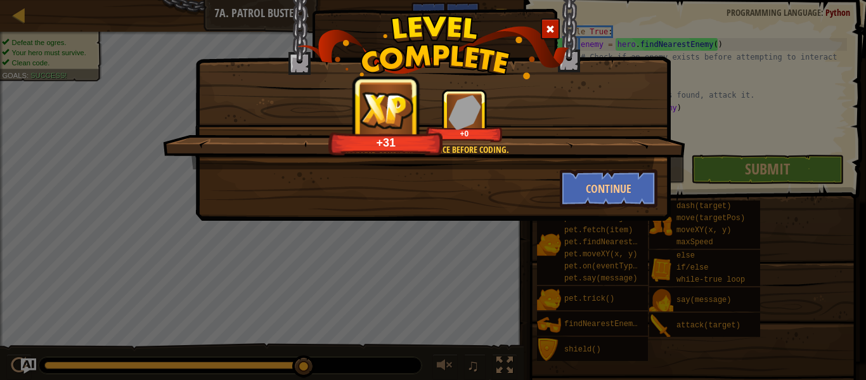
click at [556, 186] on div "Continue" at bounding box center [608, 188] width 117 height 38
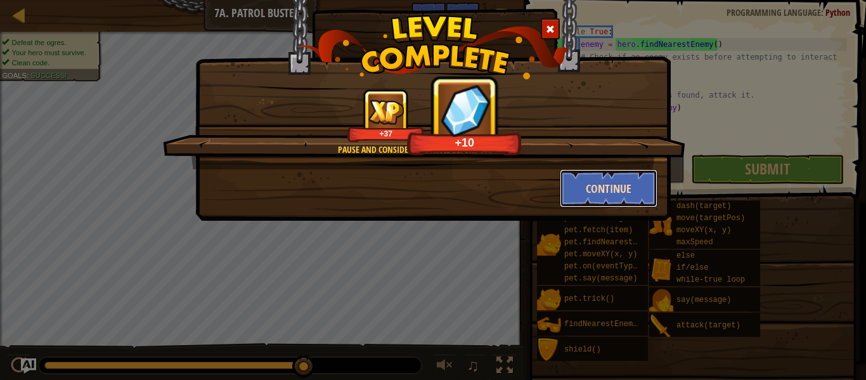
click at [564, 184] on button "Continue" at bounding box center [609, 188] width 98 height 38
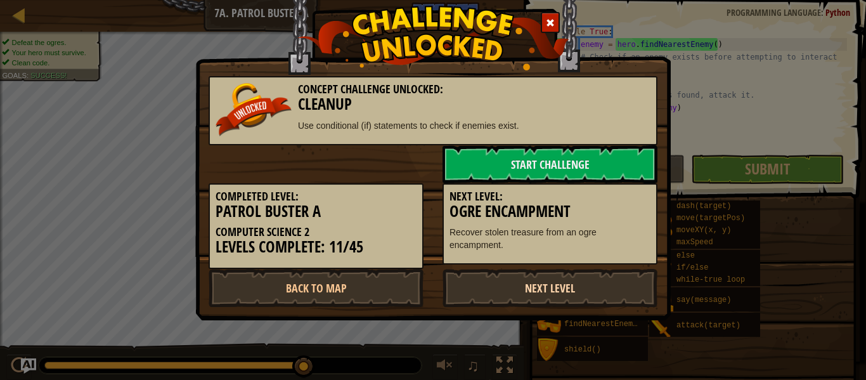
click at [466, 288] on link "Next Level" at bounding box center [549, 288] width 215 height 38
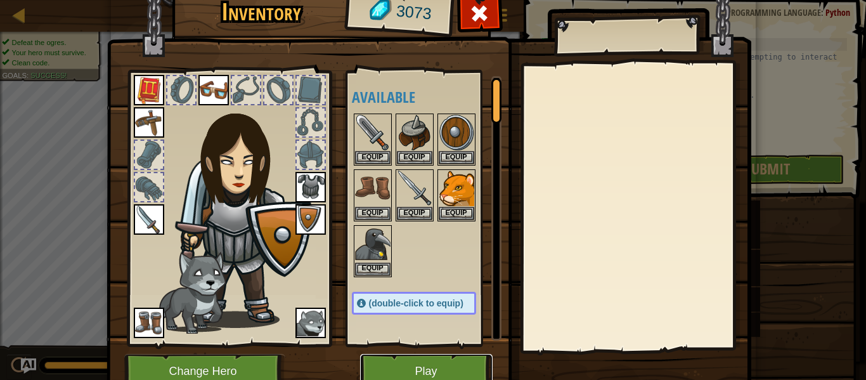
click at [459, 360] on button "Play" at bounding box center [426, 371] width 132 height 35
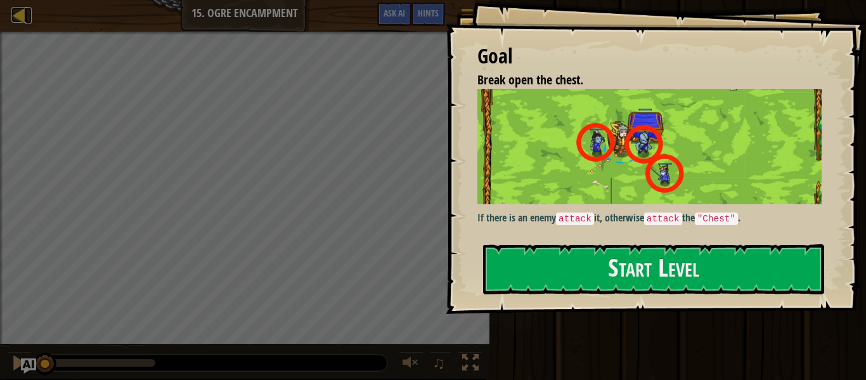
click at [22, 15] on div at bounding box center [19, 15] width 16 height 16
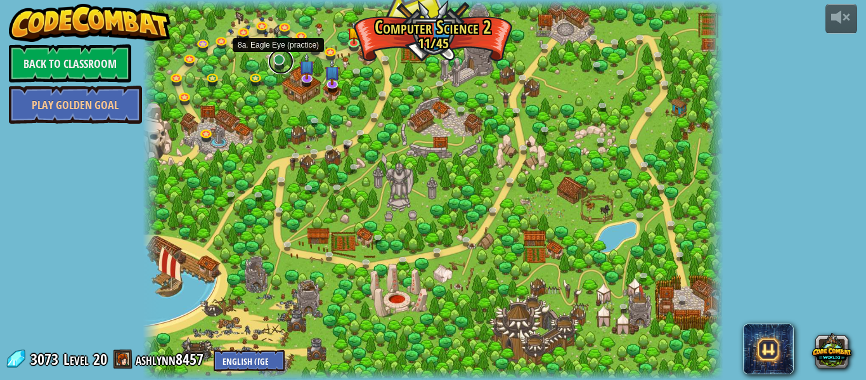
click at [277, 60] on link at bounding box center [280, 61] width 25 height 25
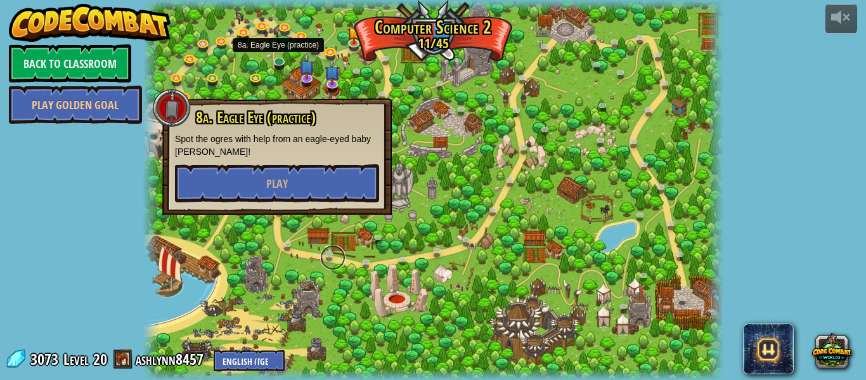
click at [335, 250] on link at bounding box center [332, 257] width 25 height 25
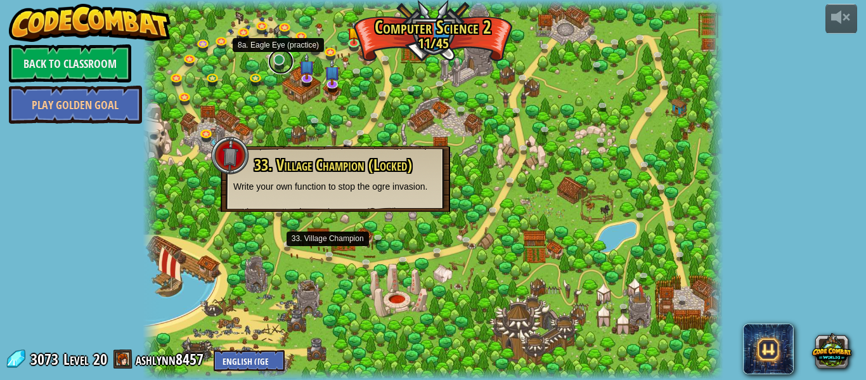
click at [281, 62] on link at bounding box center [280, 61] width 25 height 25
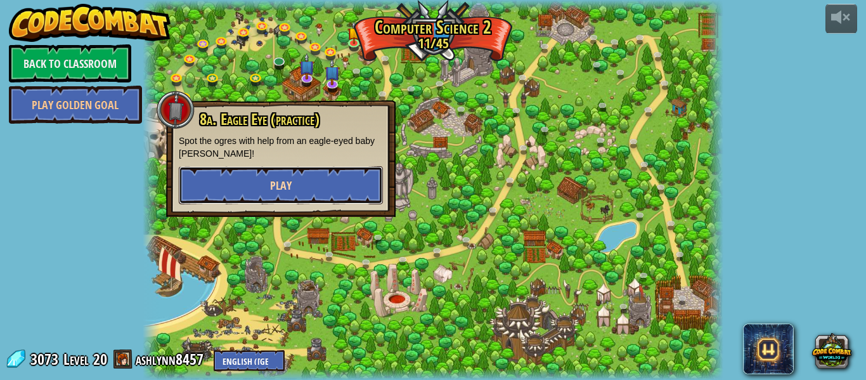
click at [311, 175] on button "Play" at bounding box center [281, 185] width 204 height 38
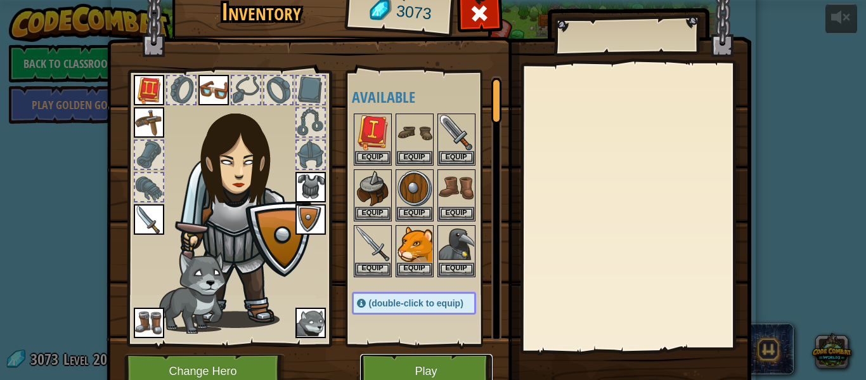
click at [425, 372] on button "Play" at bounding box center [426, 371] width 132 height 35
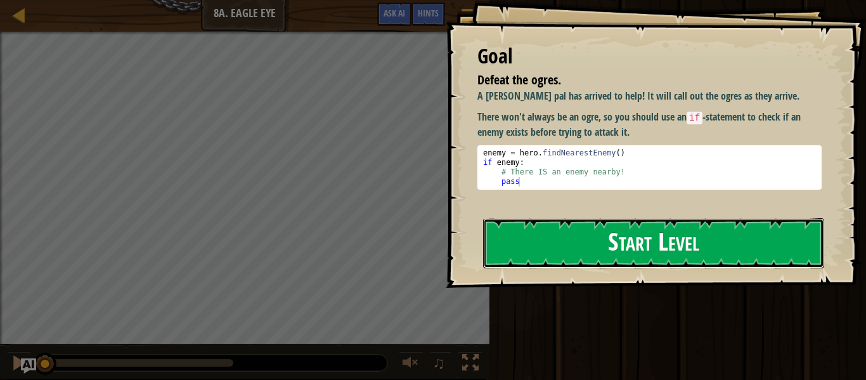
click at [512, 250] on button "Start Level" at bounding box center [653, 243] width 341 height 50
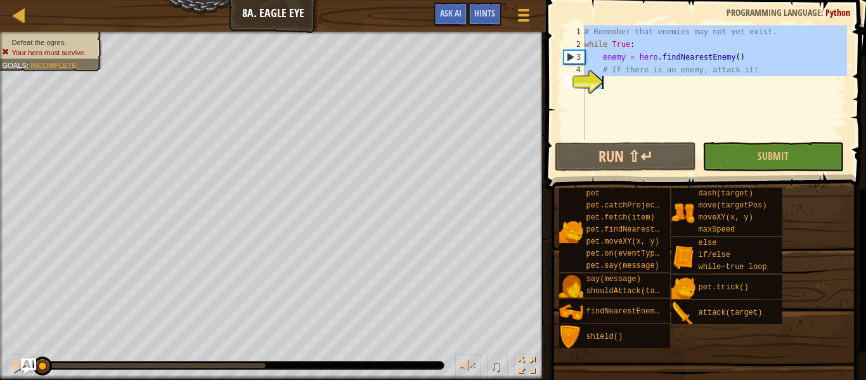
drag, startPoint x: 584, startPoint y: 32, endPoint x: 720, endPoint y: 130, distance: 168.0
click at [720, 130] on div "1 2 3 4 5 # Remember that enemies may not yet exist. while True : enemy = hero …" at bounding box center [704, 82] width 286 height 114
type textarea "# If there is an enemy, attack it!"
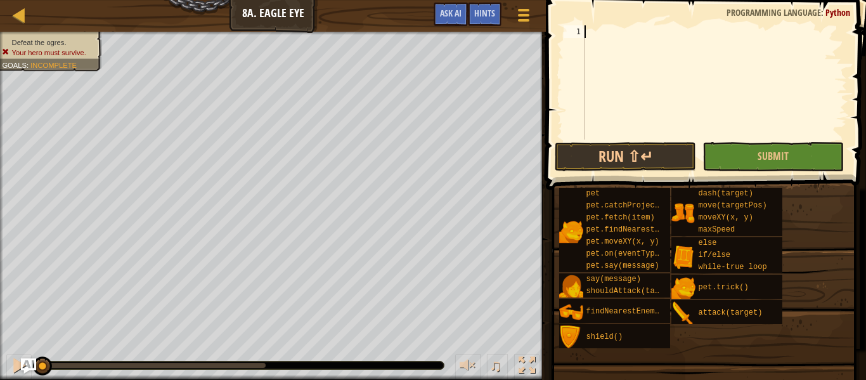
paste textarea "hero.moveXY(40, 34) # Example: Move to a central point"
type textarea "hero.moveXY(40, 34) # Example: Move to a central point"
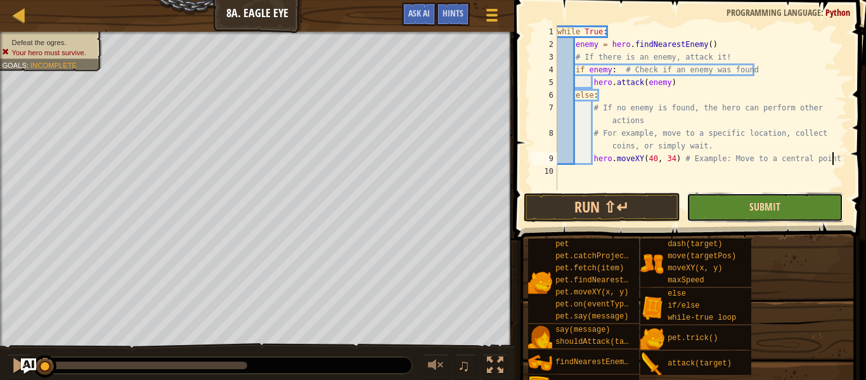
click at [771, 212] on span "Submit" at bounding box center [764, 207] width 31 height 14
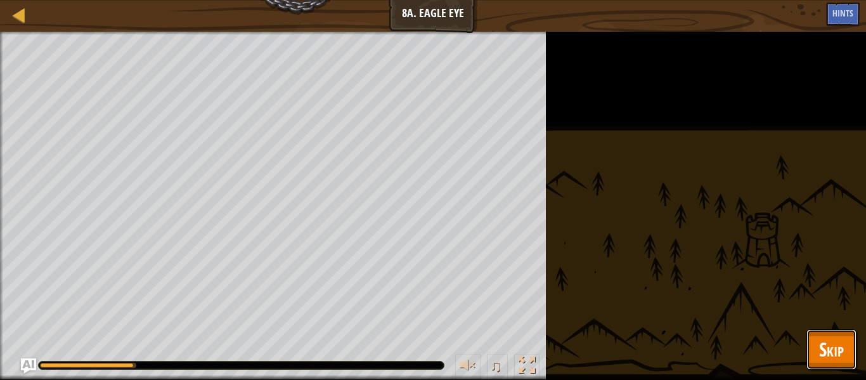
click at [815, 347] on button "Skip" at bounding box center [831, 349] width 50 height 41
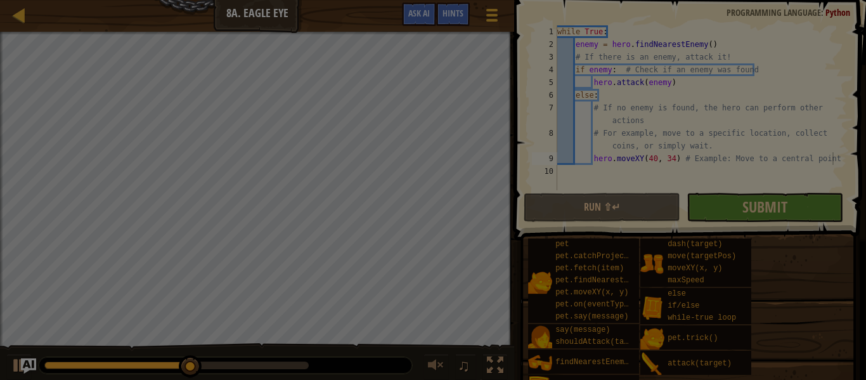
click at [741, 203] on div at bounding box center [433, 190] width 866 height 380
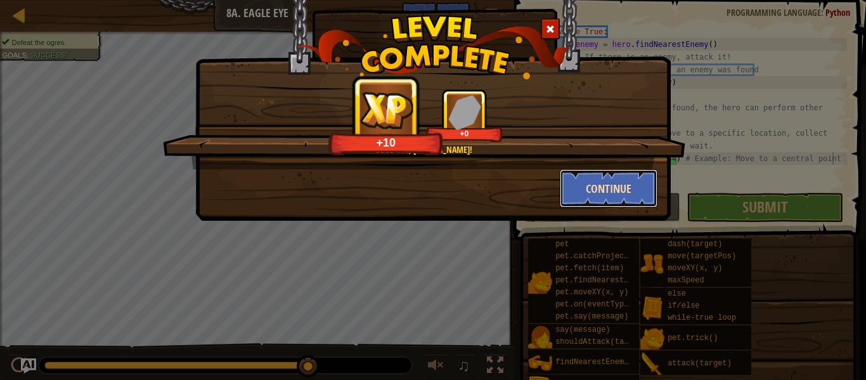
click at [600, 196] on button "Continue" at bounding box center [609, 188] width 98 height 38
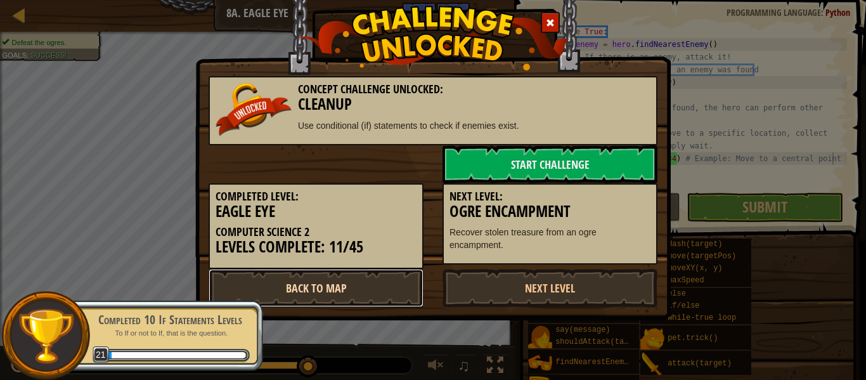
click at [340, 288] on link "Back to Map" at bounding box center [316, 288] width 215 height 38
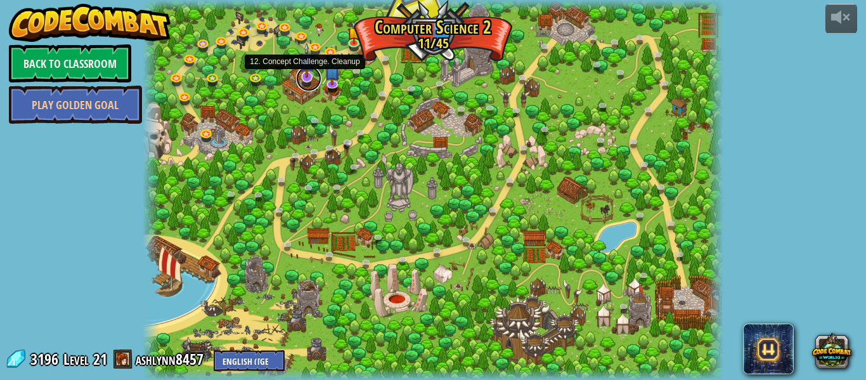
click at [304, 80] on link at bounding box center [308, 78] width 25 height 25
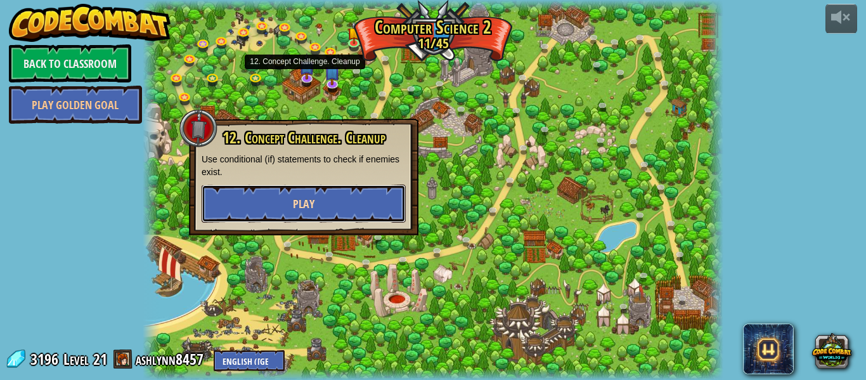
click at [374, 200] on button "Play" at bounding box center [304, 203] width 204 height 38
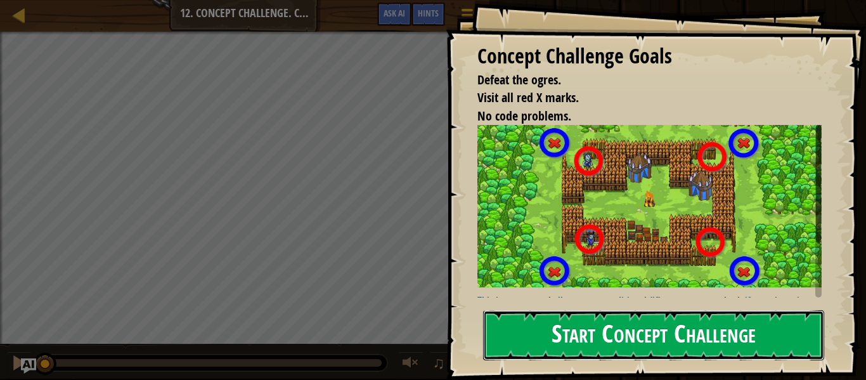
click at [591, 322] on button "Start Concept Challenge" at bounding box center [653, 335] width 341 height 50
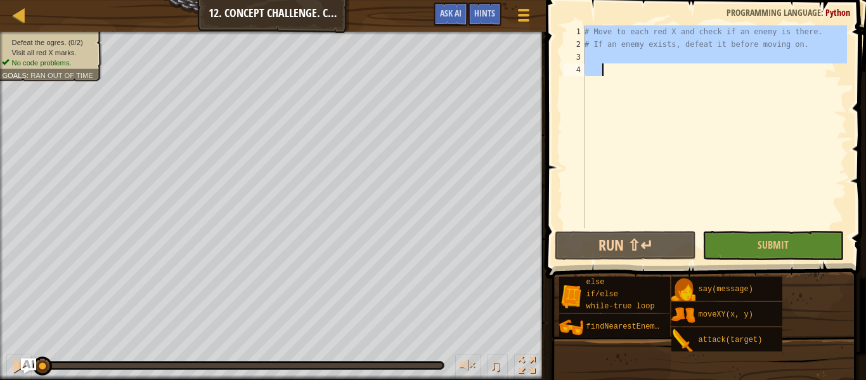
drag, startPoint x: 585, startPoint y: 34, endPoint x: 795, endPoint y: 77, distance: 214.9
click at [795, 77] on div "# Move to each red X and check if an enemy is there. # If an enemy exists, defe…" at bounding box center [714, 139] width 265 height 228
click at [327, 19] on div "Map Computer Science 2 12. Concept Challenge. Cleanup Game Menu Done Hints Ask …" at bounding box center [273, 16] width 546 height 32
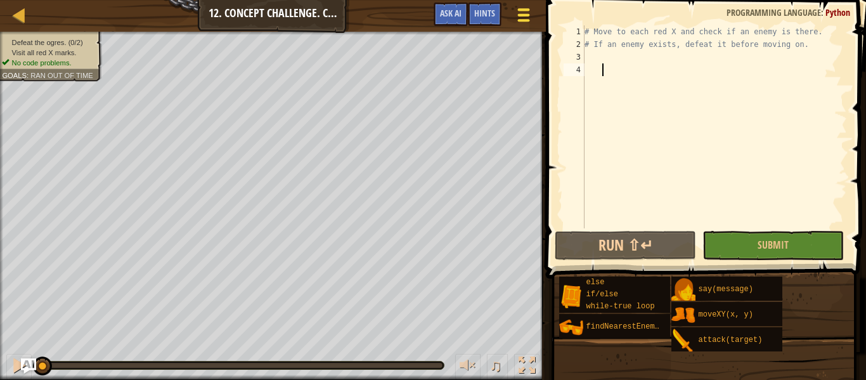
click at [521, 16] on span at bounding box center [524, 15] width 12 height 3
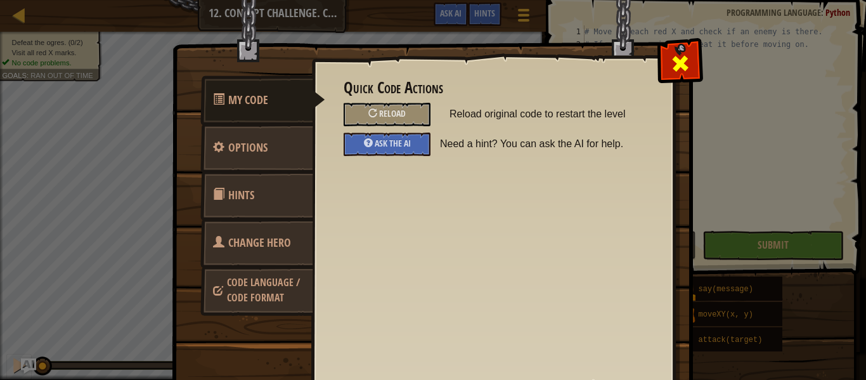
click at [671, 57] on span at bounding box center [680, 63] width 20 height 20
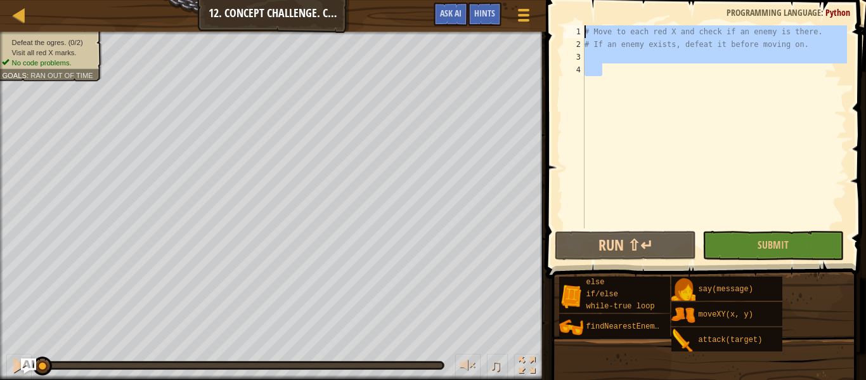
click at [411, 35] on div "Map Computer Science 2 12. Concept Challenge. Cleanup Game Menu Done Hints Ask …" at bounding box center [433, 190] width 866 height 380
type textarea "# Move to each red X and check if an enemy is there. # If an enemy exists, defe…"
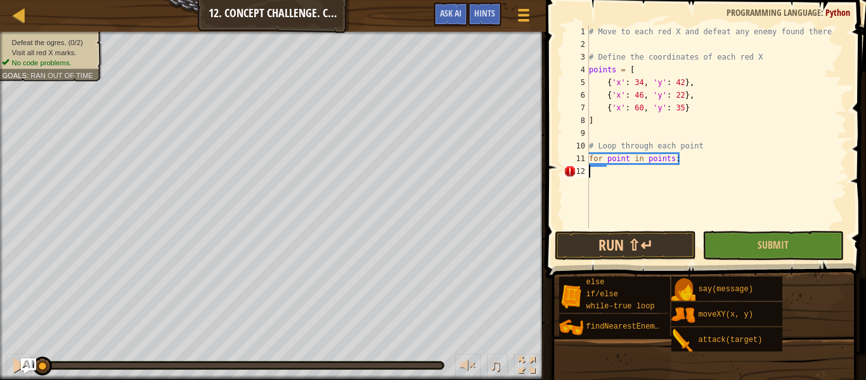
click at [770, 226] on div "# Move to each red X and defeat any enemy found there # Define the coordinates …" at bounding box center [716, 139] width 260 height 228
click at [767, 243] on span "Submit" at bounding box center [772, 245] width 31 height 14
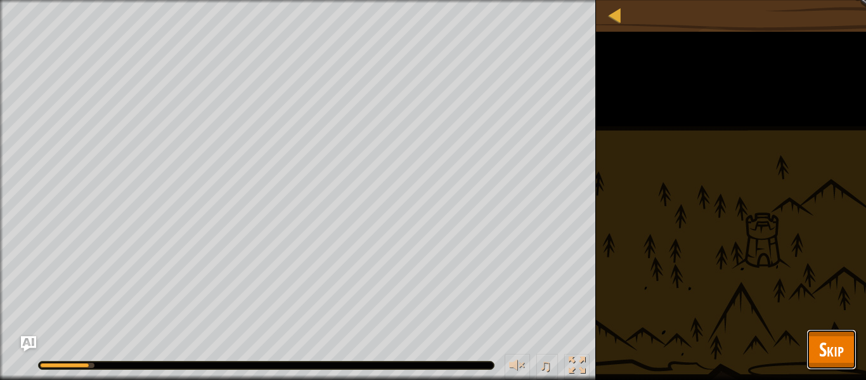
click at [847, 349] on button "Skip" at bounding box center [831, 349] width 50 height 41
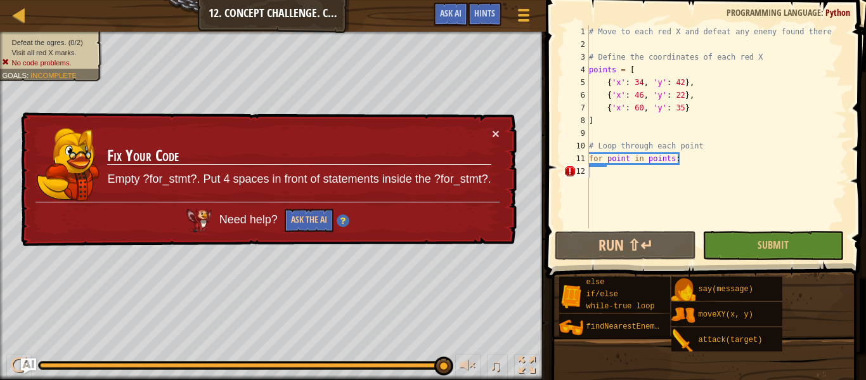
click at [694, 179] on div "# Move to each red X and defeat any enemy found there # Define the coordinates …" at bounding box center [716, 139] width 260 height 228
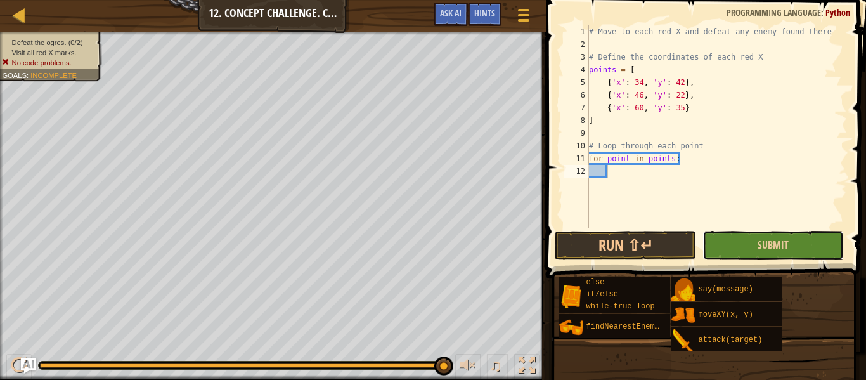
click at [728, 244] on button "Submit" at bounding box center [772, 245] width 141 height 29
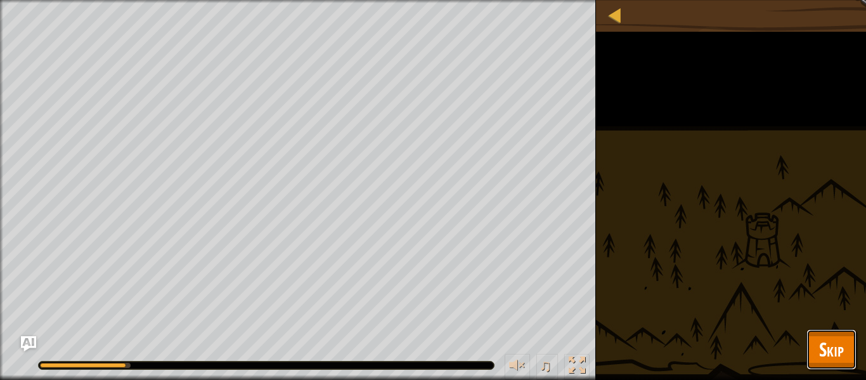
click at [808, 335] on button "Skip" at bounding box center [831, 349] width 50 height 41
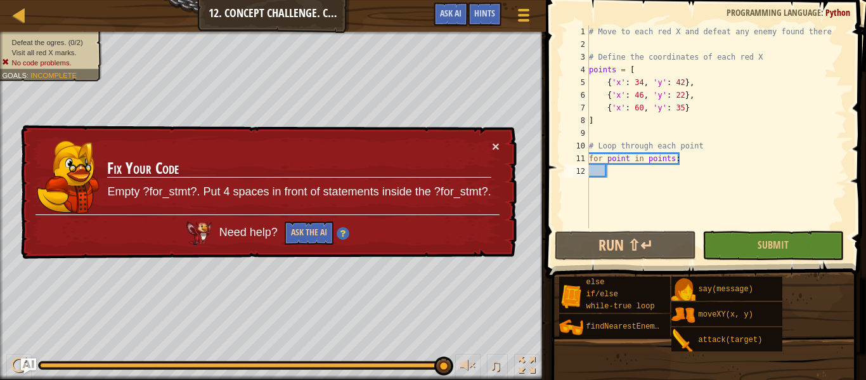
click at [621, 173] on div "# Move to each red X and defeat any enemy found there # Define the coordinates …" at bounding box center [716, 139] width 260 height 228
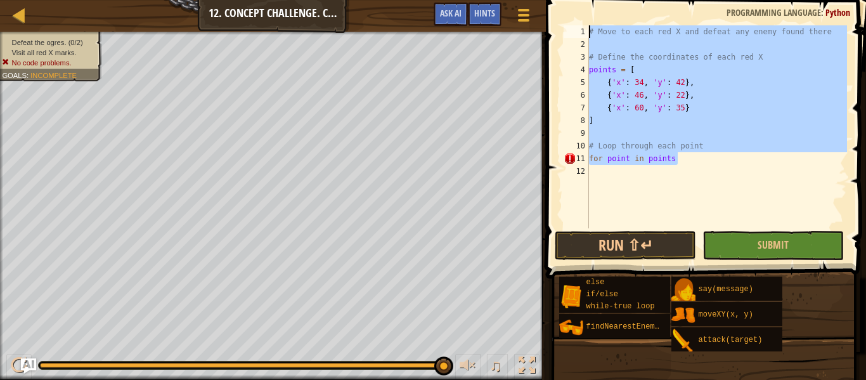
drag, startPoint x: 750, startPoint y: 157, endPoint x: 503, endPoint y: -28, distance: 308.3
click at [503, 0] on html "Map Computer Science 2 12. Concept Challenge. Cleanup Game Menu Done Hints Ask …" at bounding box center [433, 0] width 866 height 0
type textarea "# Move to each red X and defeat any enemy found there"
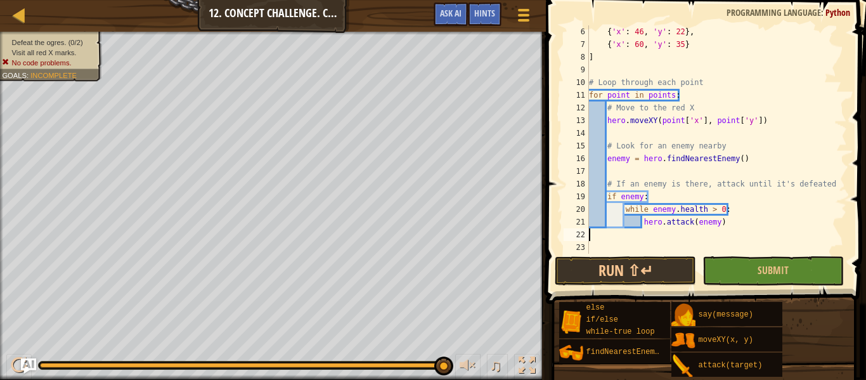
scroll to position [63, 0]
click at [781, 273] on span "Submit" at bounding box center [772, 270] width 31 height 14
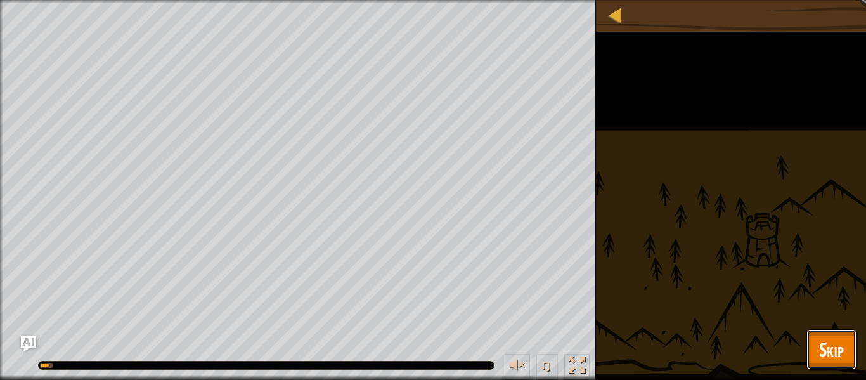
click at [835, 354] on span "Skip" at bounding box center [831, 349] width 25 height 26
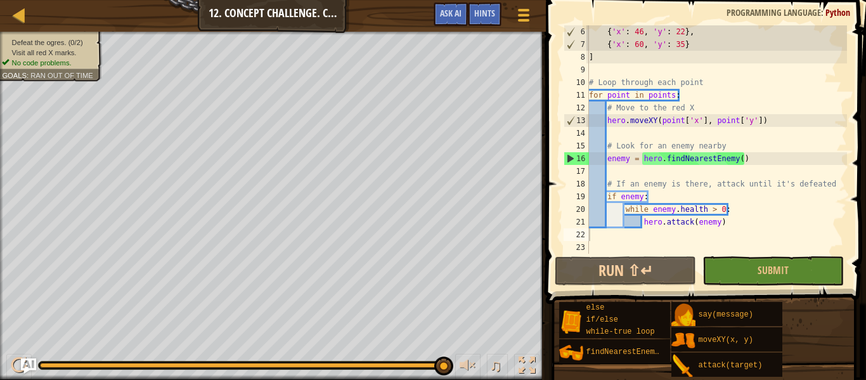
click at [717, 135] on div "{ 'x' : 46 , 'y' : 22 } , { 'x' : 60 , 'y' : 35 } ] # Loop through each point f…" at bounding box center [716, 151] width 260 height 253
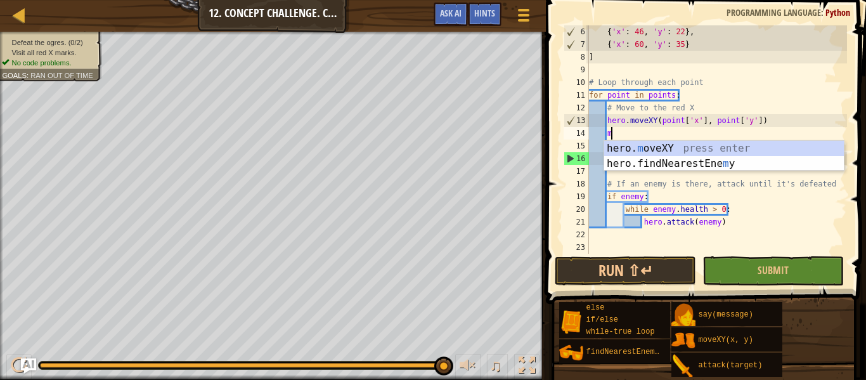
scroll to position [6, 3]
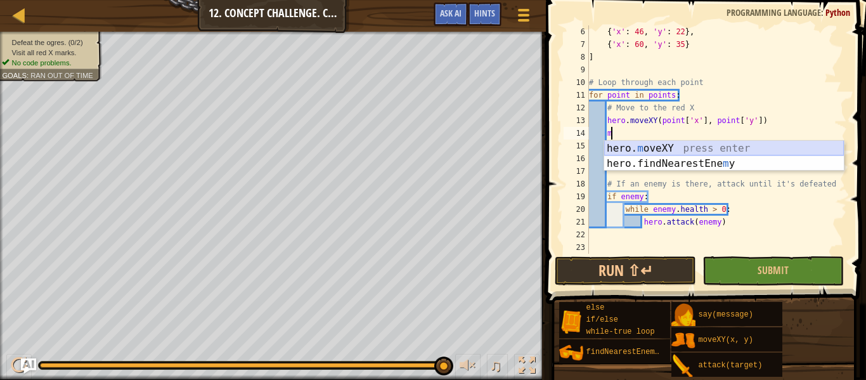
click at [712, 146] on div "hero. m oveXY press enter hero.findNearestEne m y press enter" at bounding box center [724, 171] width 240 height 61
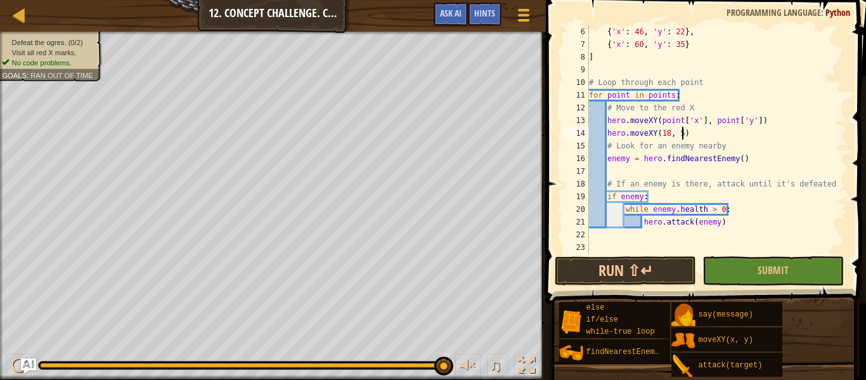
scroll to position [6, 14]
click at [679, 41] on div "{ 'x' : 46 , 'y' : 22 } , { 'x' : 60 , 'y' : 35 } ] # Loop through each point f…" at bounding box center [716, 151] width 260 height 253
click at [720, 141] on div "{ 'x' : 46 , 'y' : 22 } , { 'x' : 60 , 'y' : 35 } ] # Loop through each point f…" at bounding box center [716, 151] width 260 height 253
click at [716, 129] on div "{ 'x' : 46 , 'y' : 22 } , { 'x' : 60 , 'y' : 35 } ] # Loop through each point f…" at bounding box center [716, 151] width 260 height 253
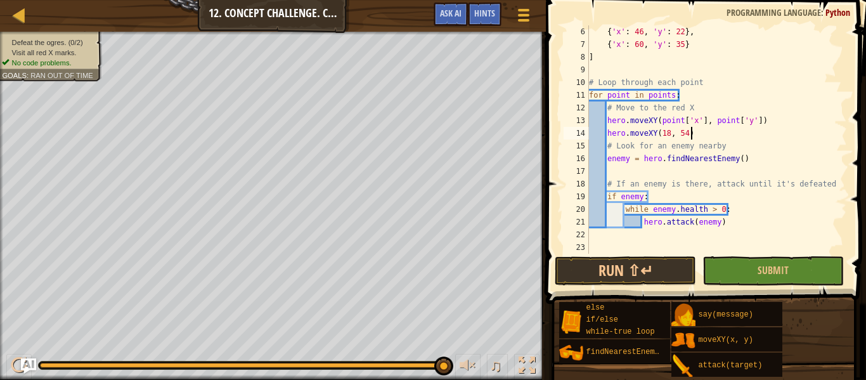
type textarea "hero.moveXY(18, 54)"
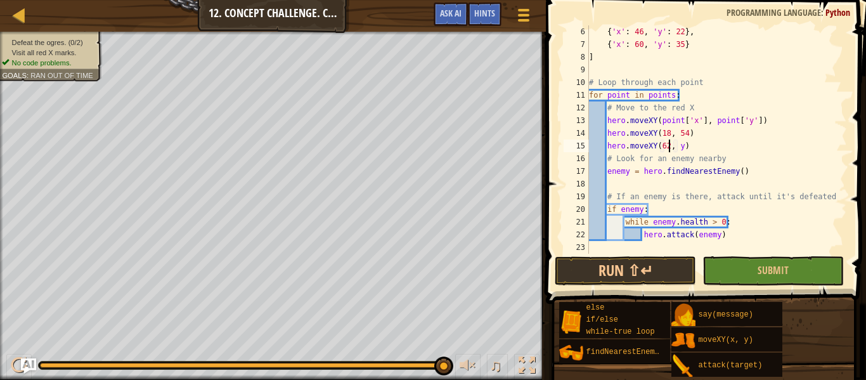
scroll to position [6, 12]
type textarea "hero.moveXY(62, 54)"
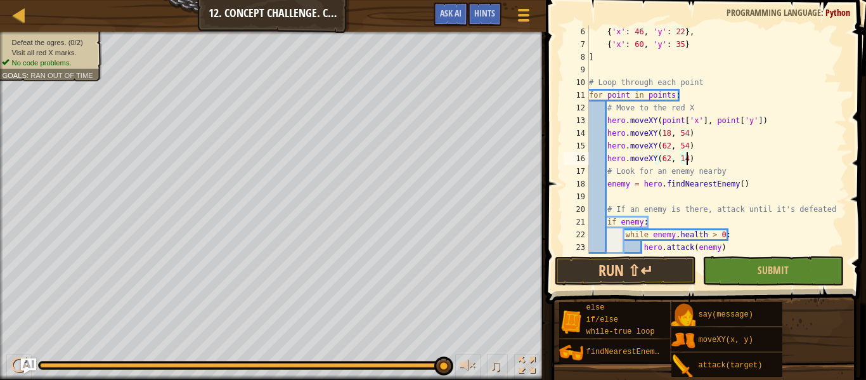
scroll to position [6, 14]
type textarea "hero.moveXY(62, 14)"
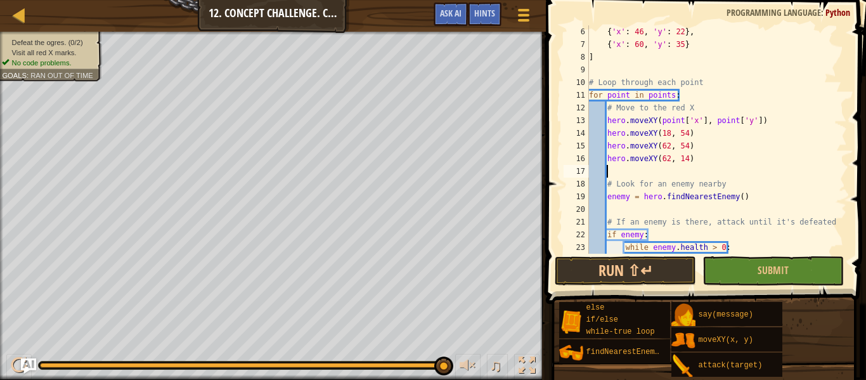
scroll to position [6, 2]
click at [753, 277] on button "Submit" at bounding box center [772, 270] width 141 height 29
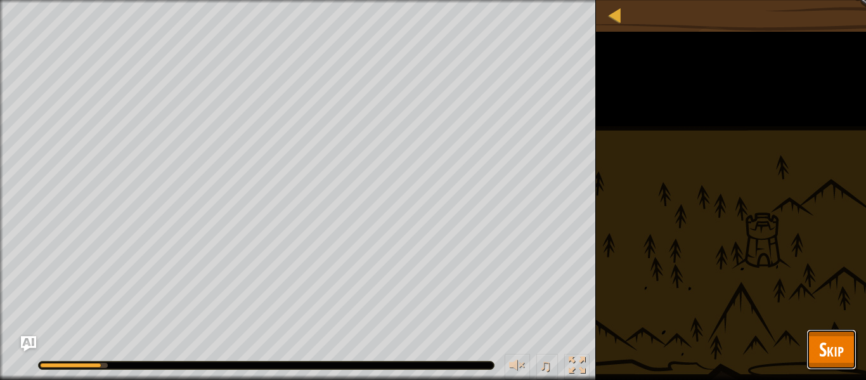
click at [850, 348] on button "Skip" at bounding box center [831, 349] width 50 height 41
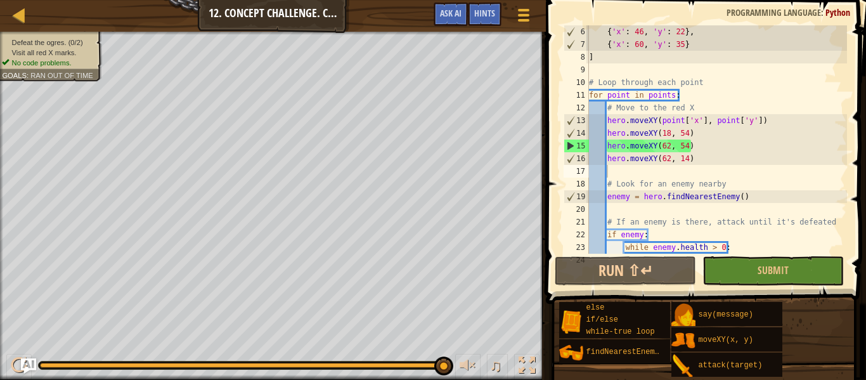
click at [768, 119] on div "{ 'x' : 46 , 'y' : 22 } , { 'x' : 60 , 'y' : 35 } ] # Loop through each point f…" at bounding box center [716, 151] width 260 height 253
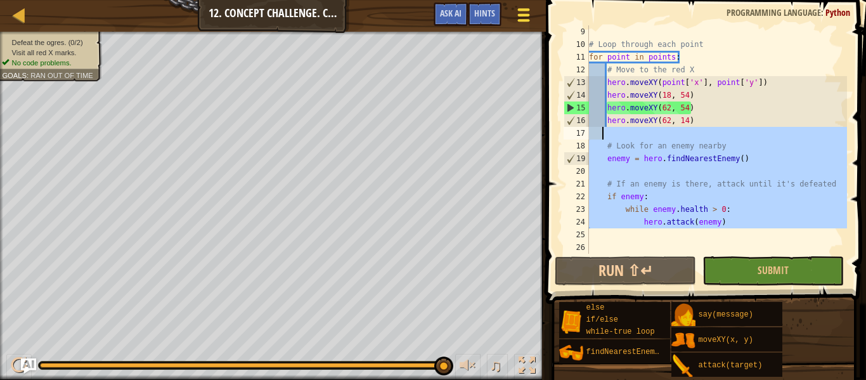
scroll to position [0, 0]
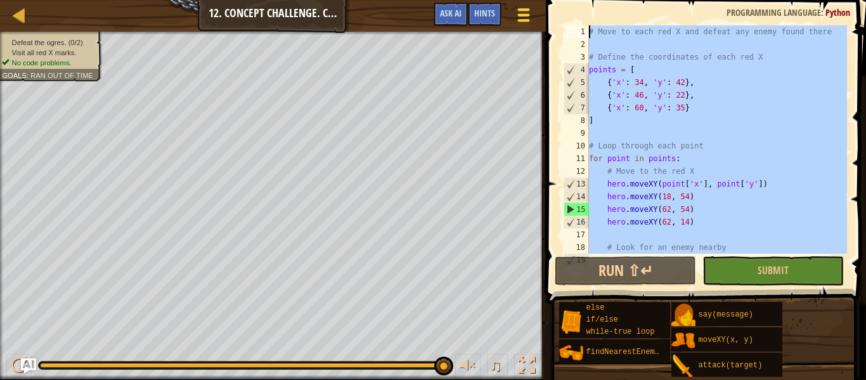
drag, startPoint x: 760, startPoint y: 229, endPoint x: 539, endPoint y: 6, distance: 314.1
click at [539, 6] on div "Map Computer Science 2 12. Concept Challenge. Cleanup Game Menu Done Hints Ask …" at bounding box center [433, 190] width 866 height 380
type textarea "# Move to each red X and defeat any enemy found there"
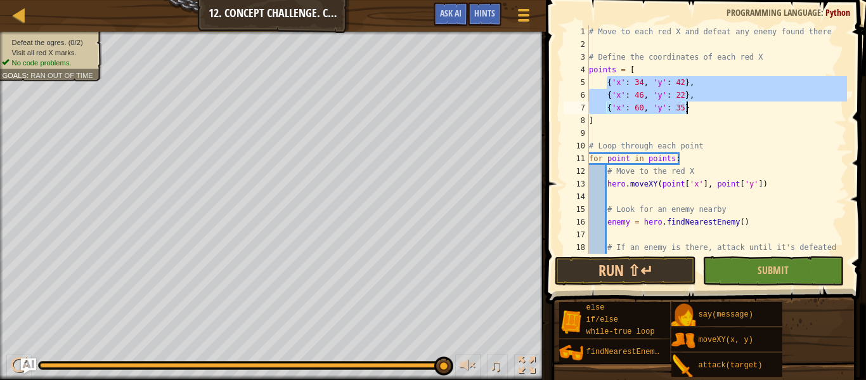
drag, startPoint x: 605, startPoint y: 83, endPoint x: 696, endPoint y: 110, distance: 94.5
click at [696, 110] on div "# Move to each red X and defeat any enemy found there # Define the coordinates …" at bounding box center [716, 151] width 260 height 253
click at [696, 110] on div "# Move to each red X and defeat any enemy found there # Define the coordinates …" at bounding box center [716, 139] width 260 height 228
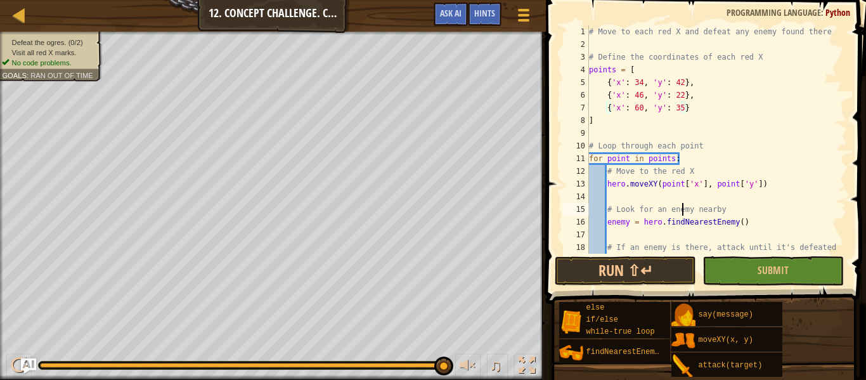
click at [684, 203] on div "# Move to each red X and defeat any enemy found there # Define the coordinates …" at bounding box center [716, 151] width 260 height 253
type textarea "# Look for an enemy nearby"
click at [683, 196] on div "# Move to each red X and defeat any enemy found there # Define the coordinates …" at bounding box center [716, 151] width 260 height 253
type textarea "hero.moveXY(34, 42)"
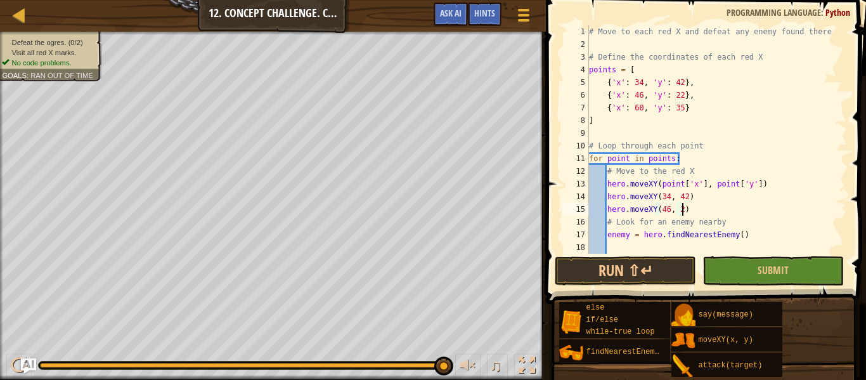
type textarea "hero.moveXY(46, 22)"
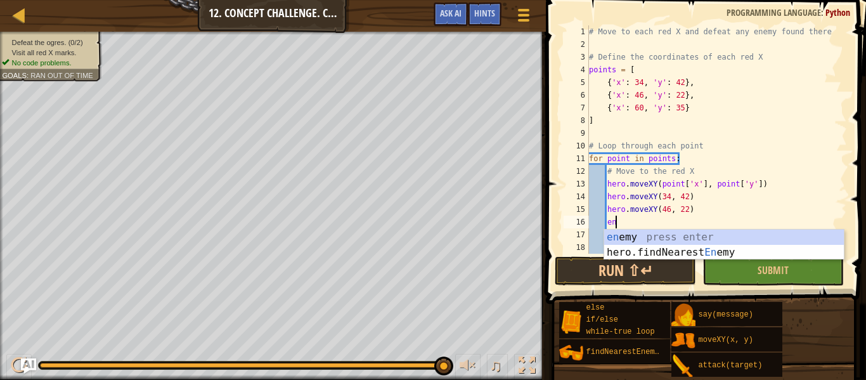
type textarea "e"
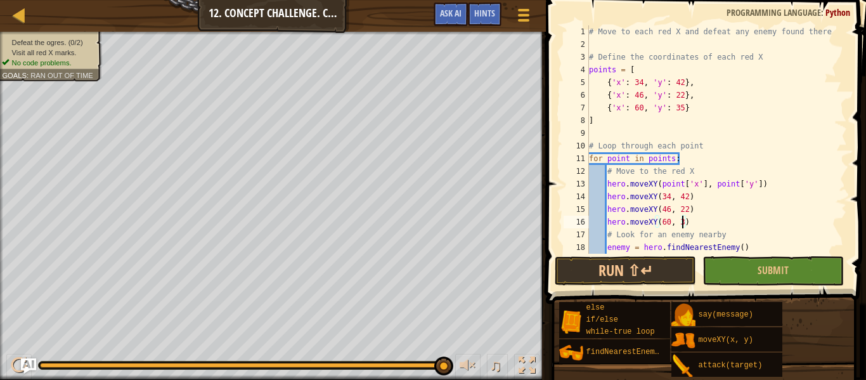
scroll to position [6, 14]
type textarea "hero.moveXY(60, 35)"
click at [748, 275] on button "Submit" at bounding box center [772, 270] width 141 height 29
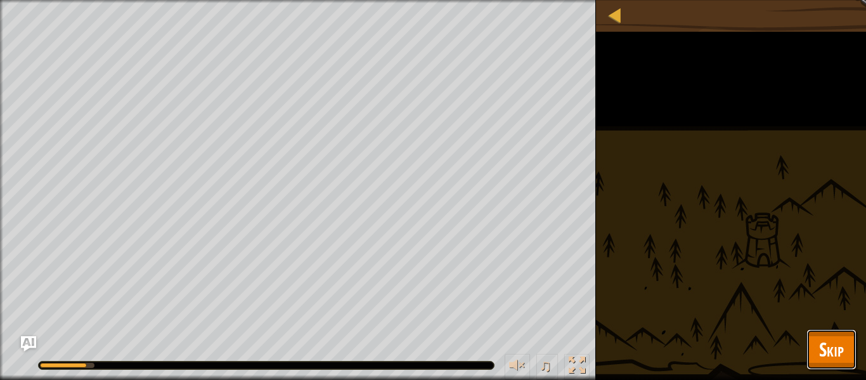
click at [817, 340] on button "Skip" at bounding box center [831, 349] width 50 height 41
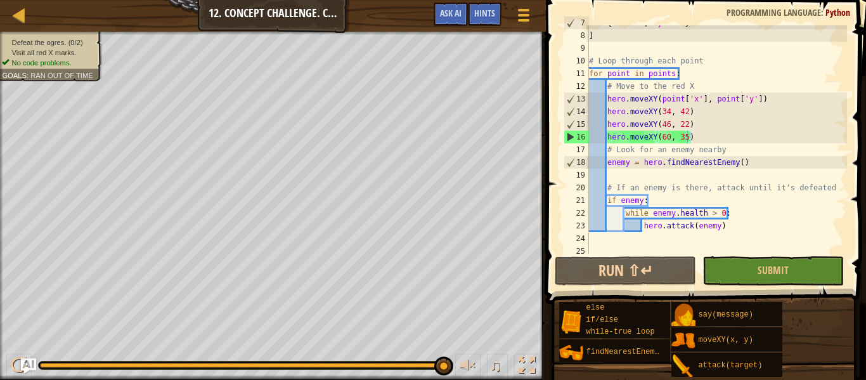
scroll to position [89, 0]
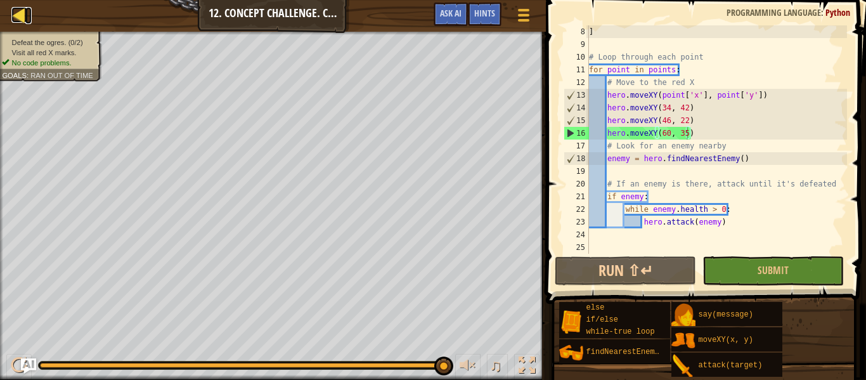
click at [22, 13] on div at bounding box center [19, 15] width 16 height 16
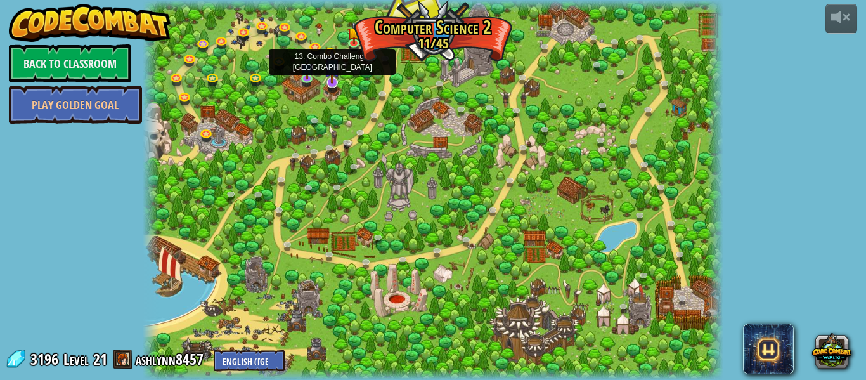
click at [332, 77] on img at bounding box center [331, 65] width 15 height 35
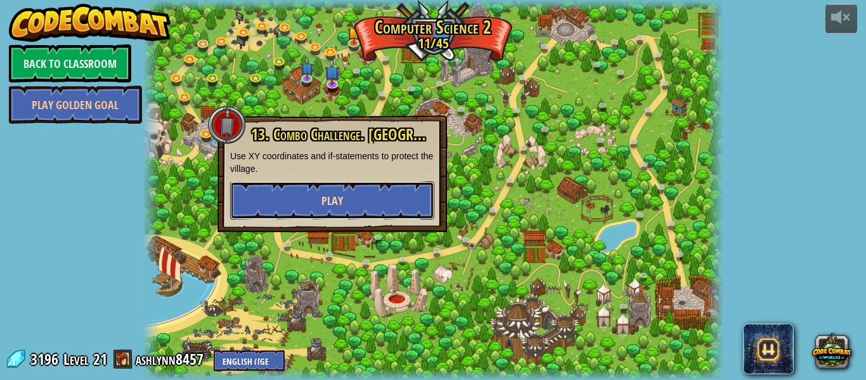
click at [357, 207] on button "Play" at bounding box center [332, 200] width 204 height 38
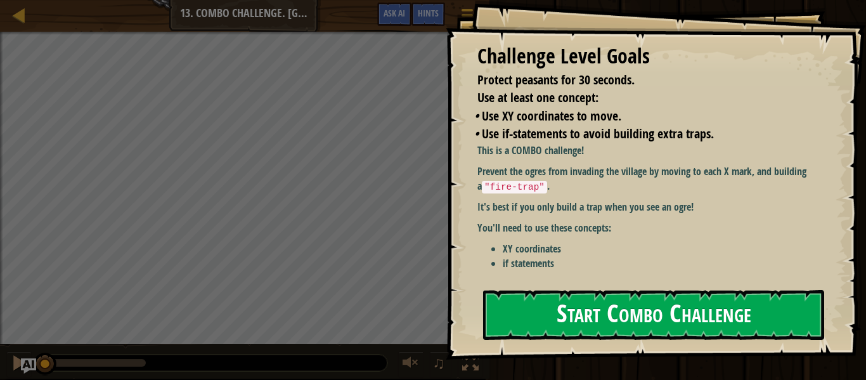
click at [577, 260] on li "if statements" at bounding box center [662, 263] width 319 height 15
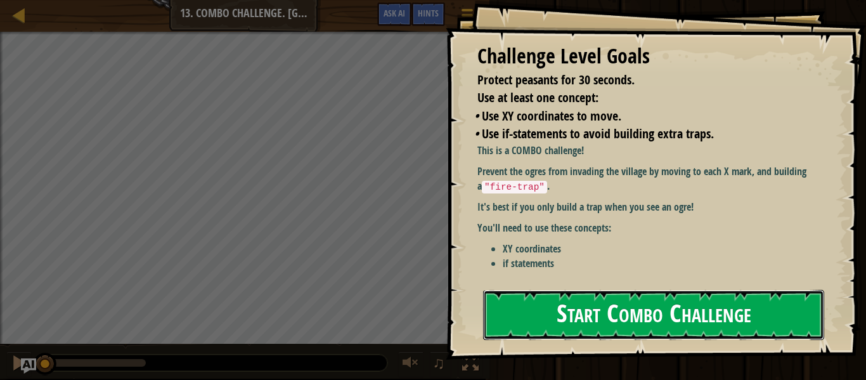
click at [582, 304] on button "Start Combo Challenge" at bounding box center [653, 315] width 341 height 50
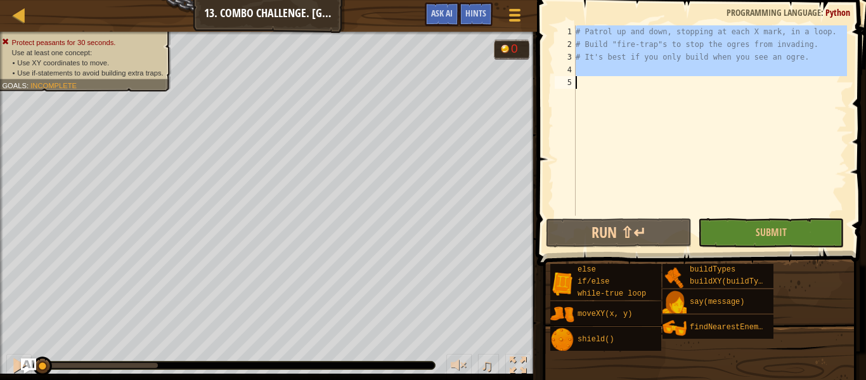
drag, startPoint x: 574, startPoint y: 28, endPoint x: 681, endPoint y: 89, distance: 123.5
click at [681, 89] on div "1 2 3 4 5 # Patrol up and down, stopping at each X mark, in a loop. # Build "fi…" at bounding box center [699, 120] width 295 height 190
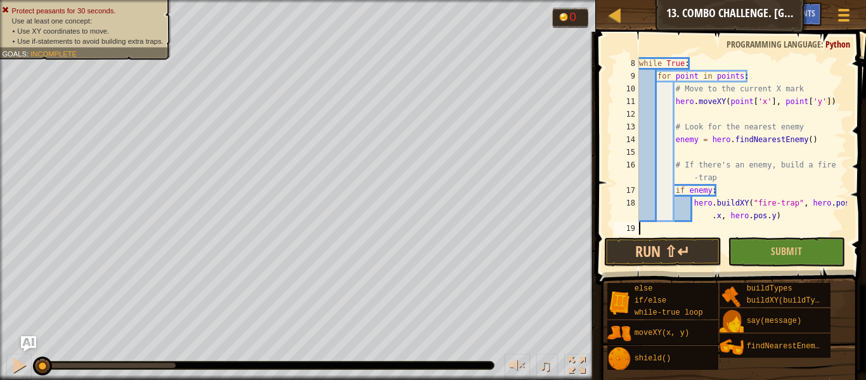
click at [774, 282] on div "else if/else while-true loop moveXY(x, y) shield() buildTypes buildXY(buildType…" at bounding box center [731, 326] width 250 height 88
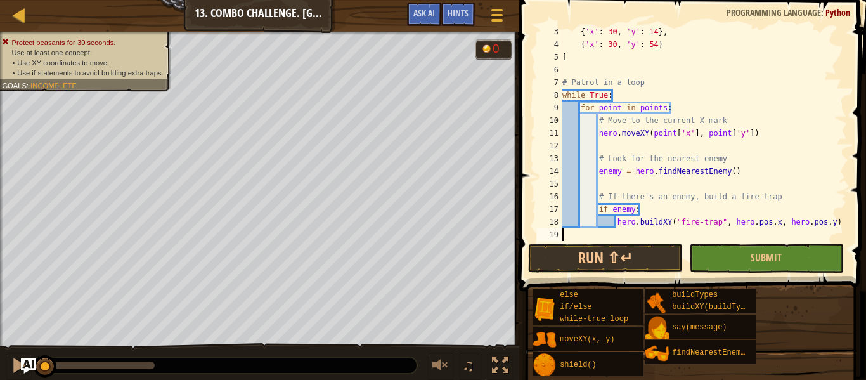
scroll to position [25, 0]
click at [772, 259] on span "Submit" at bounding box center [765, 257] width 31 height 14
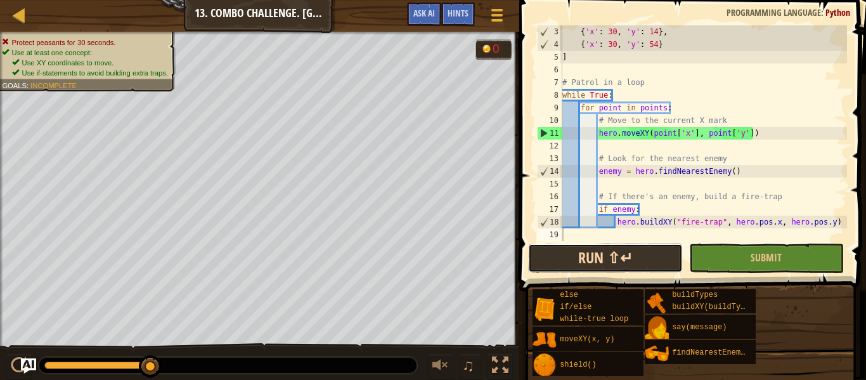
click at [661, 249] on button "Run ⇧↵" at bounding box center [605, 257] width 155 height 29
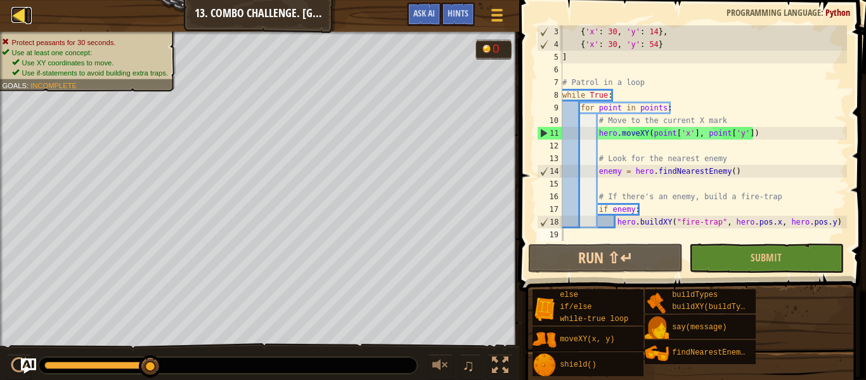
click at [15, 11] on div at bounding box center [19, 15] width 16 height 16
